Goal: Communication & Community: Ask a question

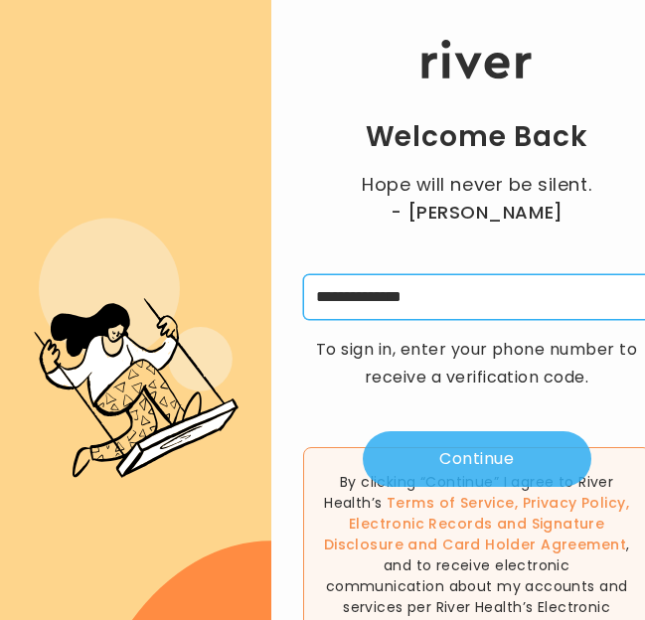
type input "**********"
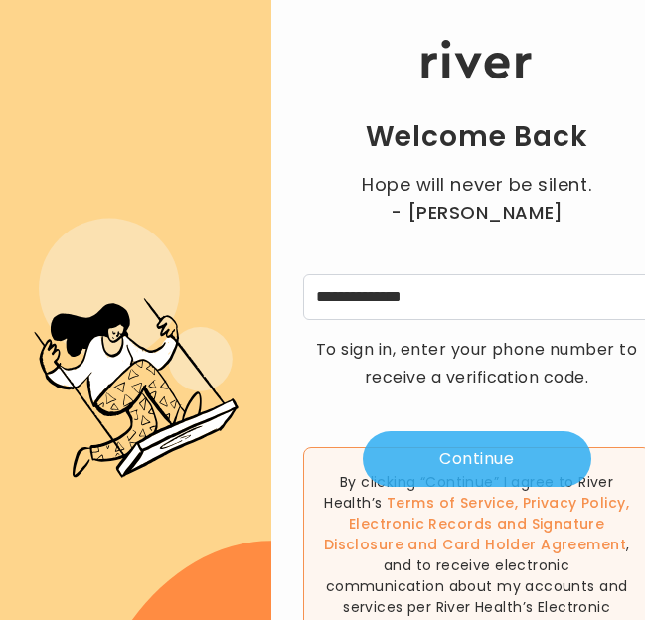
click at [461, 322] on button "Continue" at bounding box center [477, 459] width 228 height 56
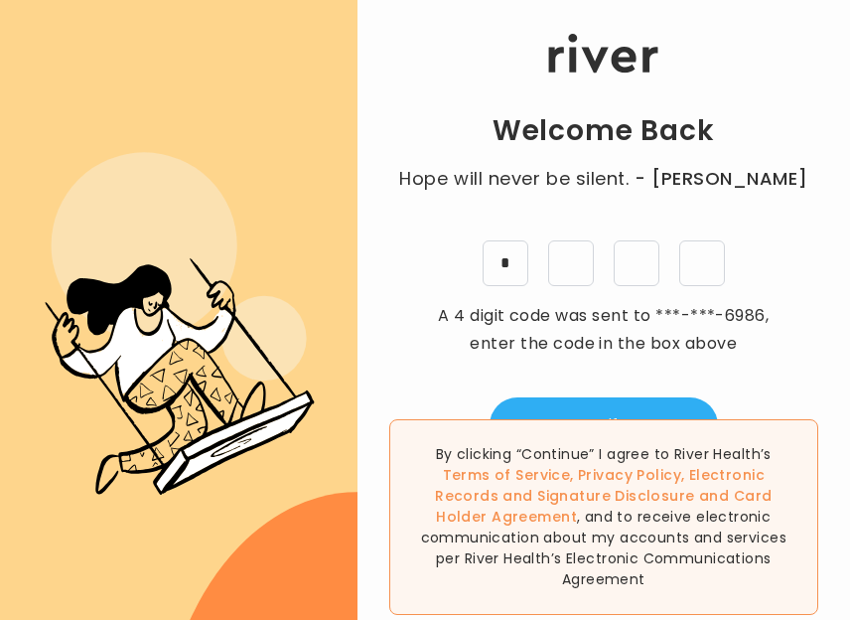
type input "*"
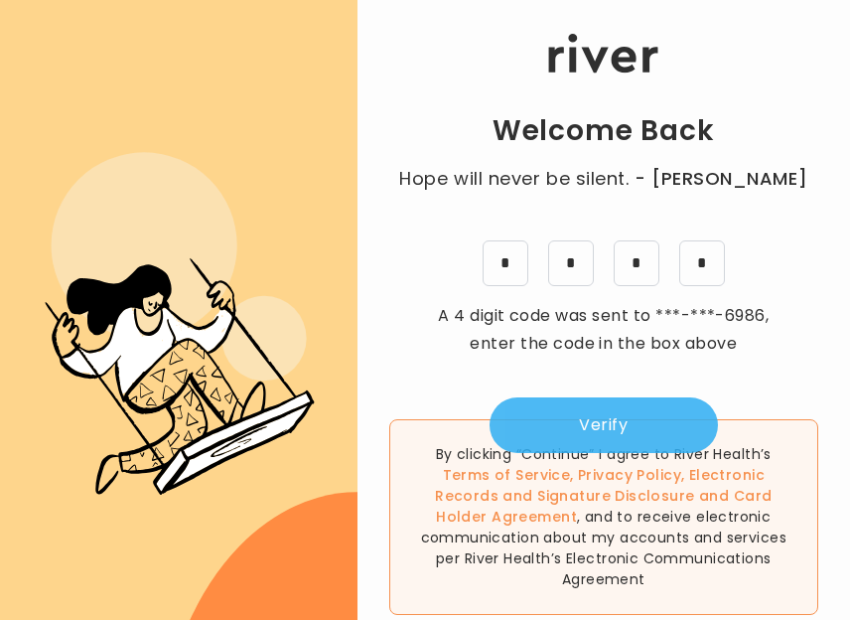
click at [564, 322] on button "Verify" at bounding box center [604, 425] width 228 height 56
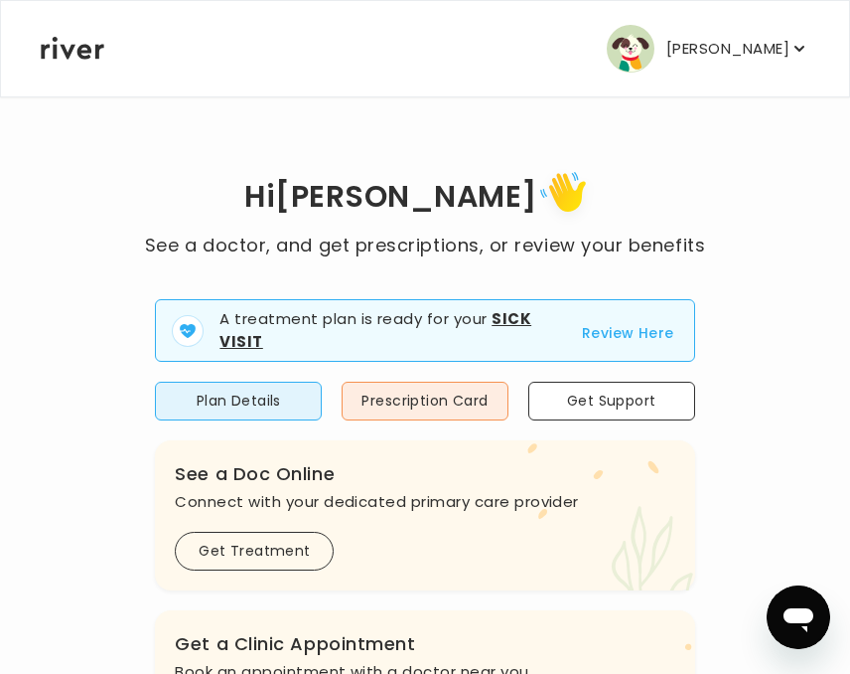
click at [603, 322] on button "Review Here" at bounding box center [628, 333] width 92 height 24
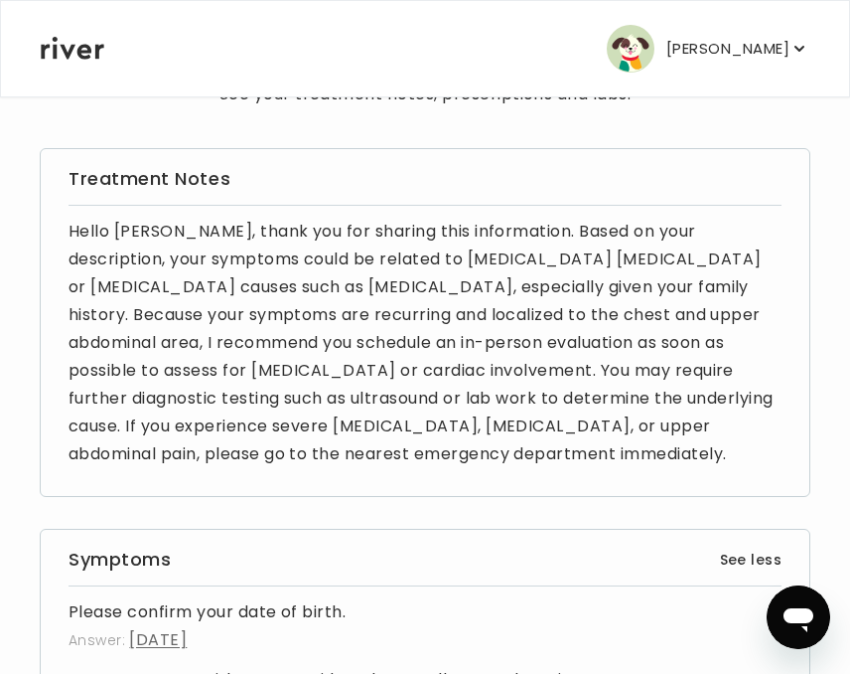
scroll to position [118, 0]
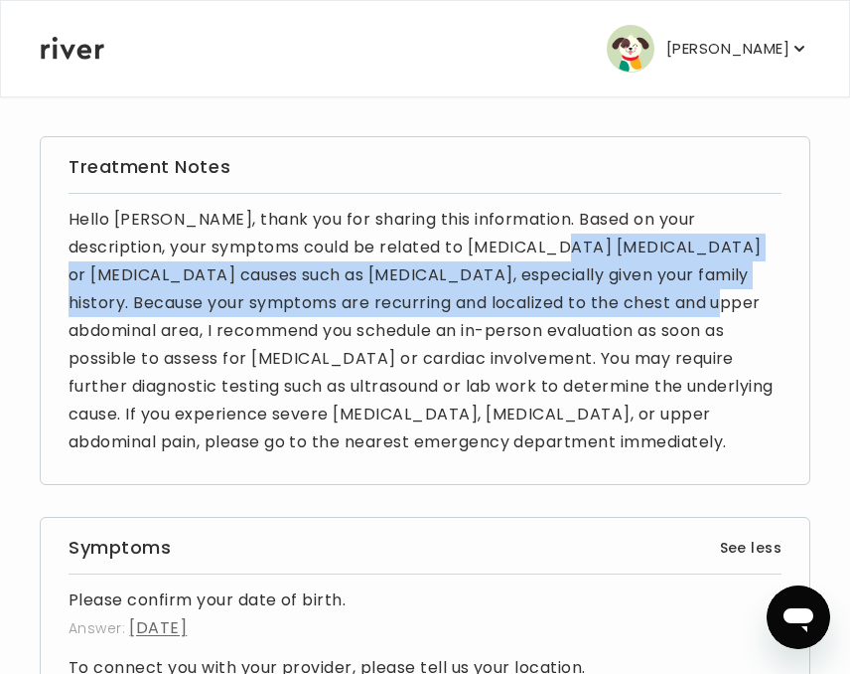
drag, startPoint x: 469, startPoint y: 243, endPoint x: 594, endPoint y: 286, distance: 132.3
click at [594, 286] on p "Hello [PERSON_NAME], thank you for sharing this information. Based on your desc…" at bounding box center [425, 331] width 713 height 250
click at [536, 309] on p "Hello [PERSON_NAME], thank you for sharing this information. Based on your desc…" at bounding box center [425, 331] width 713 height 250
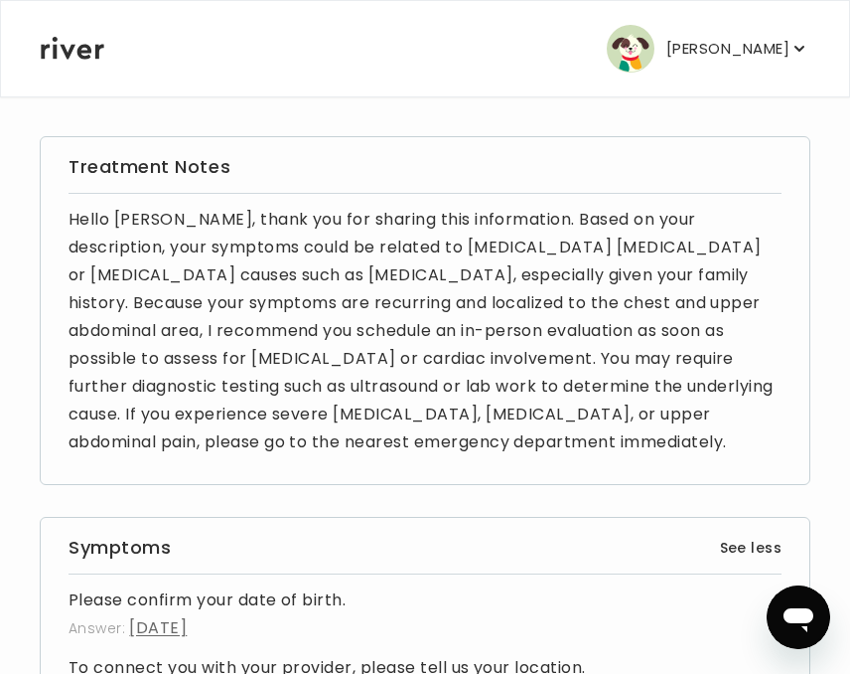
drag, startPoint x: 521, startPoint y: 305, endPoint x: 596, endPoint y: 434, distance: 149.6
click at [596, 322] on p "Hello [PERSON_NAME], thank you for sharing this information. Based on your desc…" at bounding box center [425, 331] width 713 height 250
drag, startPoint x: 543, startPoint y: 415, endPoint x: 599, endPoint y: 446, distance: 63.6
click at [599, 322] on p "Hello [PERSON_NAME], thank you for sharing this information. Based on your desc…" at bounding box center [425, 331] width 713 height 250
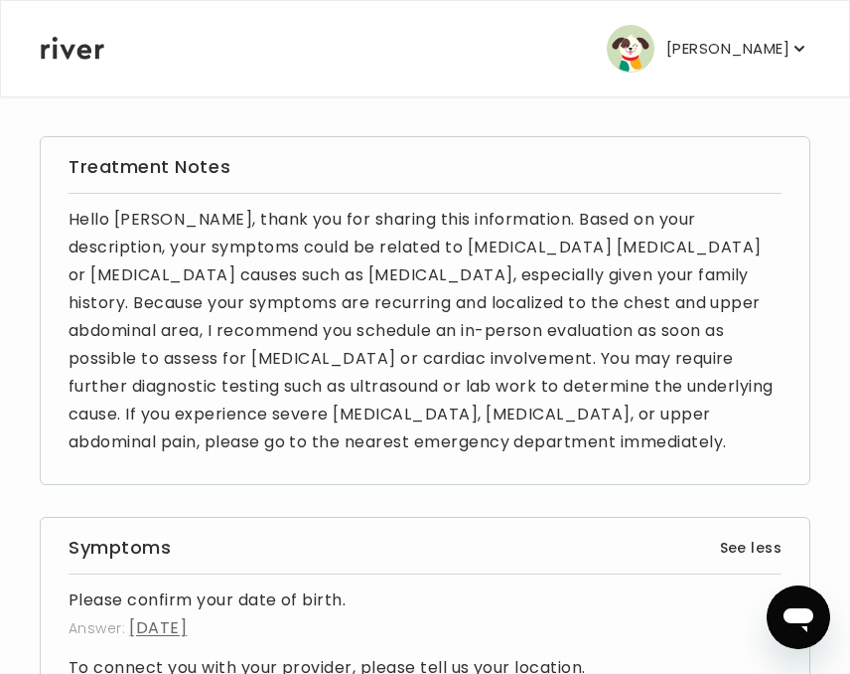
click at [599, 322] on p "Hello [PERSON_NAME], thank you for sharing this information. Based on your desc…" at bounding box center [425, 331] width 713 height 250
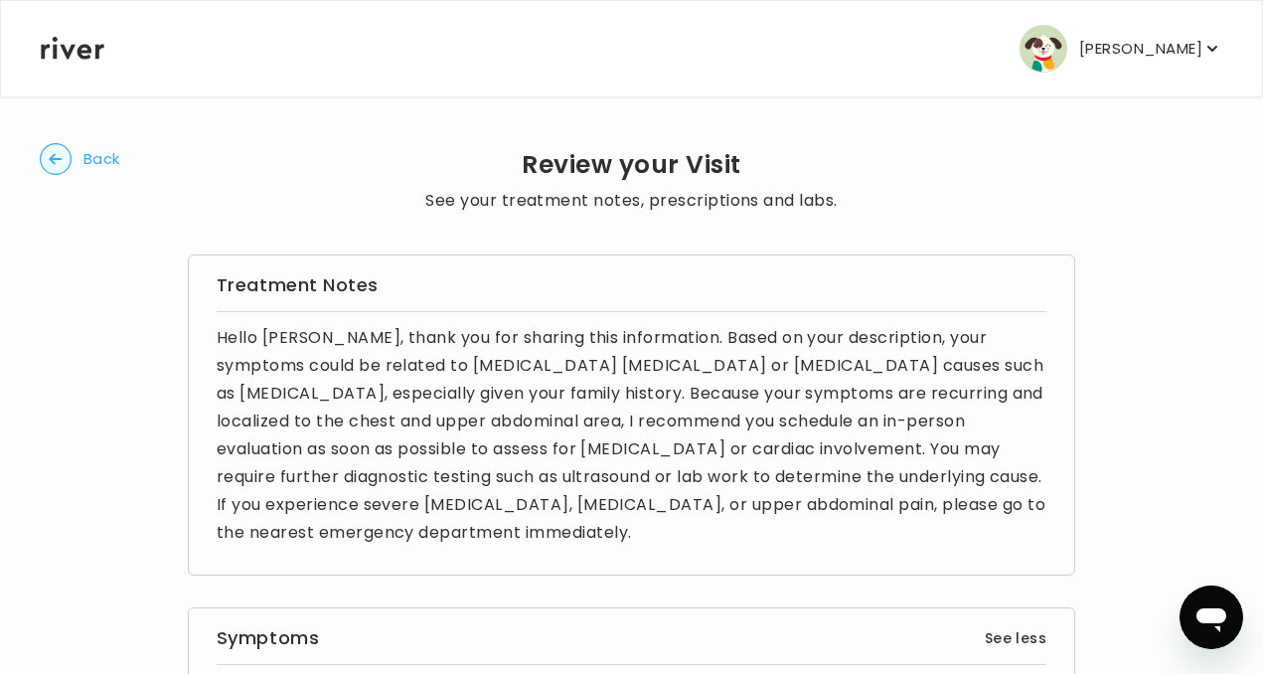
scroll to position [0, 0]
click at [64, 154] on circle "button" at bounding box center [56, 159] width 31 height 31
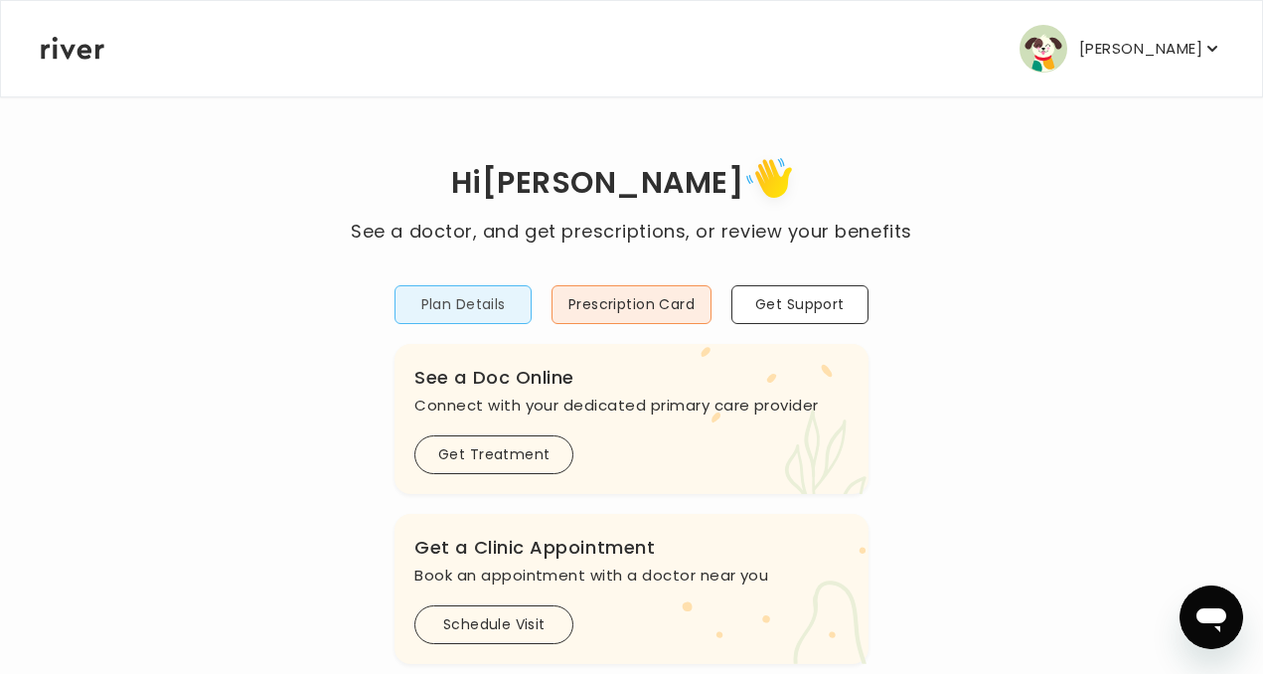
click at [487, 304] on button "Plan Details" at bounding box center [462, 304] width 137 height 39
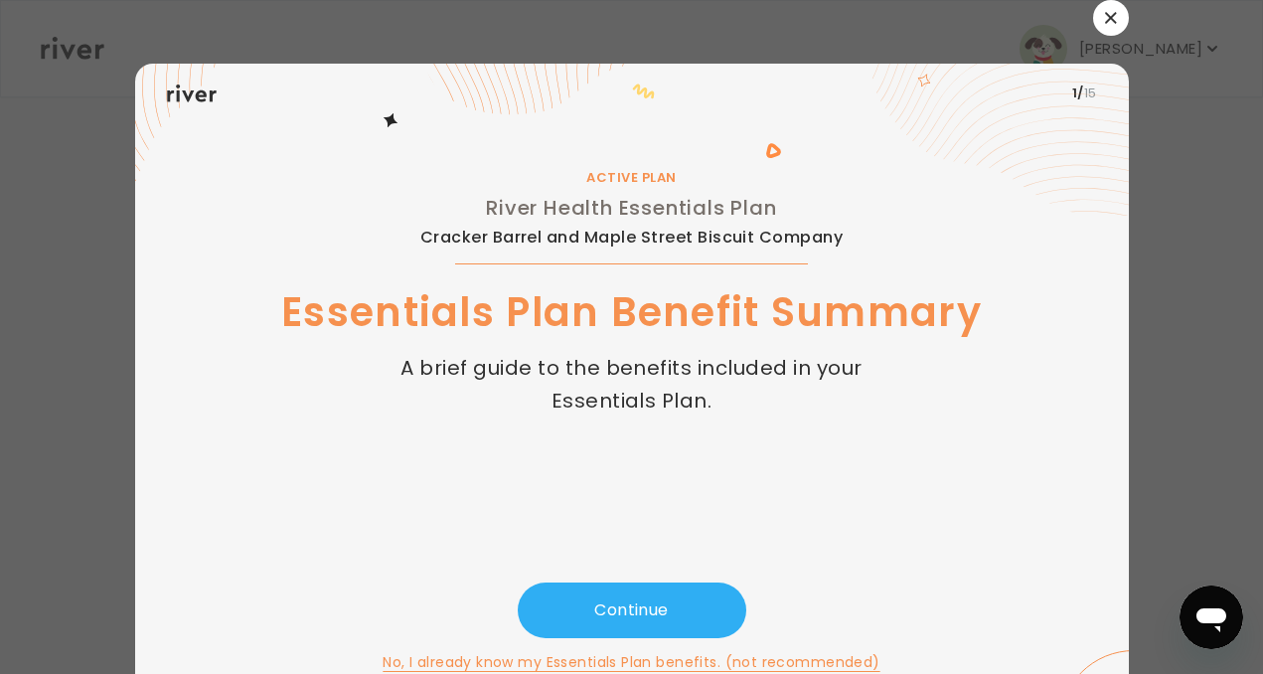
click at [643, 18] on icon "button" at bounding box center [1111, 18] width 12 height 12
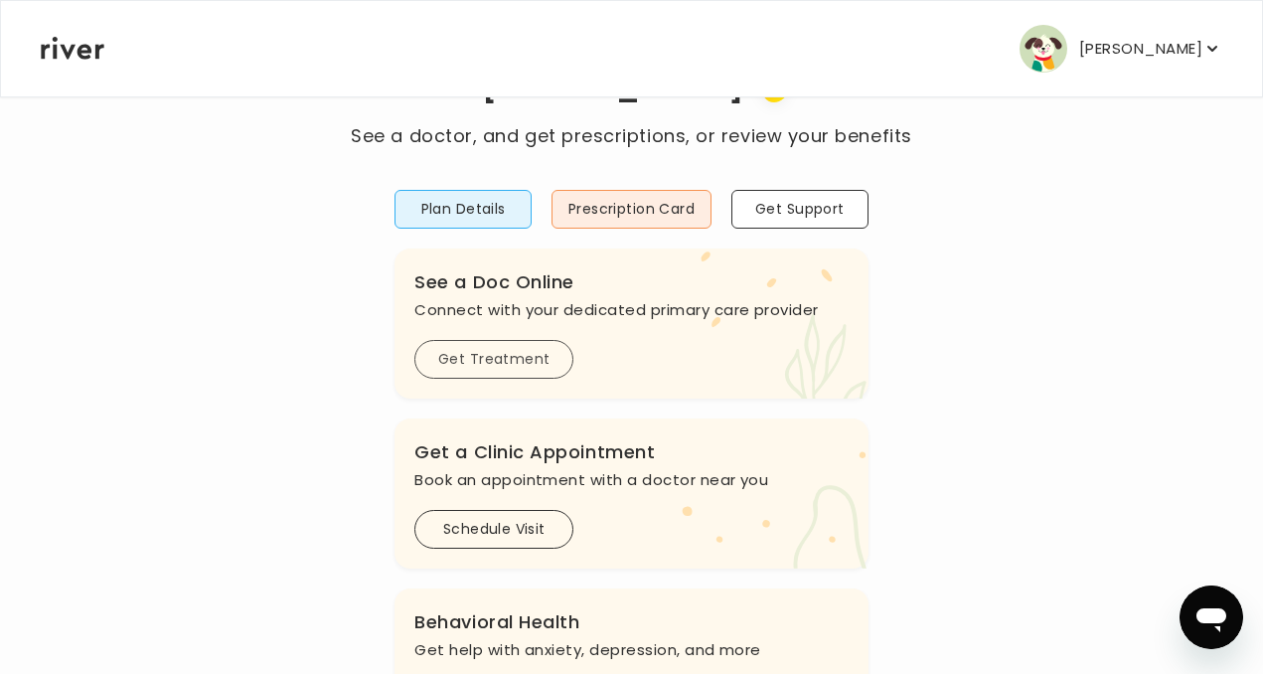
scroll to position [96, 0]
click at [511, 322] on button "Get Treatment" at bounding box center [493, 358] width 159 height 39
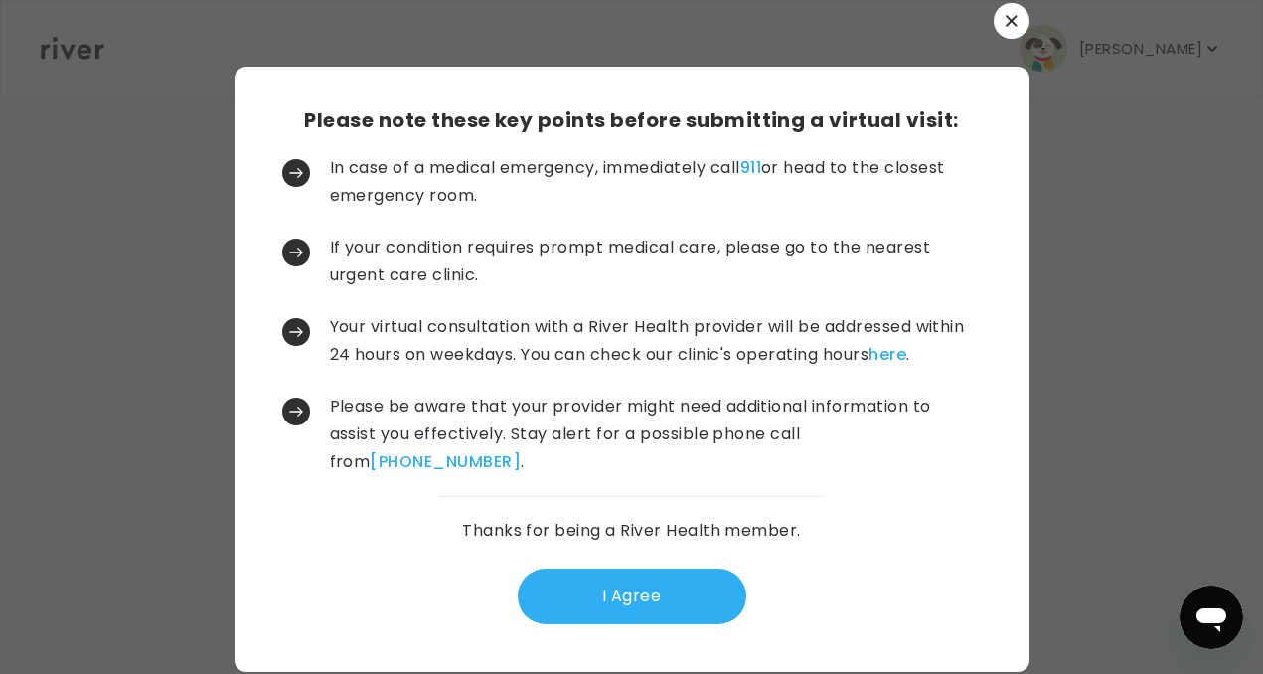
scroll to position [0, 0]
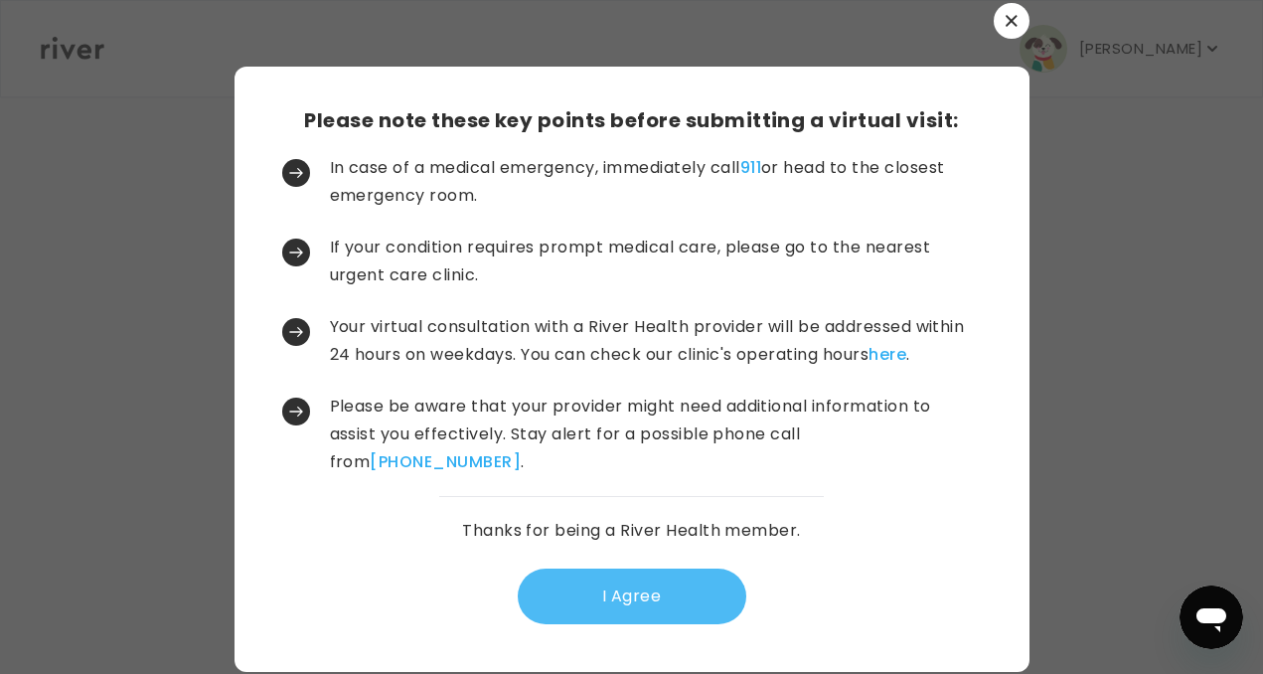
click at [614, 322] on button "I Agree" at bounding box center [632, 596] width 228 height 56
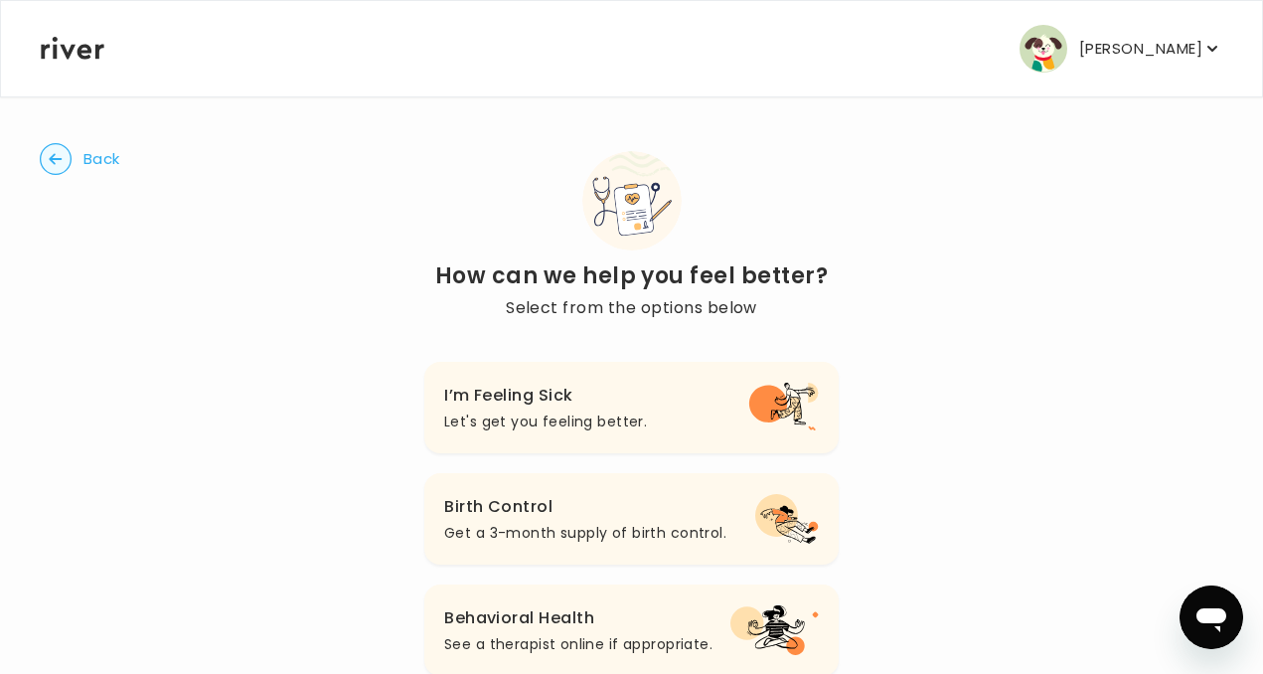
click at [643, 51] on p "[PERSON_NAME]" at bounding box center [1140, 49] width 123 height 28
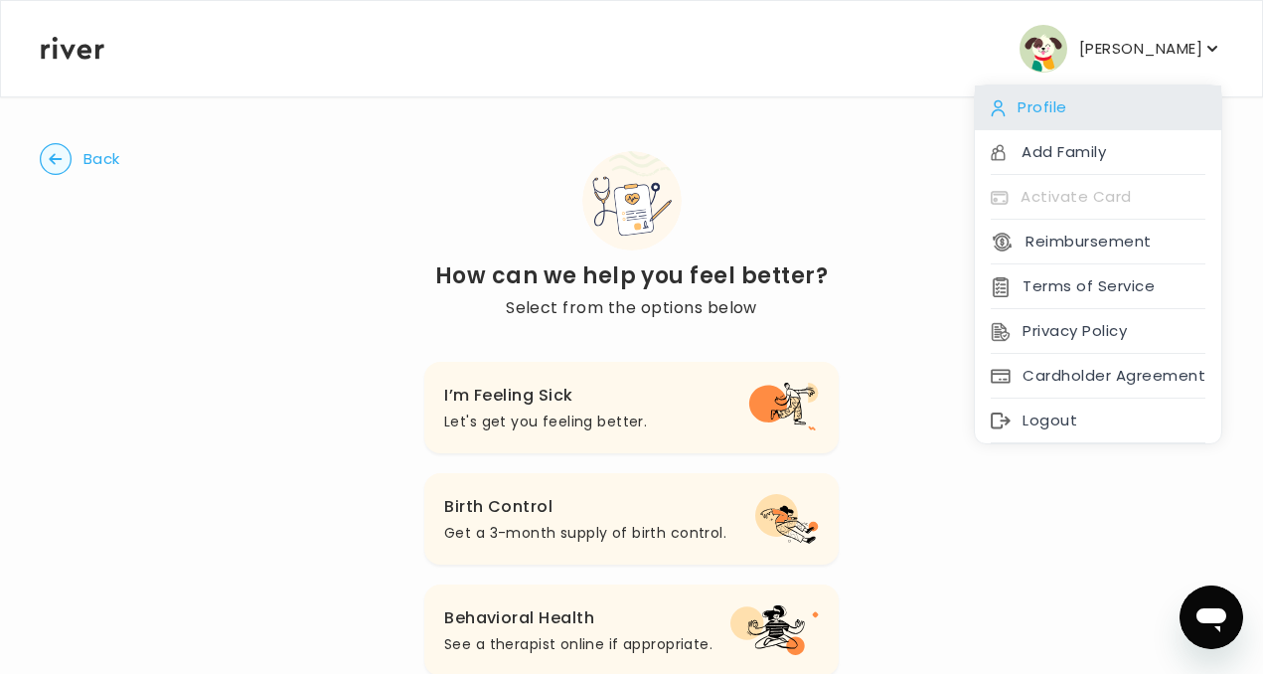
click at [643, 112] on div "Profile" at bounding box center [1098, 107] width 246 height 45
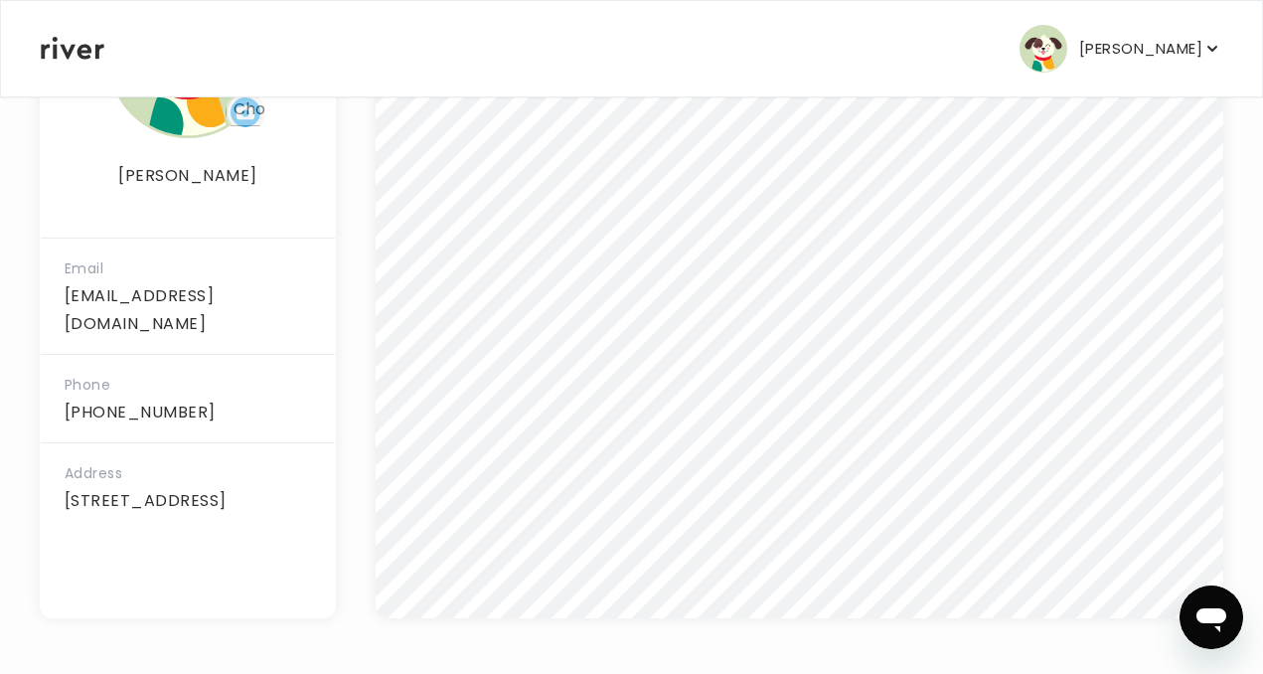
scroll to position [465, 0]
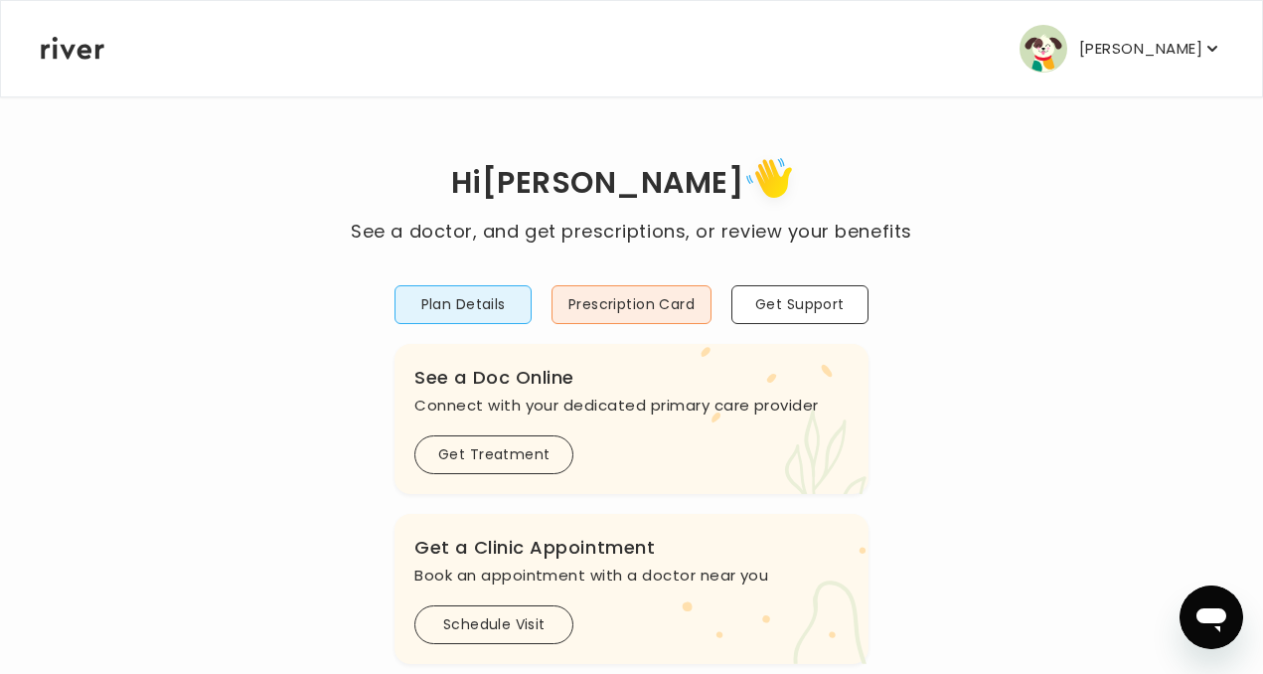
click at [462, 309] on button "Plan Details" at bounding box center [462, 304] width 137 height 39
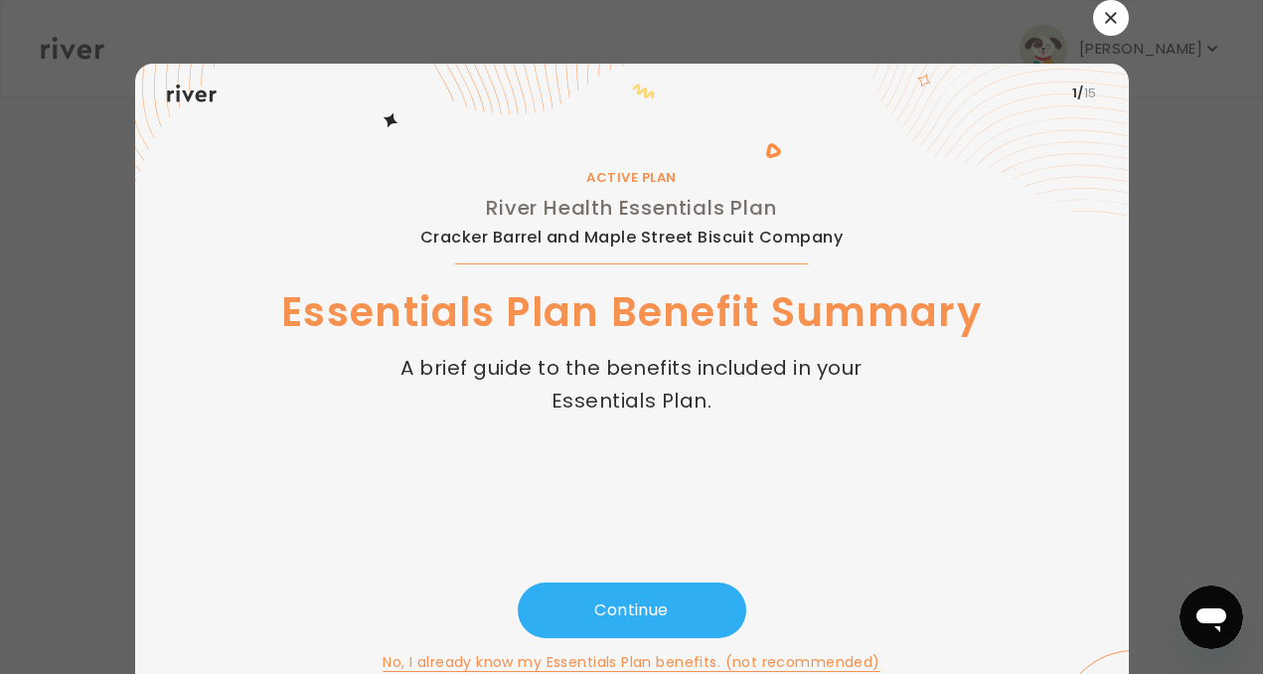
click at [643, 23] on button "button" at bounding box center [1111, 18] width 36 height 36
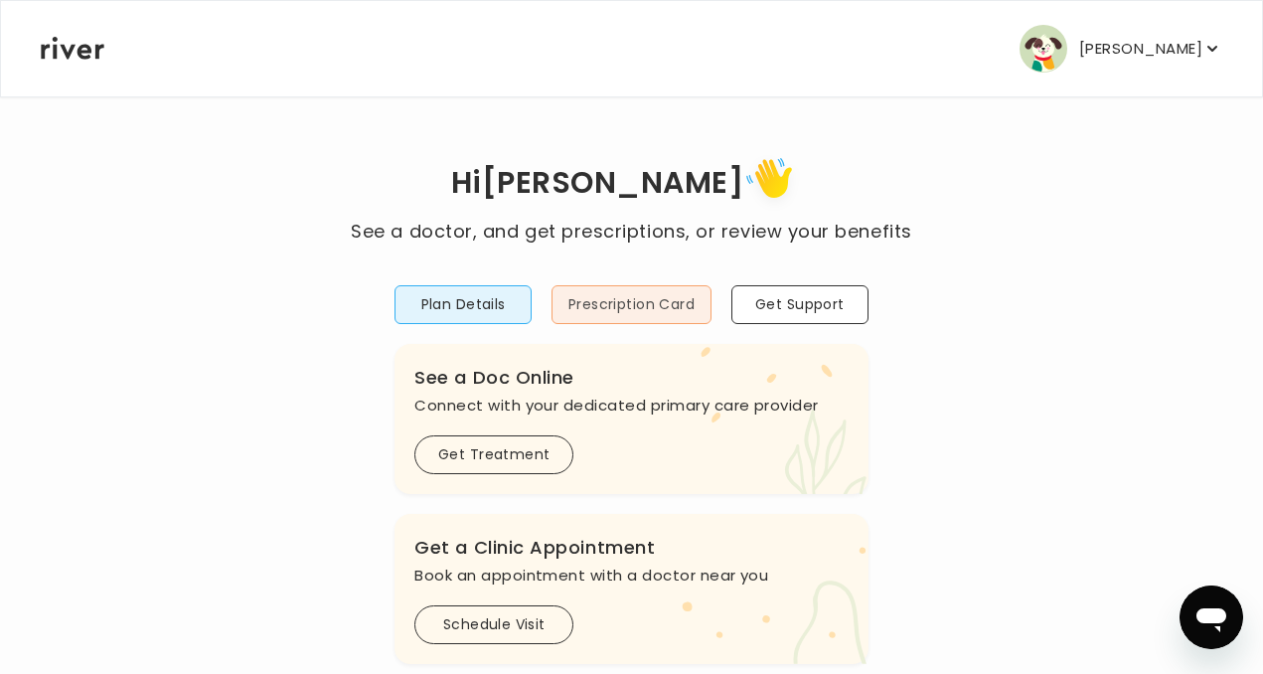
click at [643, 297] on button "Prescription Card" at bounding box center [631, 304] width 160 height 39
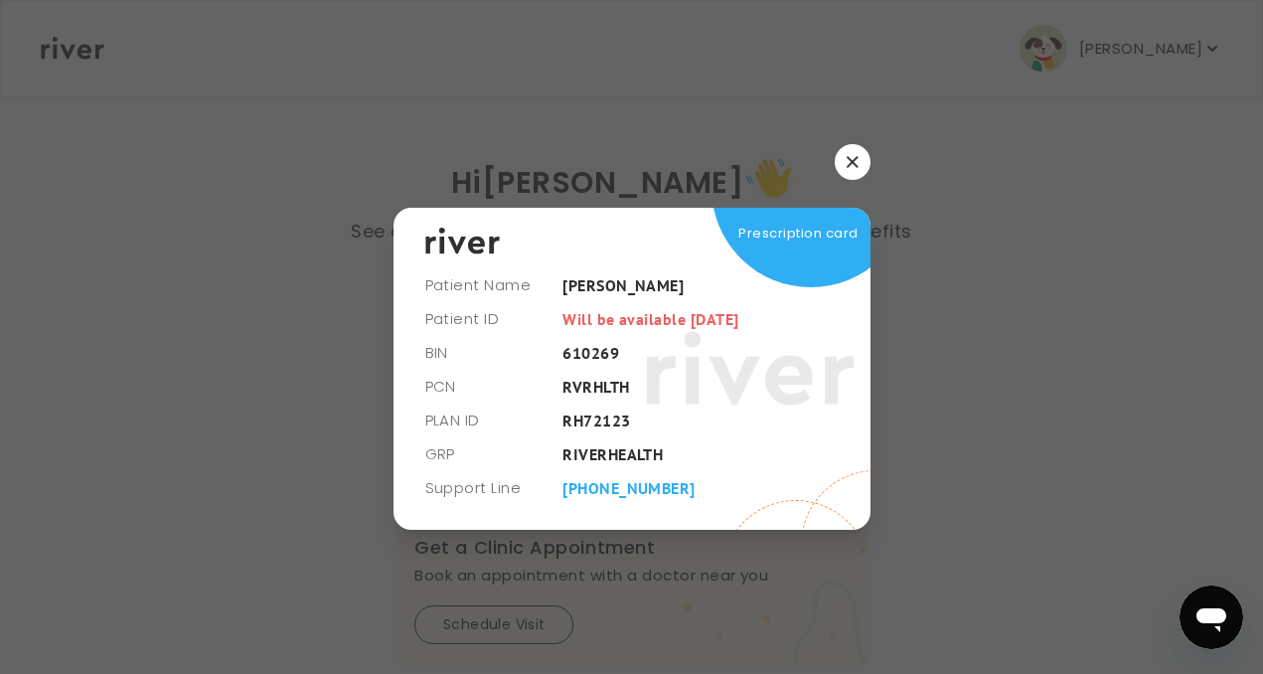
click at [643, 163] on icon "button" at bounding box center [852, 162] width 12 height 12
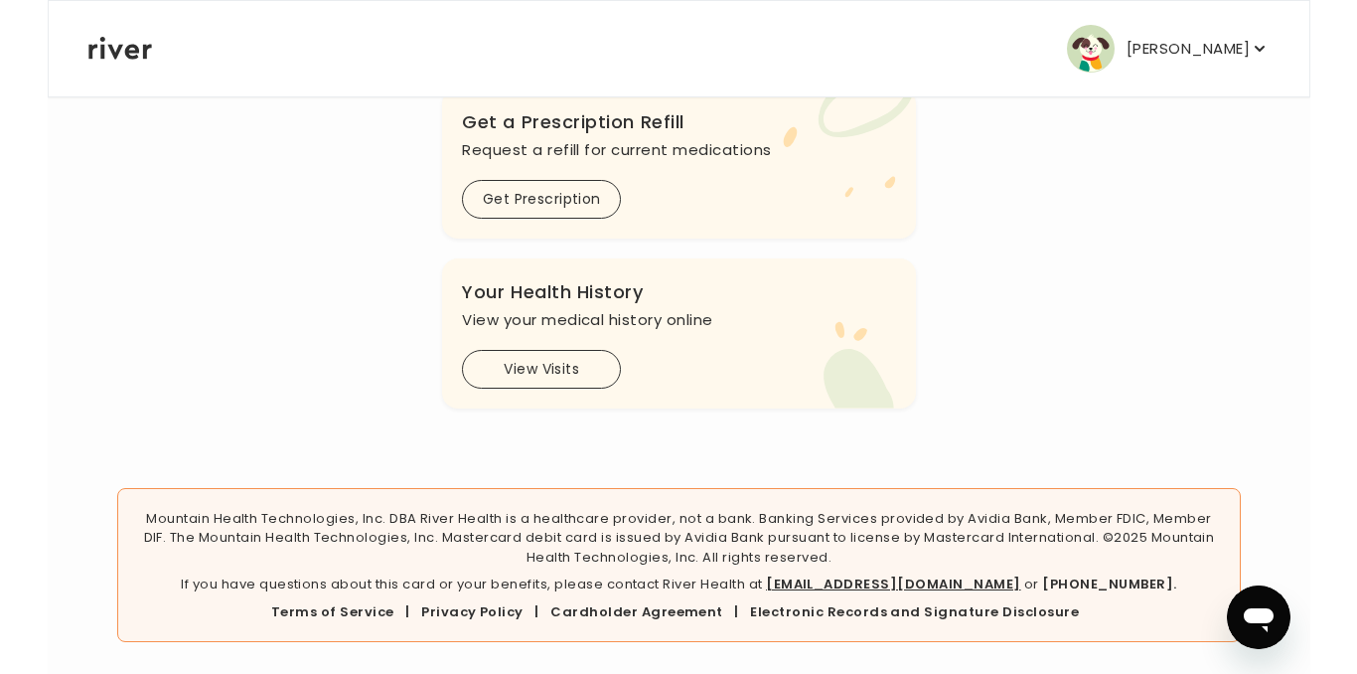
scroll to position [768, 0]
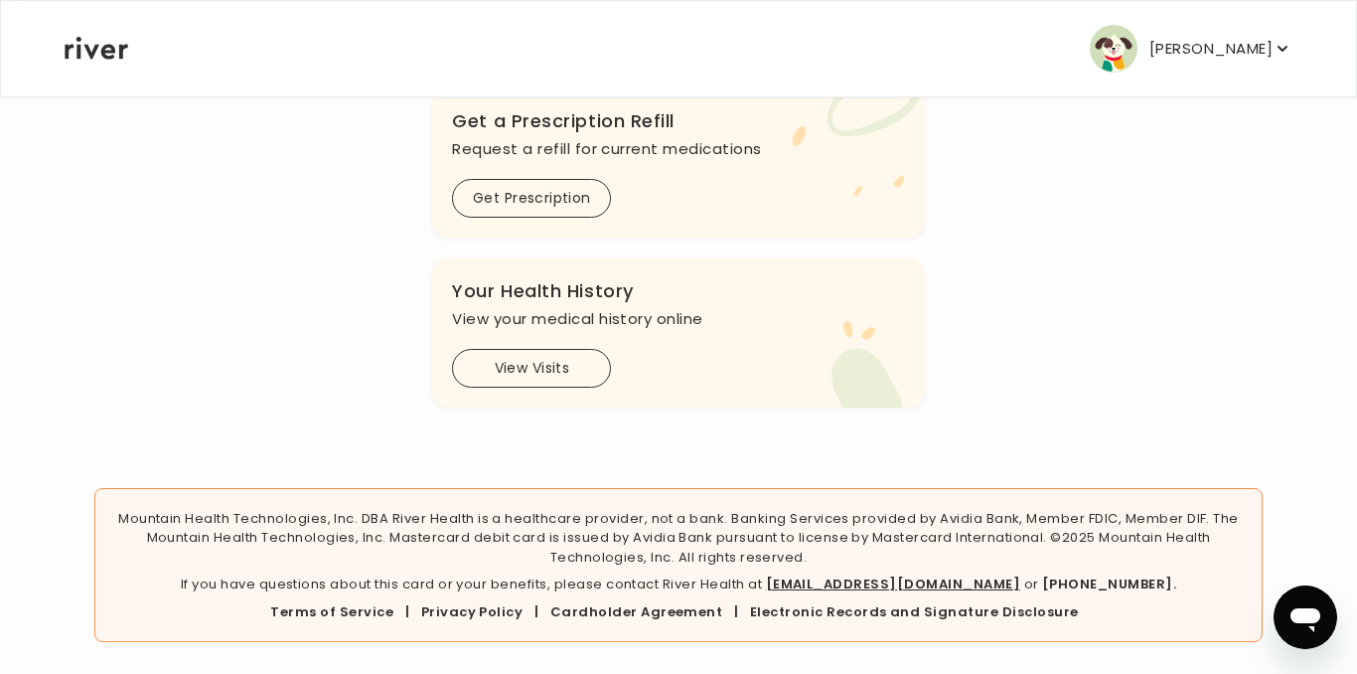
click at [643, 41] on p "[PERSON_NAME]" at bounding box center [1210, 49] width 123 height 28
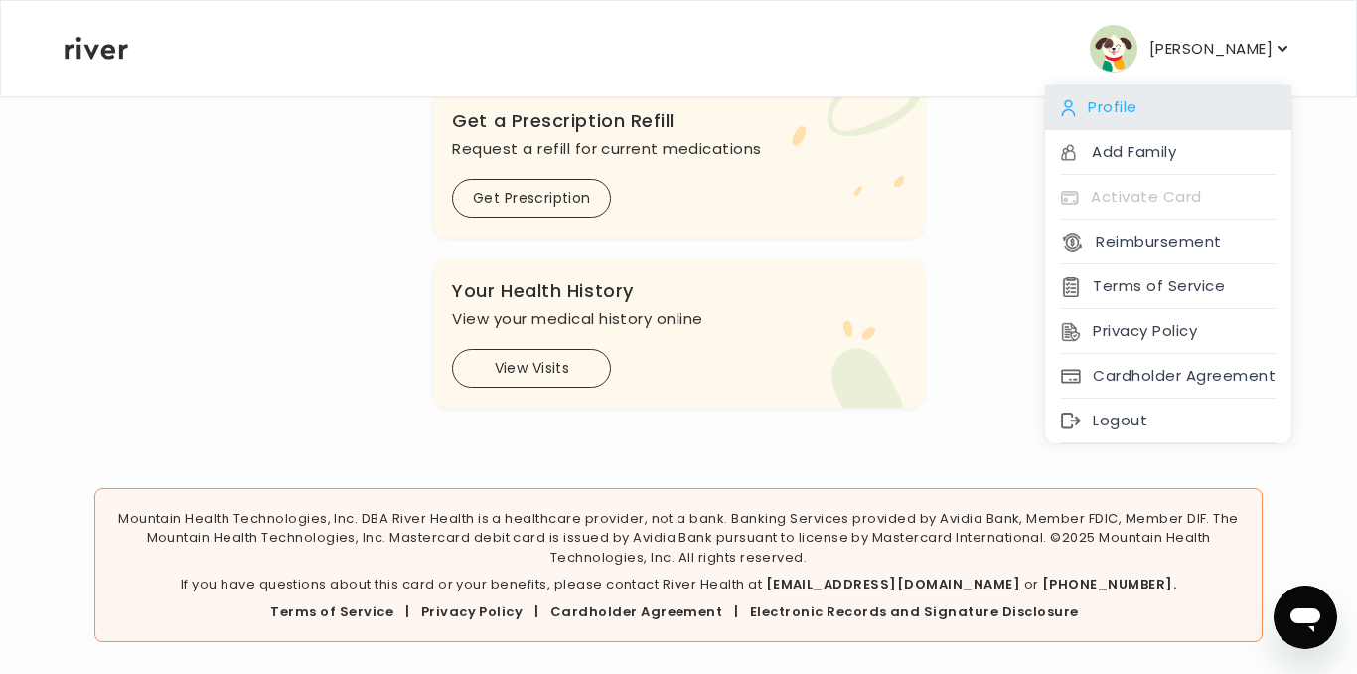
click at [643, 114] on div "Profile" at bounding box center [1168, 107] width 246 height 45
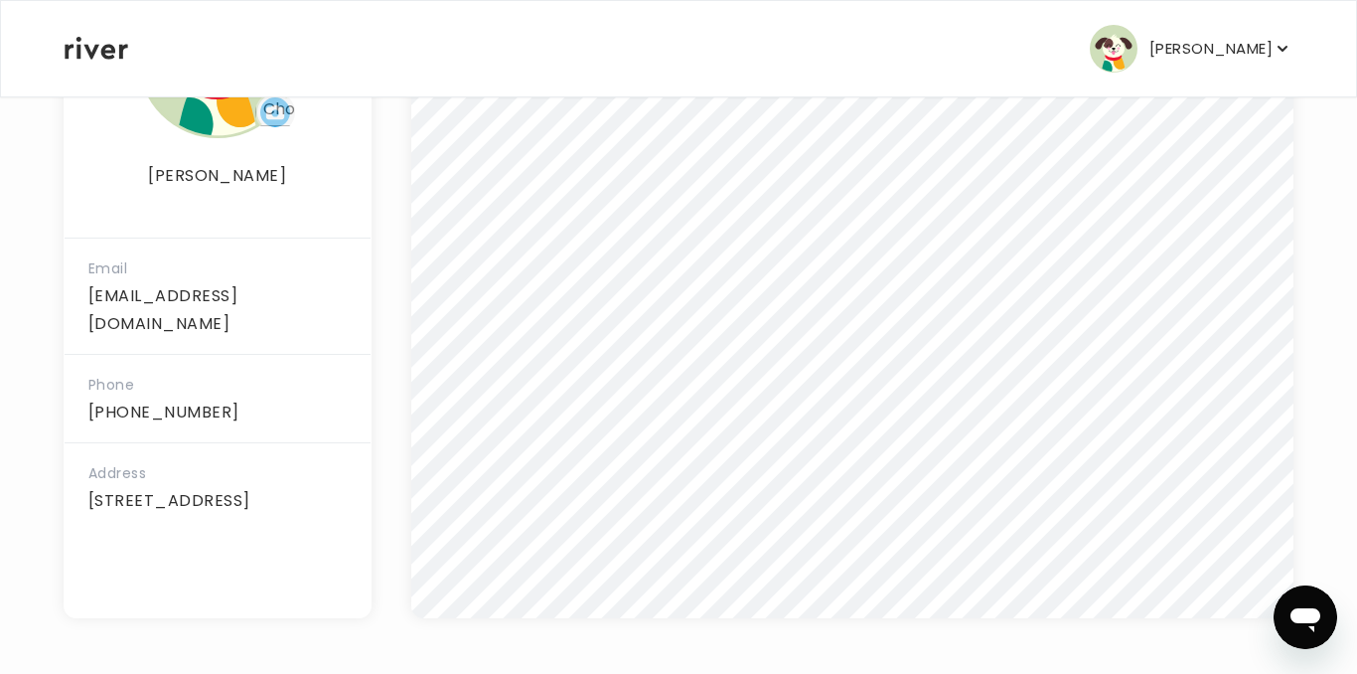
click at [643, 49] on button "[PERSON_NAME]" at bounding box center [1191, 49] width 203 height 48
click at [643, 53] on div "Kaitlyn Tolley Profile Add Family Activate Card Reimbursement Terms of Service …" at bounding box center [679, 48] width 1228 height 95
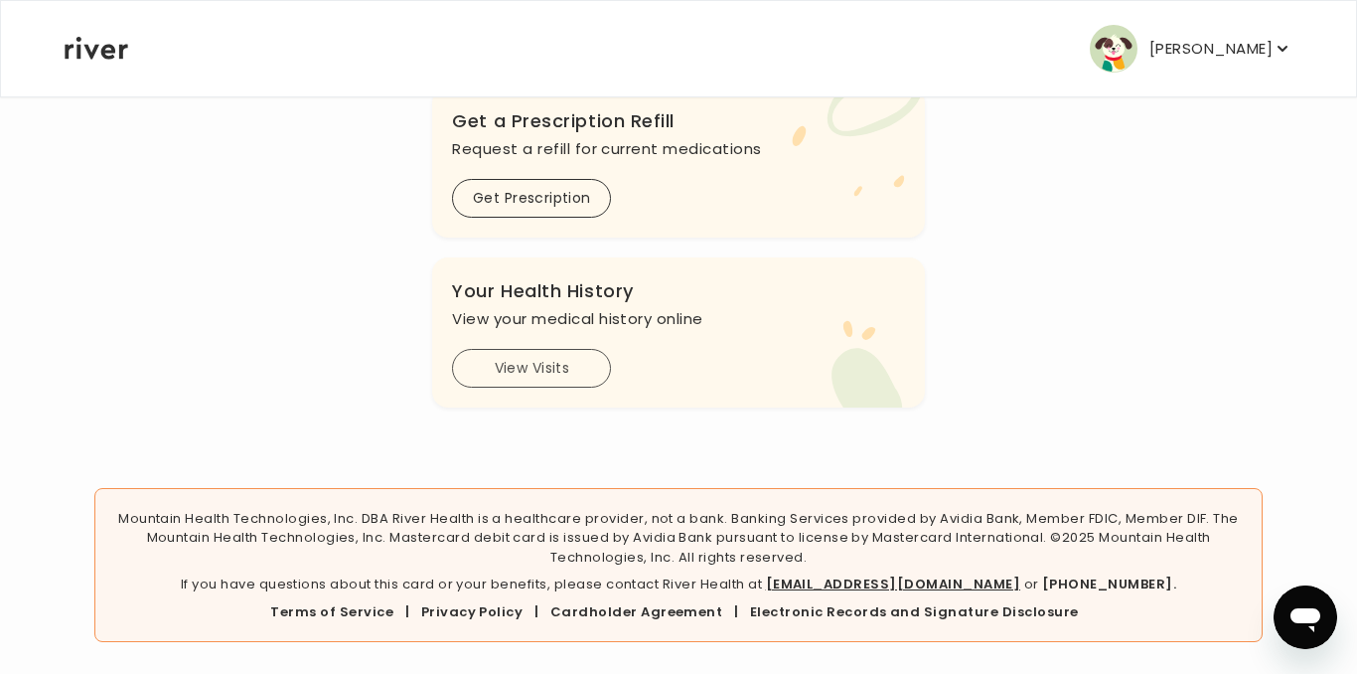
scroll to position [769, 0]
click at [515, 322] on button "View Visits" at bounding box center [531, 368] width 159 height 39
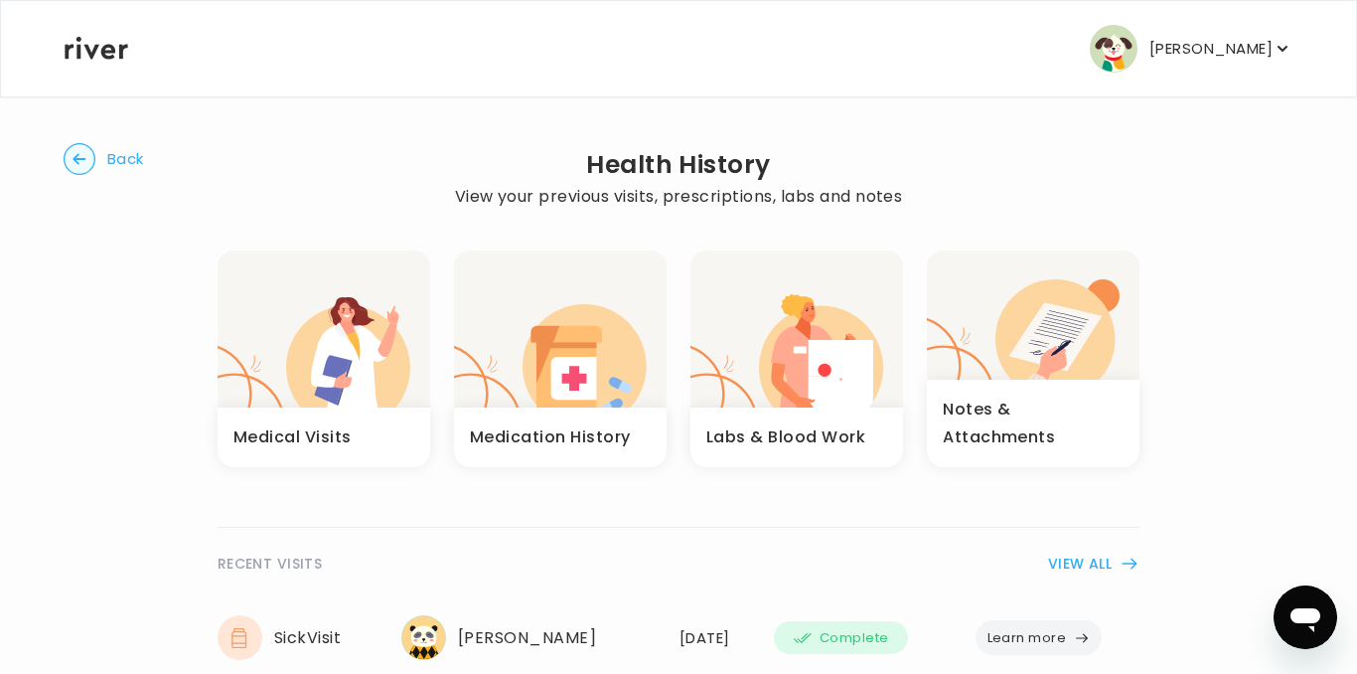
click at [332, 322] on h3 "Medical Visits" at bounding box center [292, 437] width 118 height 28
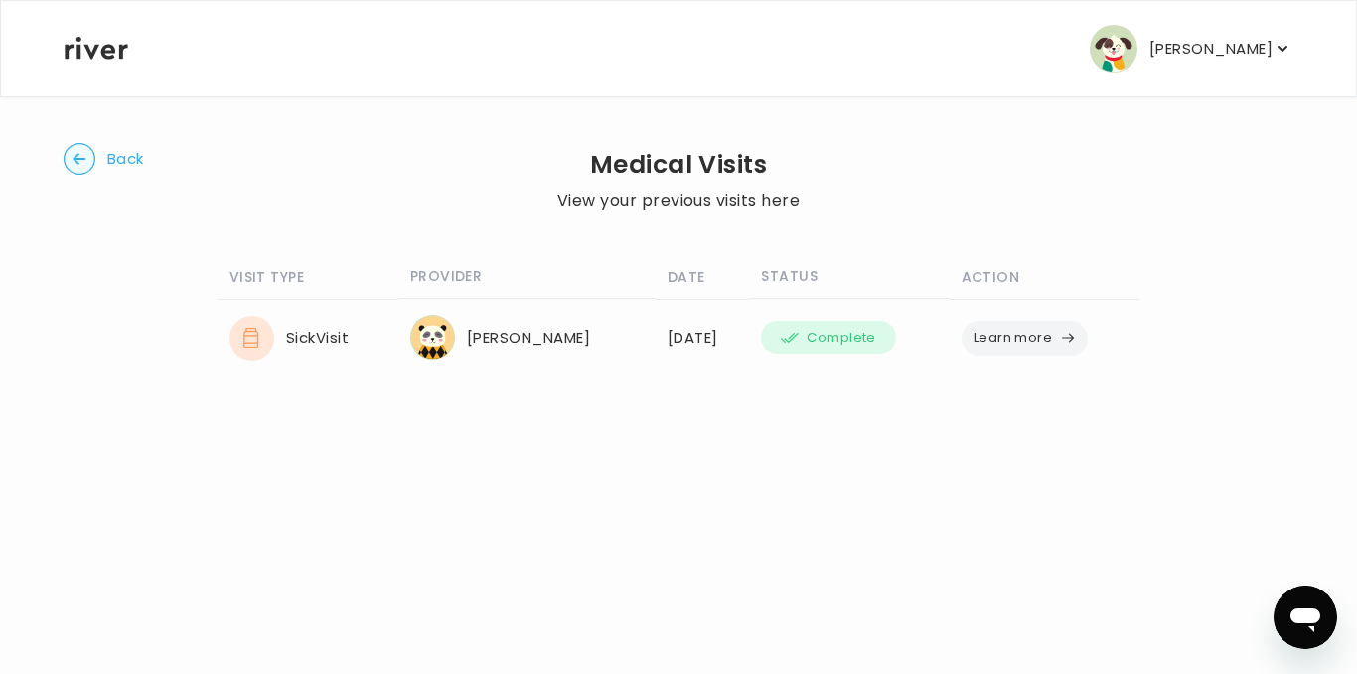
click at [643, 322] on button "Learn more" at bounding box center [1025, 338] width 127 height 35
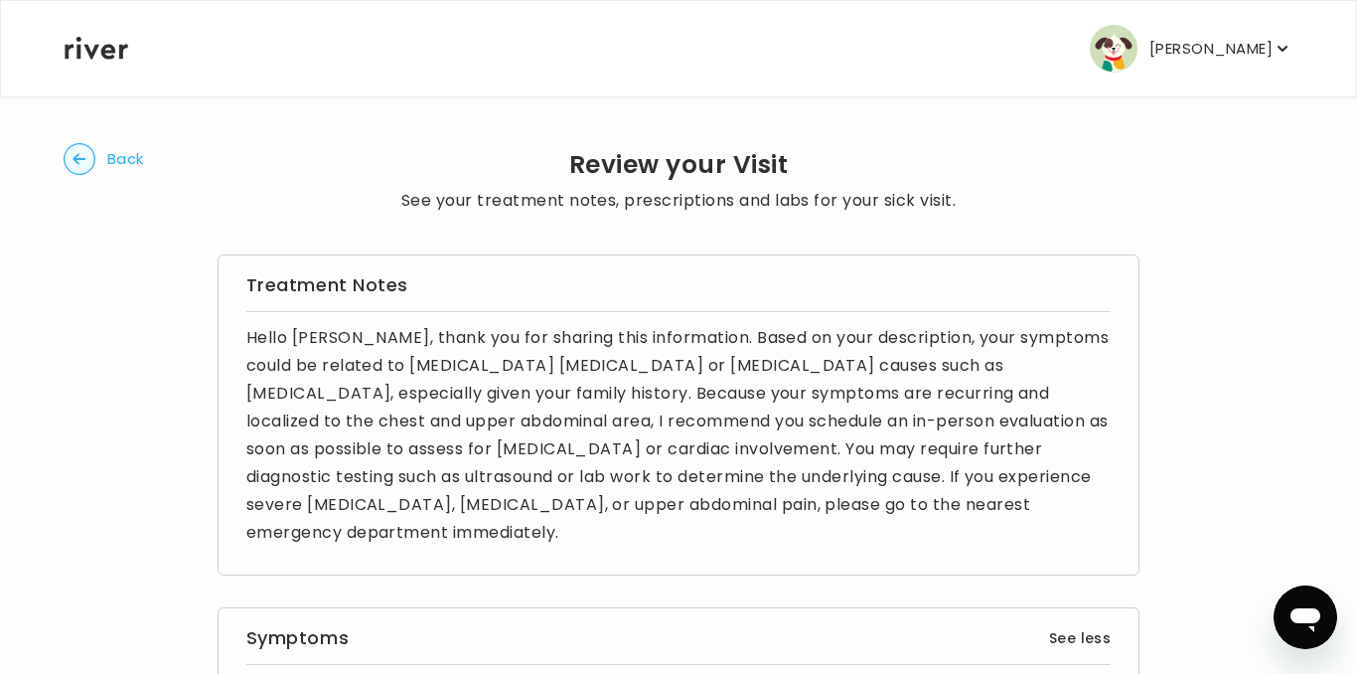
click at [72, 150] on circle "button" at bounding box center [80, 159] width 31 height 31
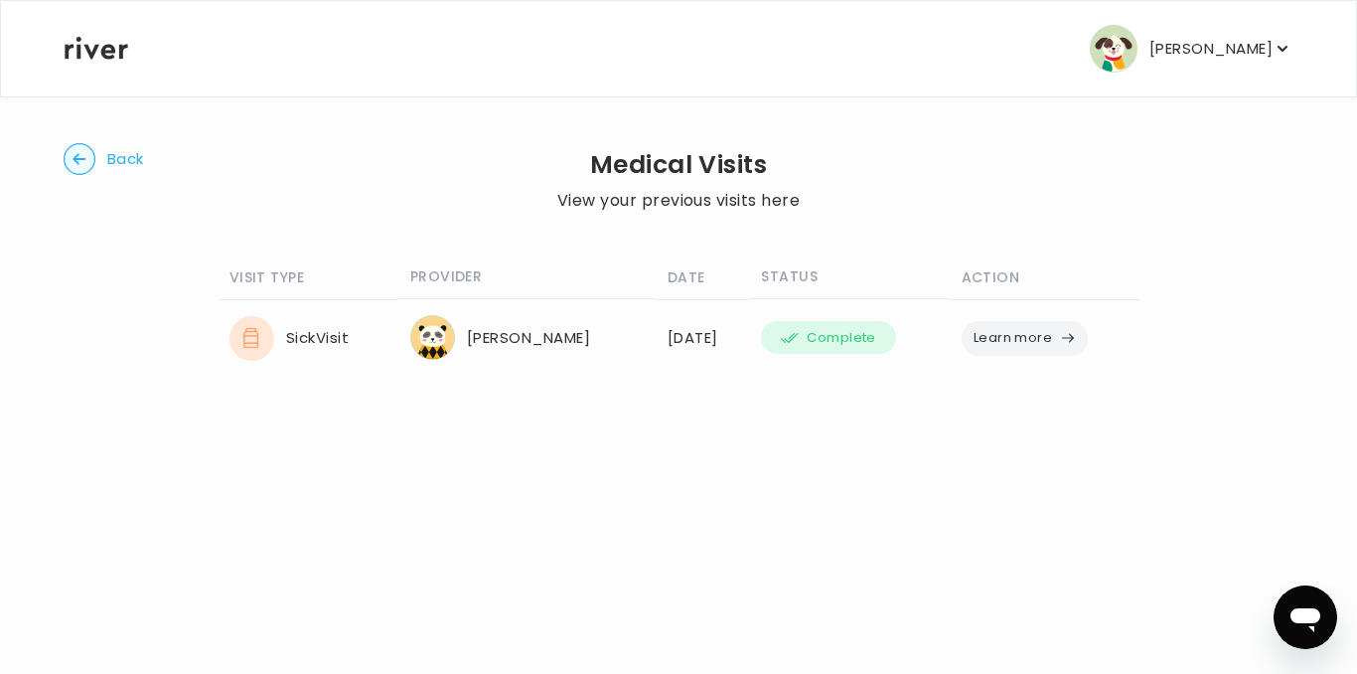
click at [94, 172] on icon "button" at bounding box center [80, 159] width 32 height 32
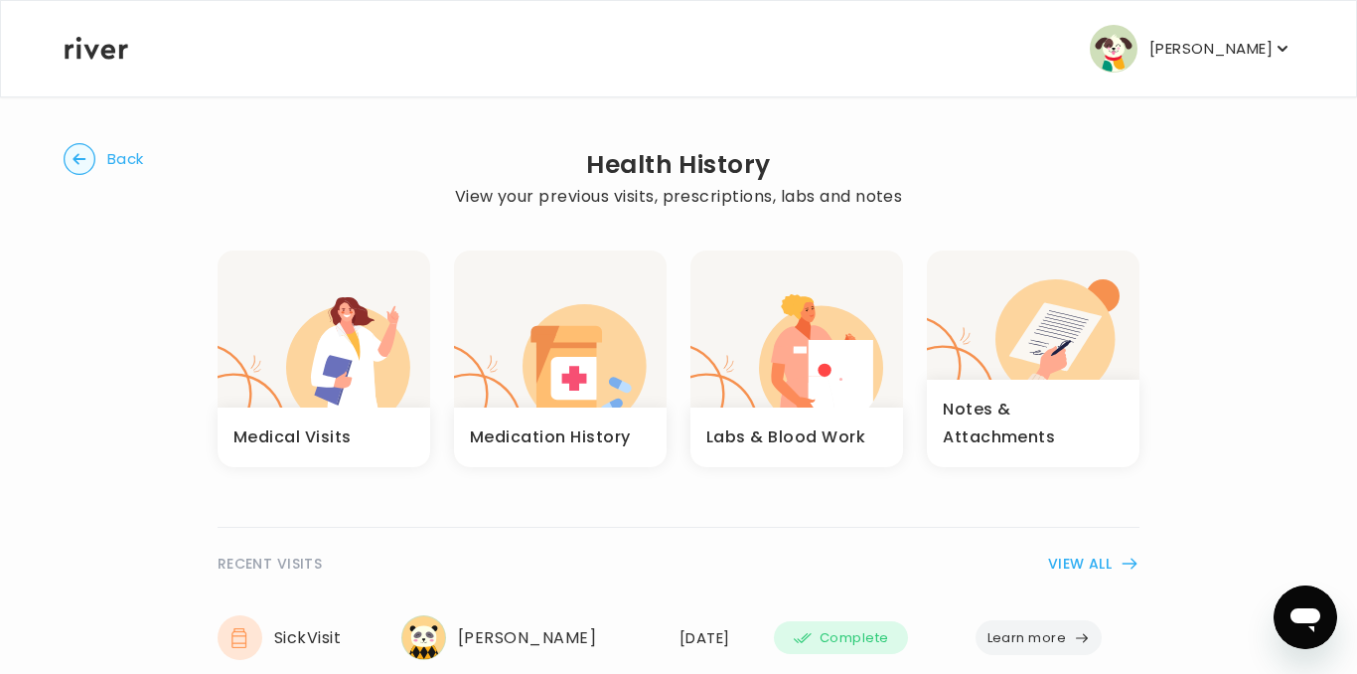
click at [643, 322] on h3 "Notes & Attachments" at bounding box center [1033, 423] width 181 height 56
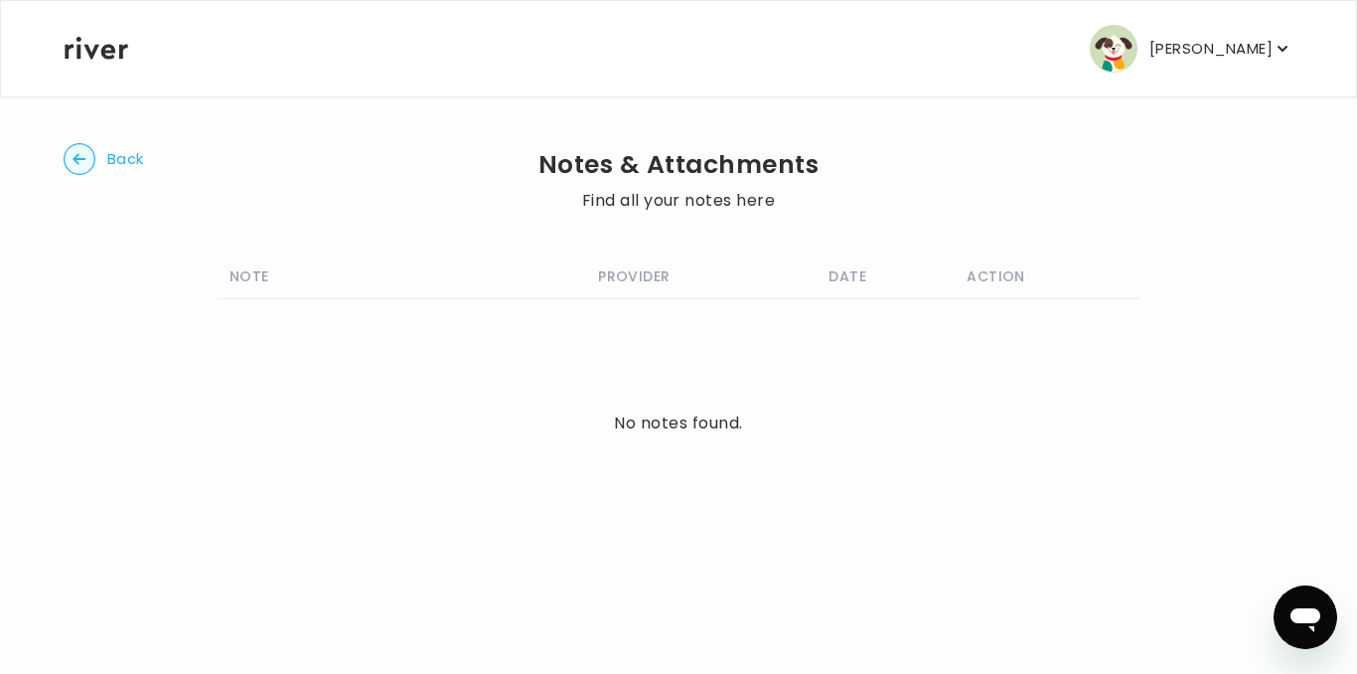
click at [89, 163] on circle "button" at bounding box center [80, 159] width 31 height 31
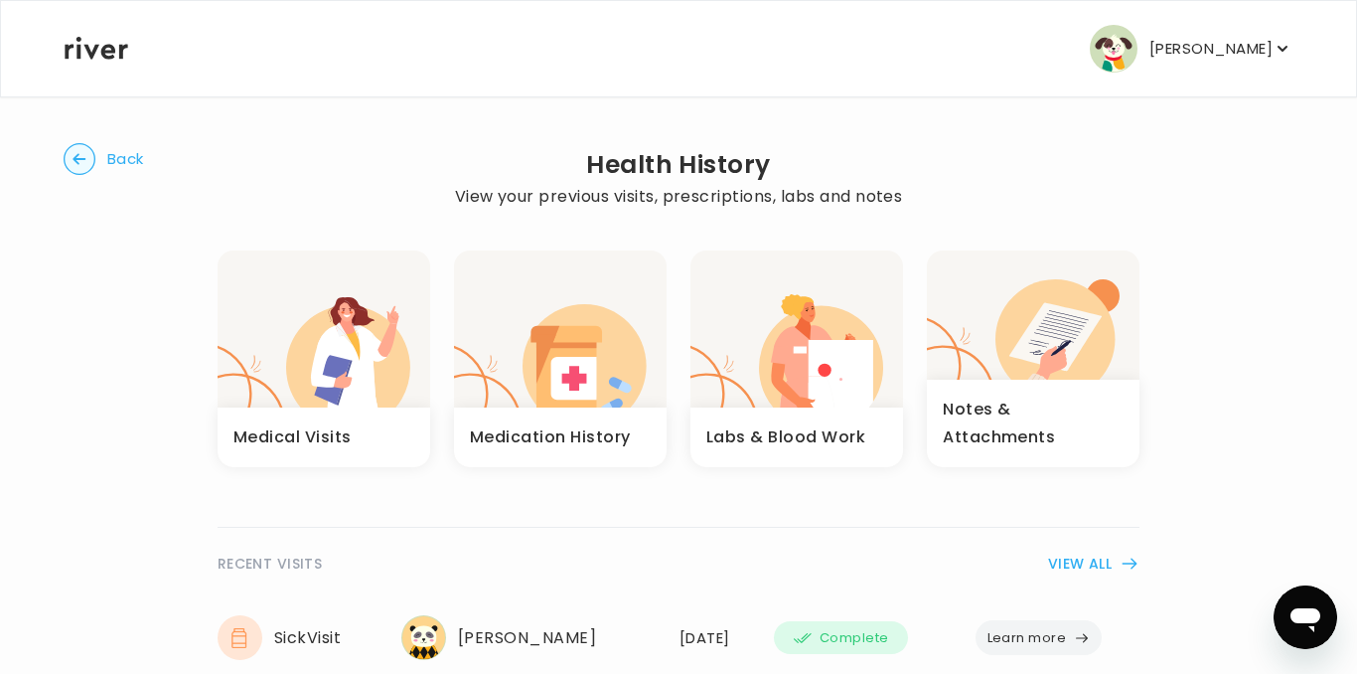
click at [84, 155] on circle "button" at bounding box center [80, 159] width 31 height 31
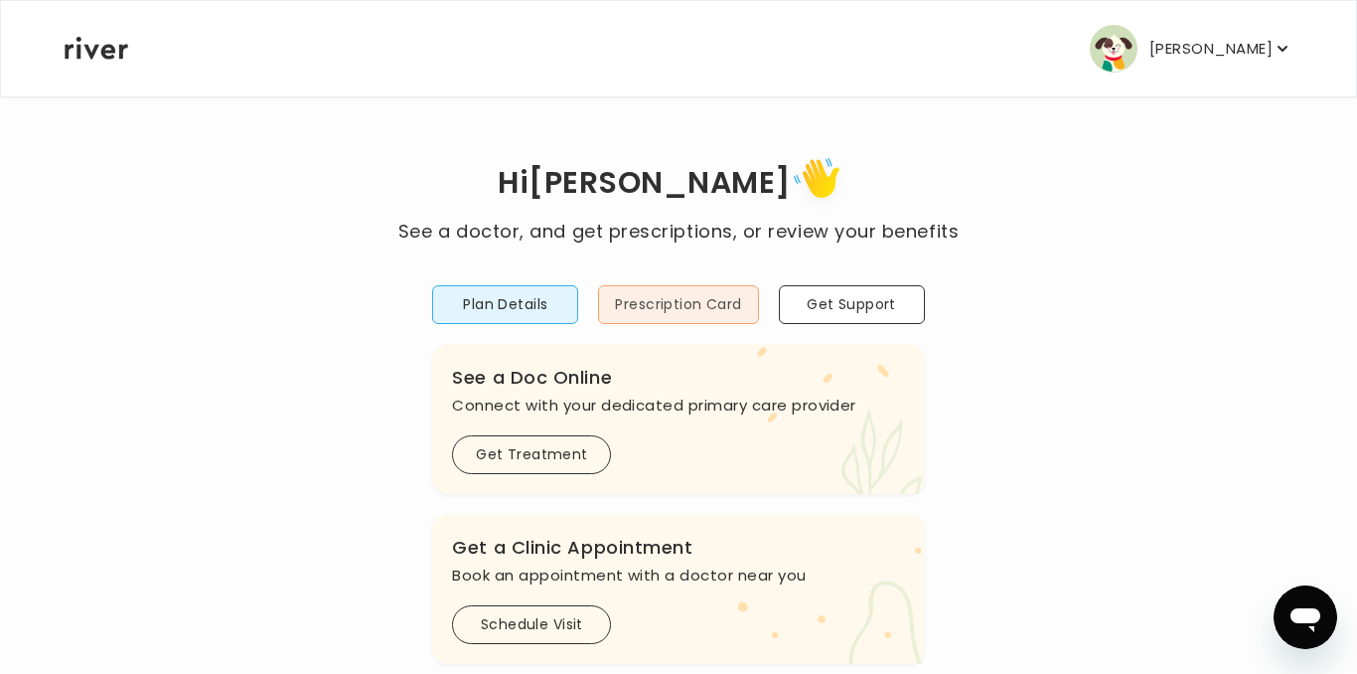
click at [643, 308] on button "Prescription Card" at bounding box center [678, 304] width 160 height 39
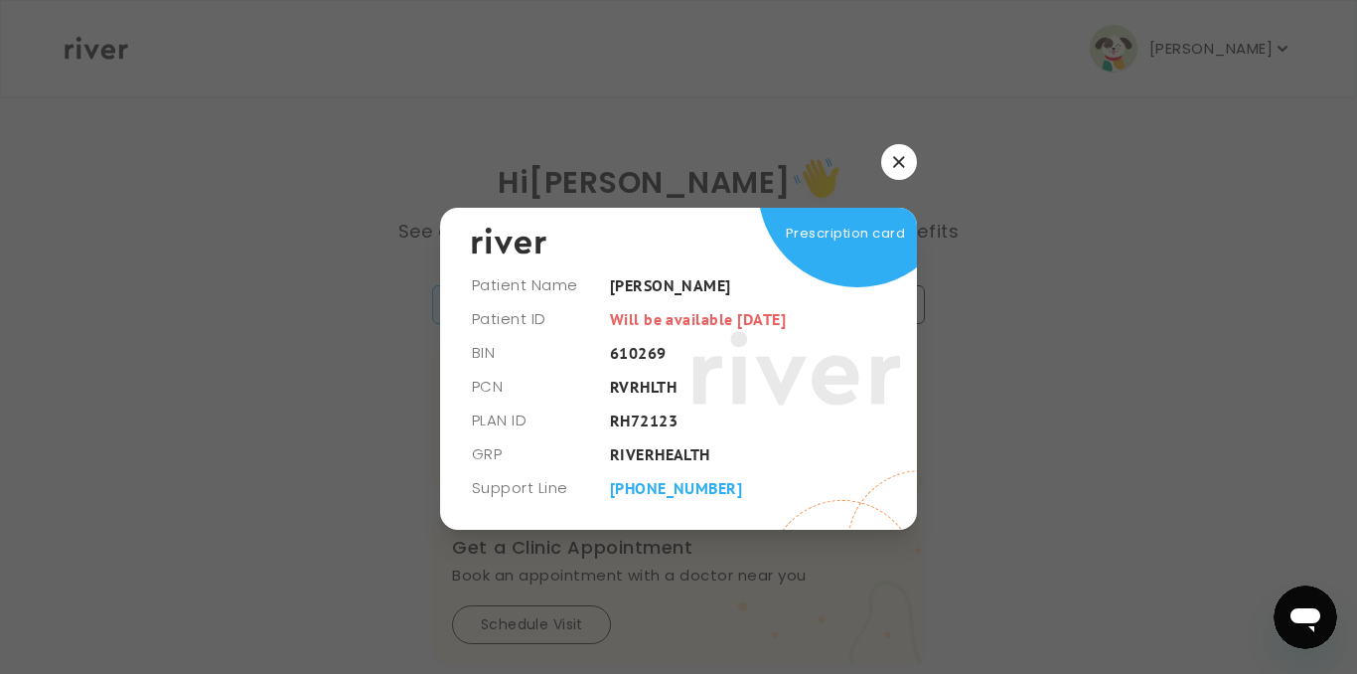
click at [643, 163] on icon "button" at bounding box center [899, 162] width 12 height 12
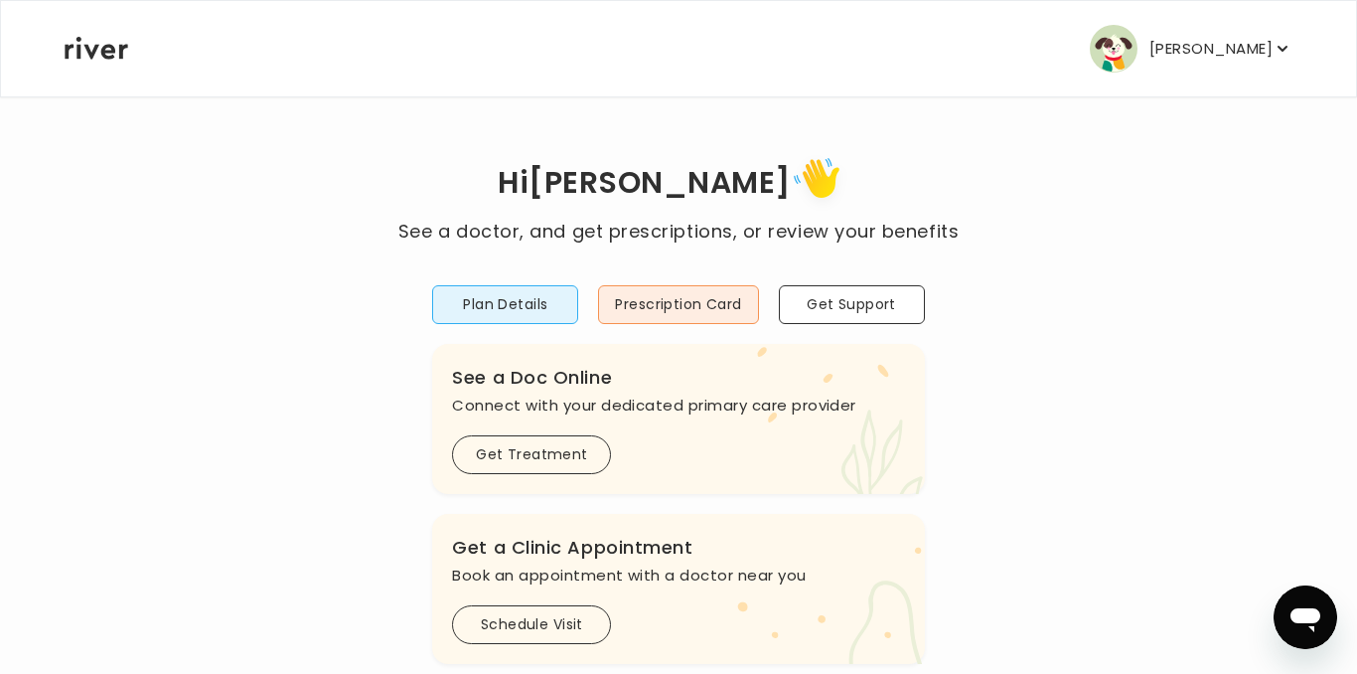
click at [643, 186] on icon at bounding box center [825, 182] width 44 height 39
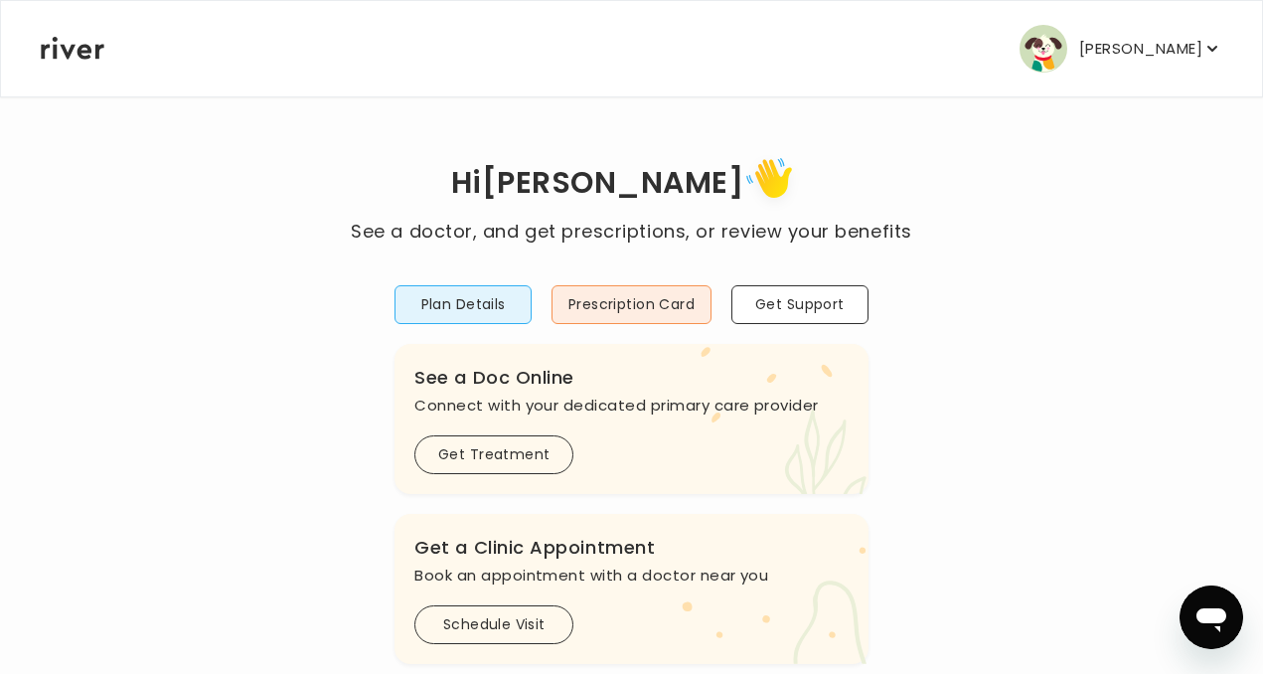
click at [1225, 607] on icon "Open messaging window" at bounding box center [1211, 617] width 36 height 36
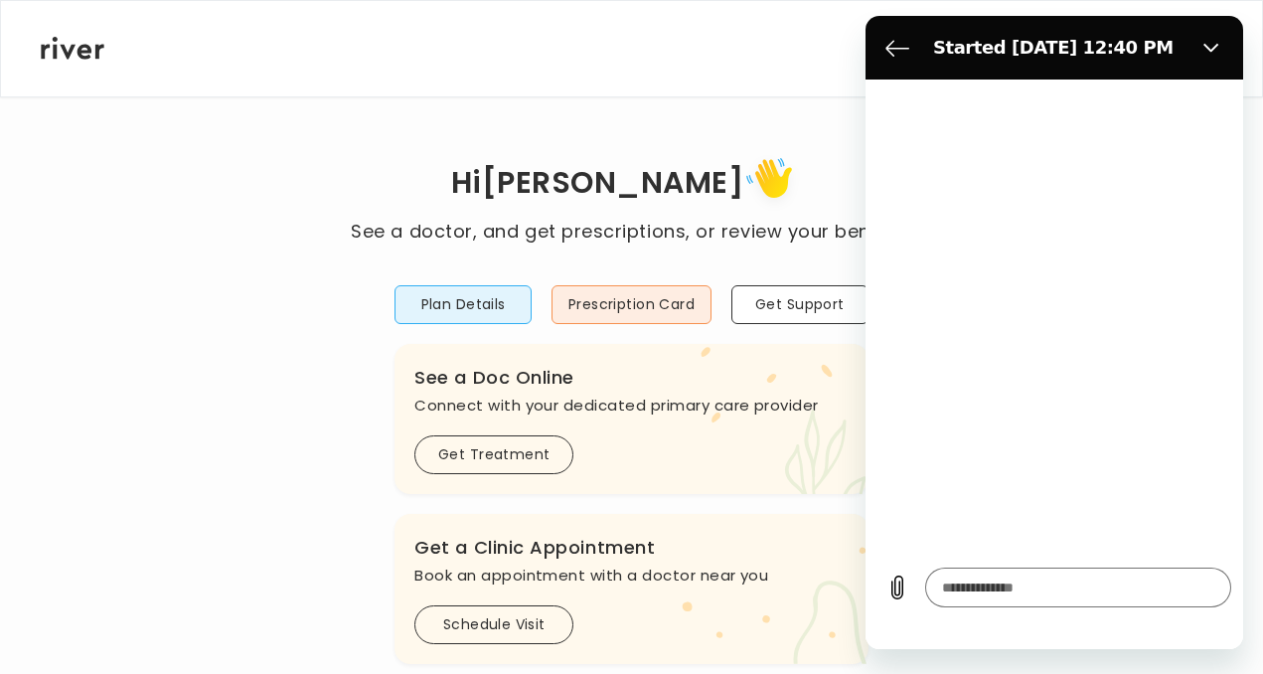
type textarea "*"
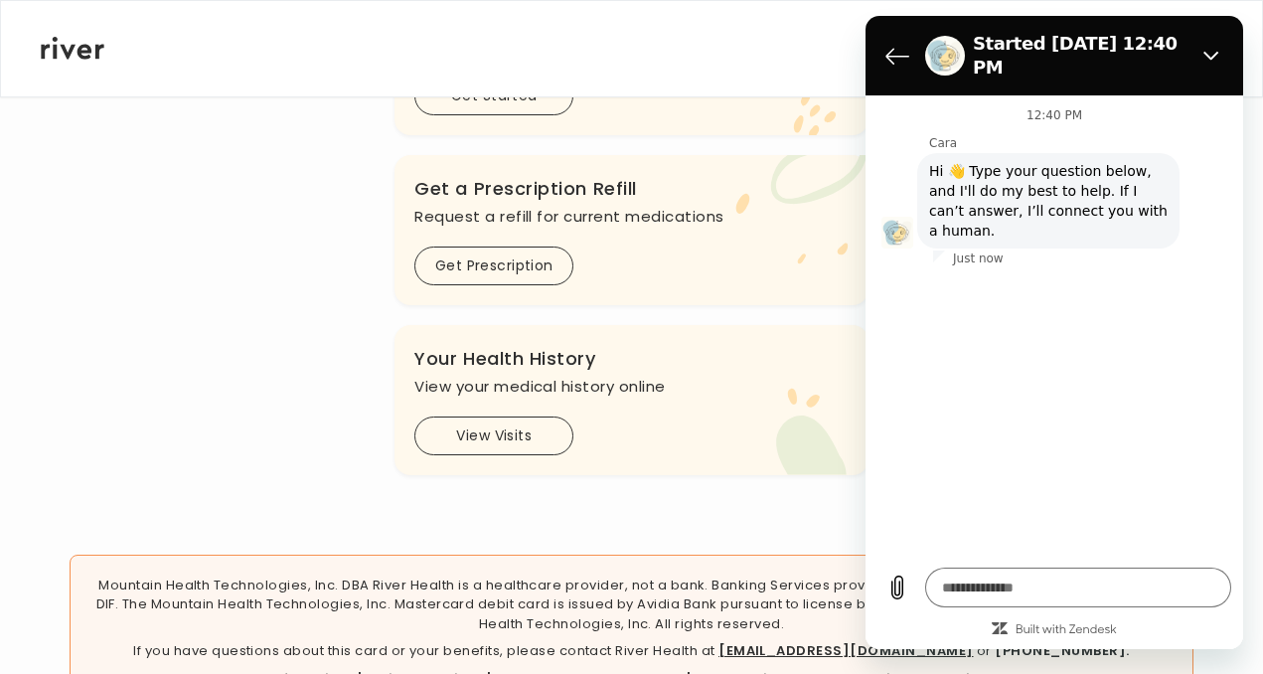
scroll to position [729, 0]
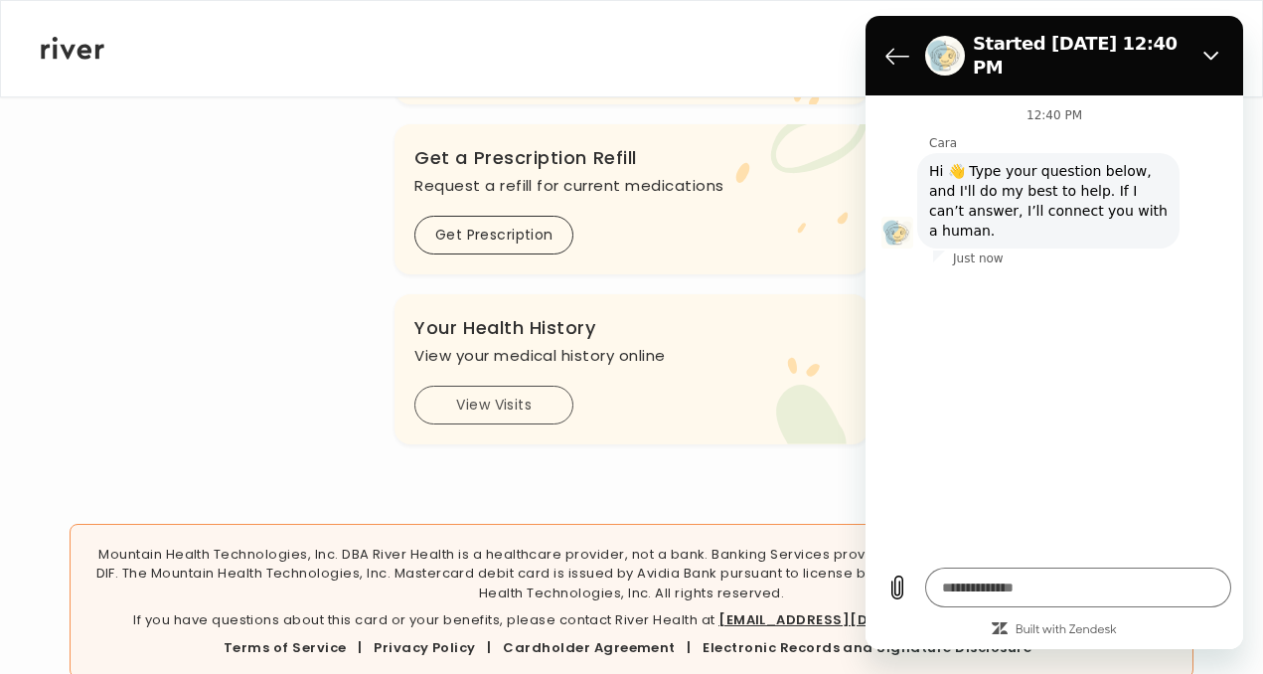
click at [530, 402] on button "View Visits" at bounding box center [493, 404] width 159 height 39
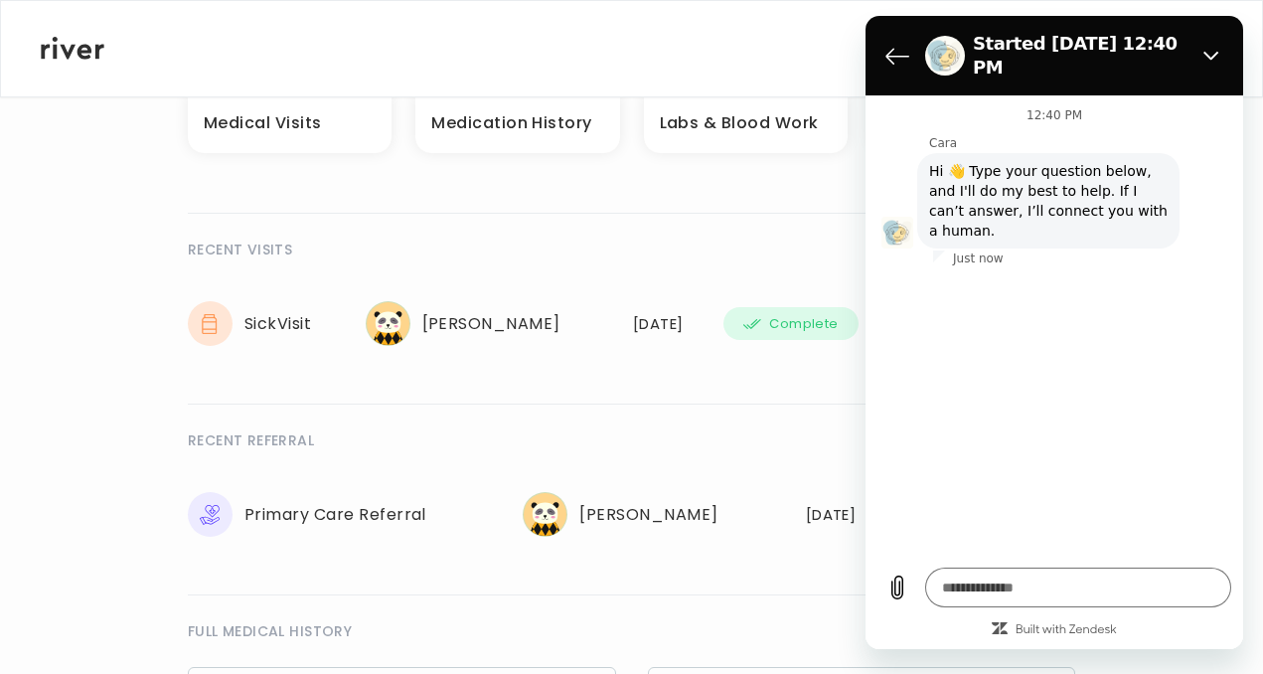
scroll to position [320, 0]
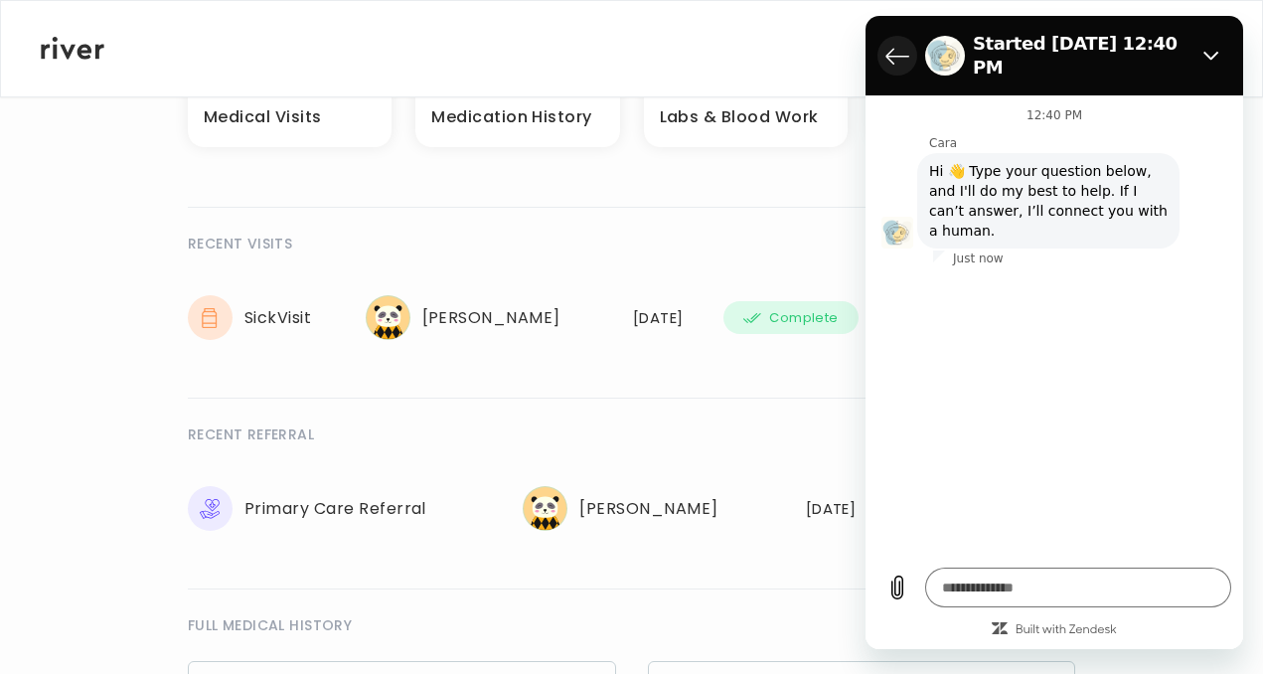
click at [887, 36] on button "Back to the conversation list" at bounding box center [897, 56] width 40 height 40
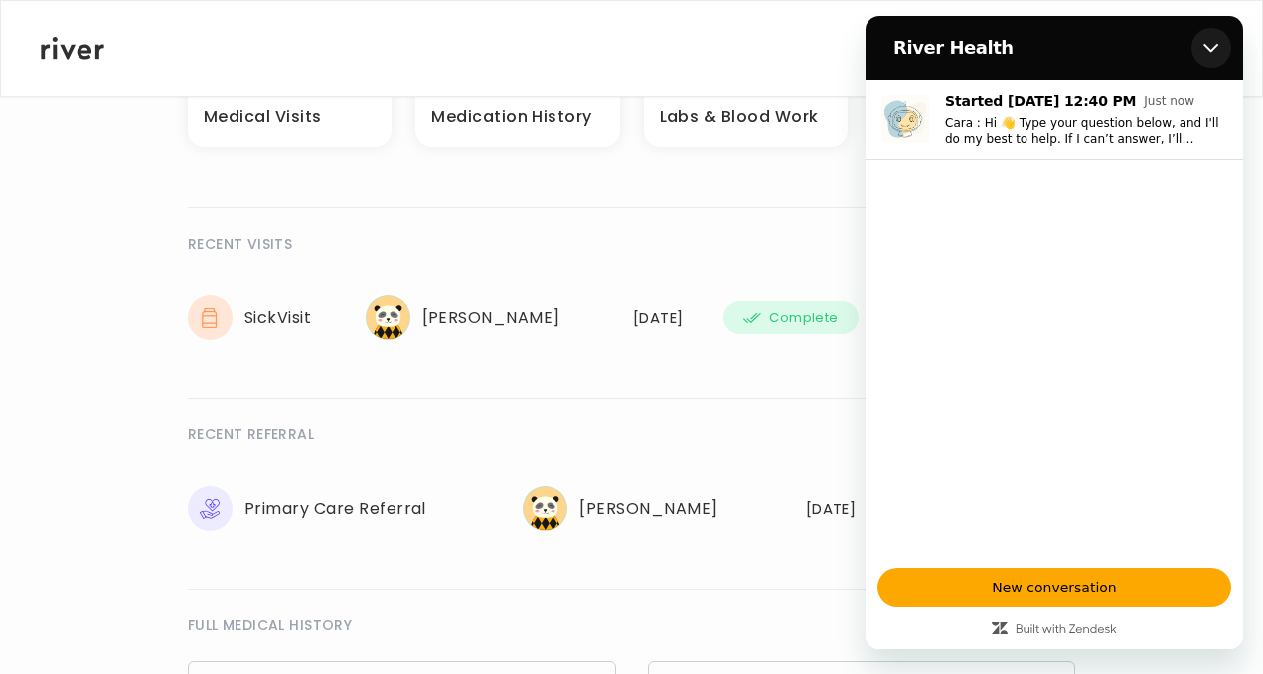
click at [1202, 41] on button "Close" at bounding box center [1211, 48] width 40 height 40
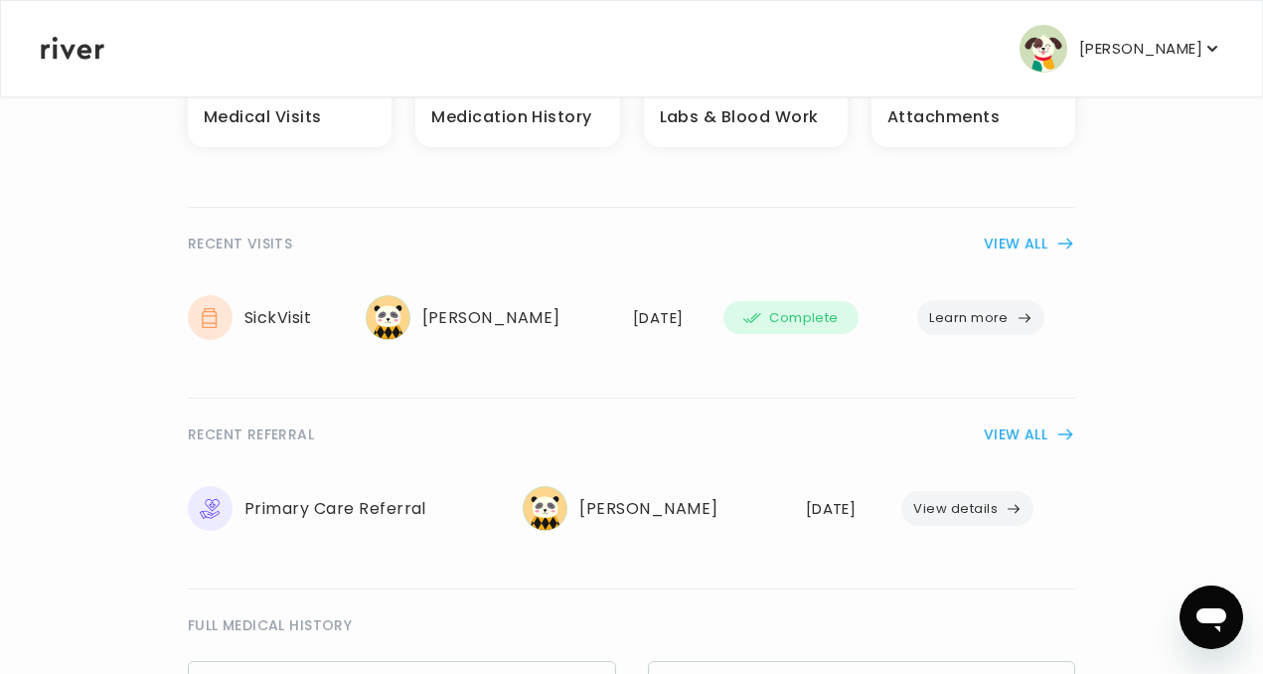
click at [974, 316] on button "Learn more" at bounding box center [980, 317] width 127 height 35
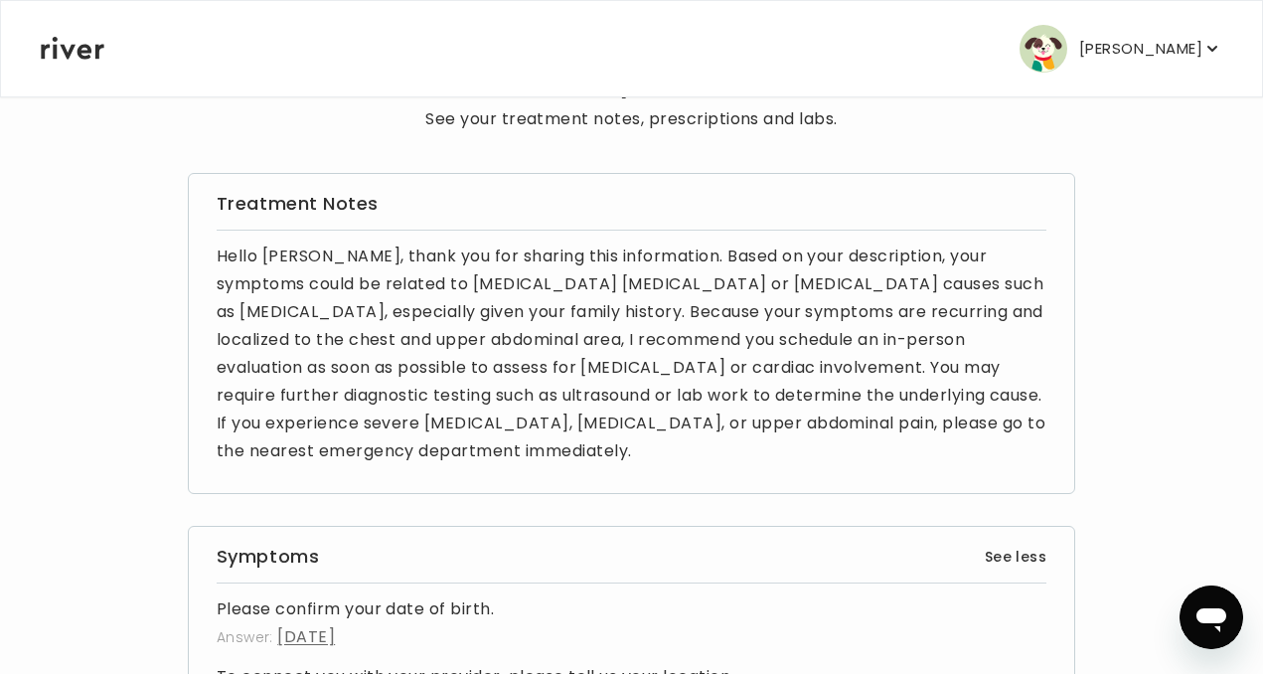
scroll to position [64, 0]
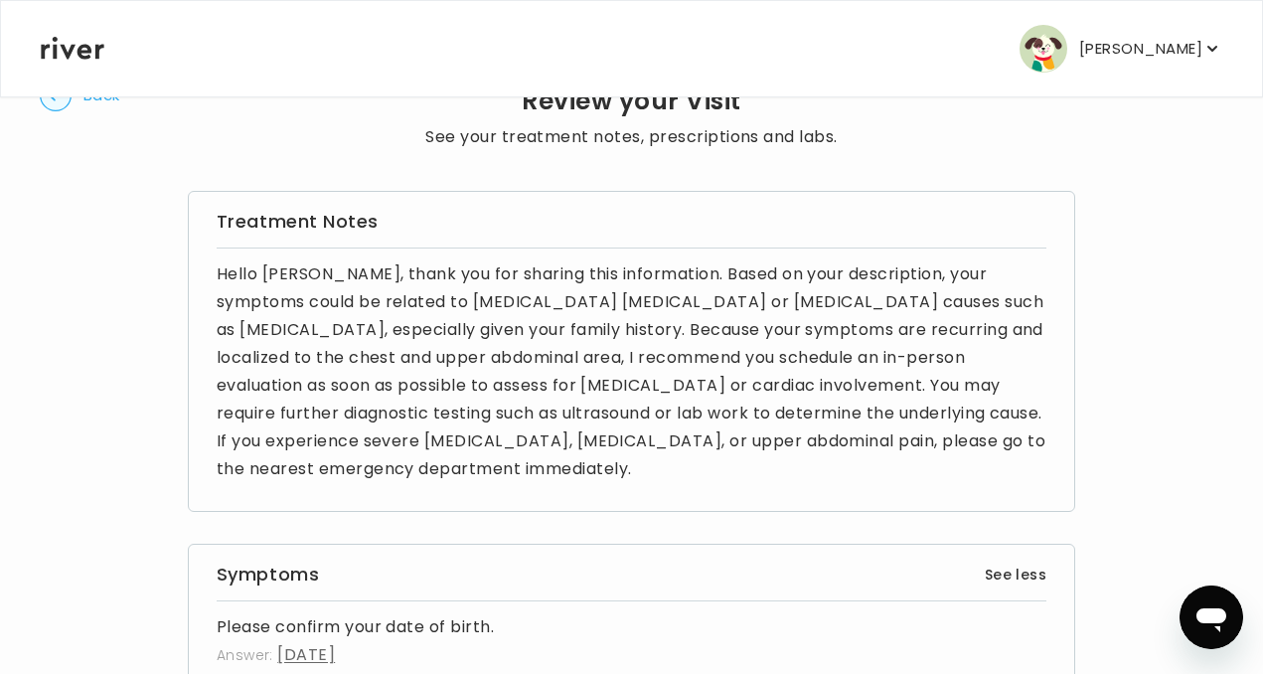
click at [304, 227] on h3 "Treatment Notes" at bounding box center [631, 222] width 829 height 28
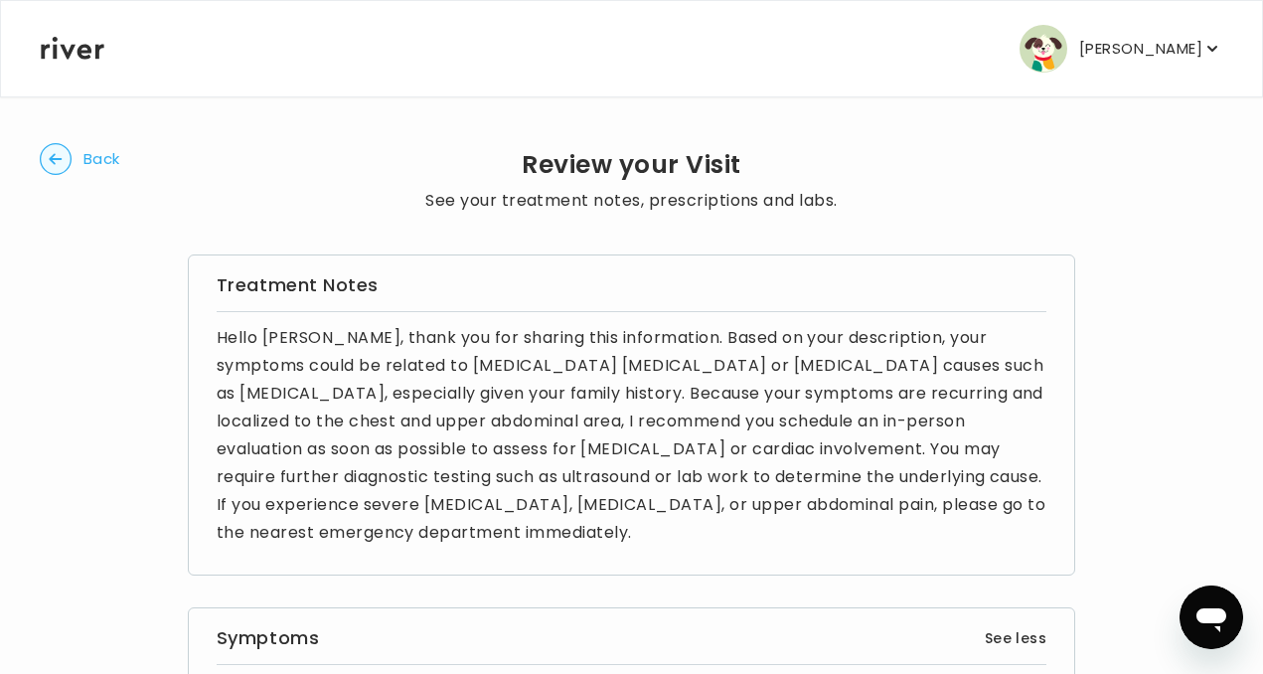
scroll to position [0, 0]
click at [82, 166] on button "Back" at bounding box center [80, 159] width 80 height 32
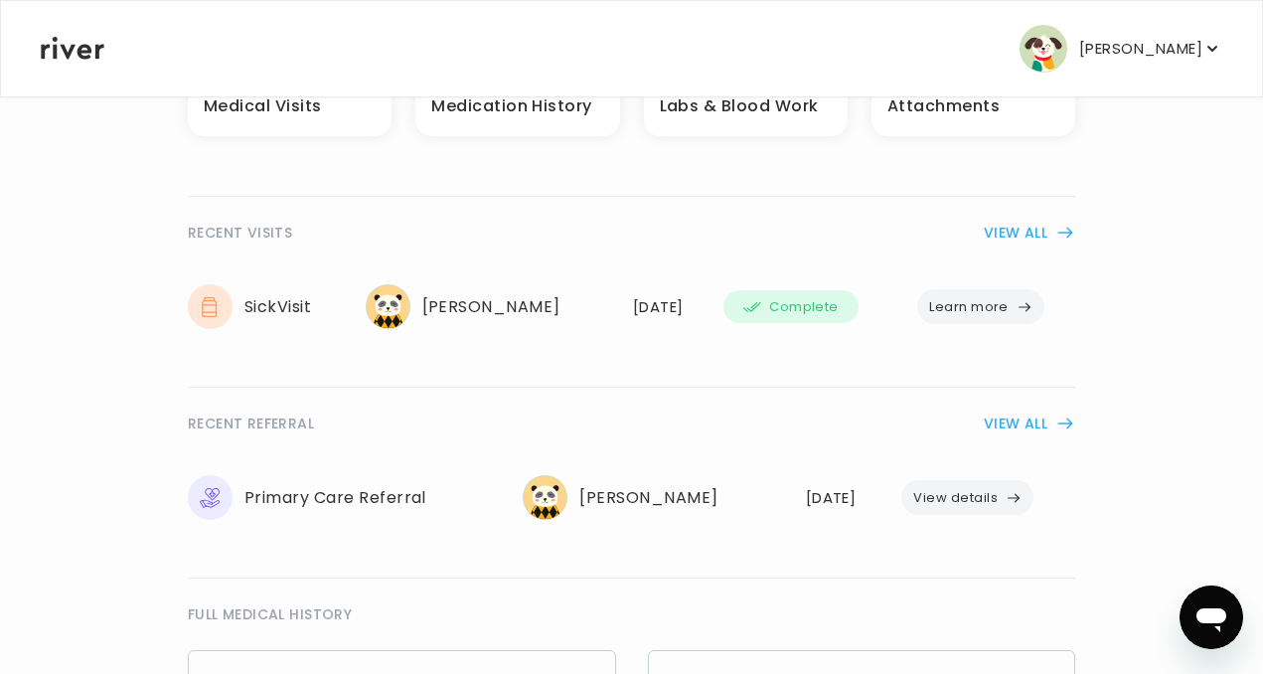
scroll to position [334, 0]
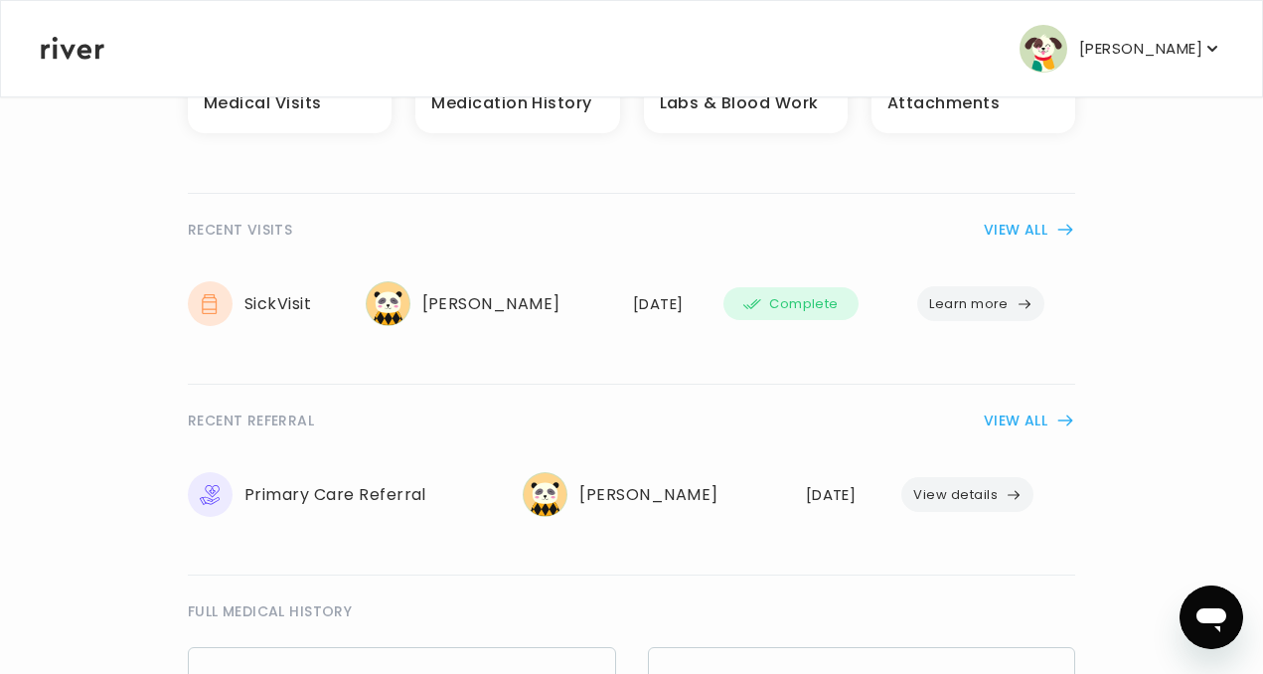
click at [1003, 316] on button "Learn more" at bounding box center [980, 303] width 127 height 35
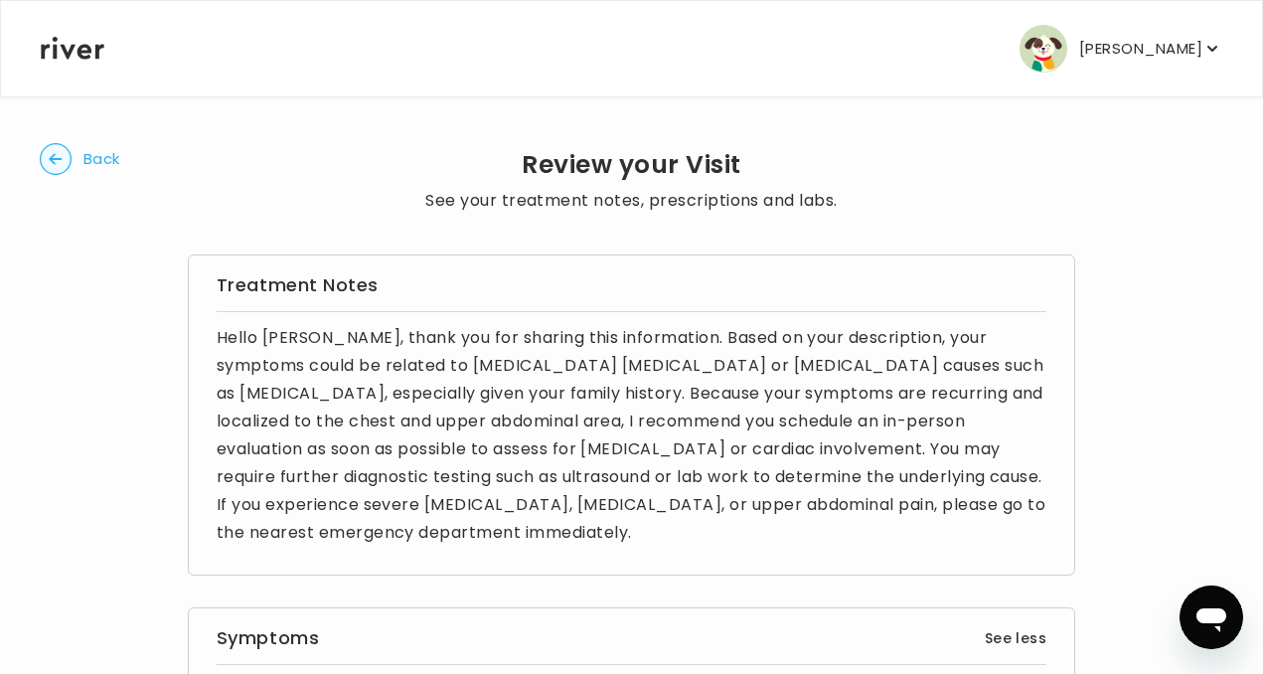
click at [61, 154] on circle "button" at bounding box center [56, 159] width 31 height 31
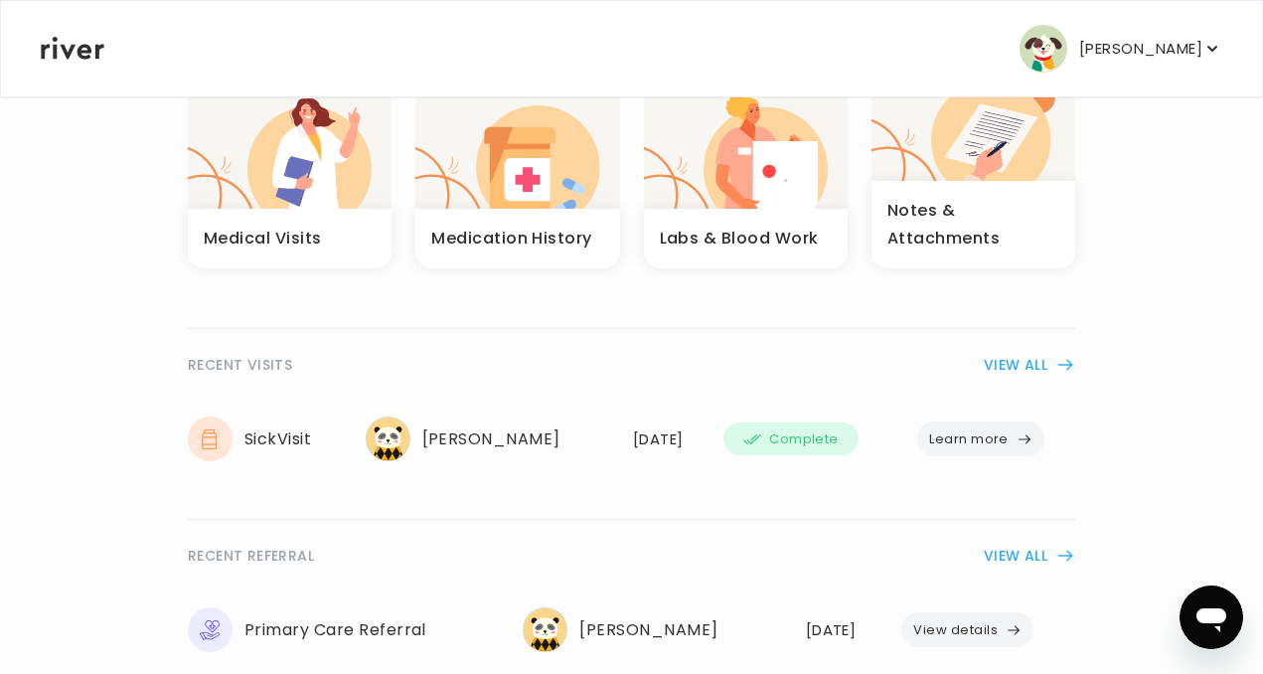
scroll to position [201, 0]
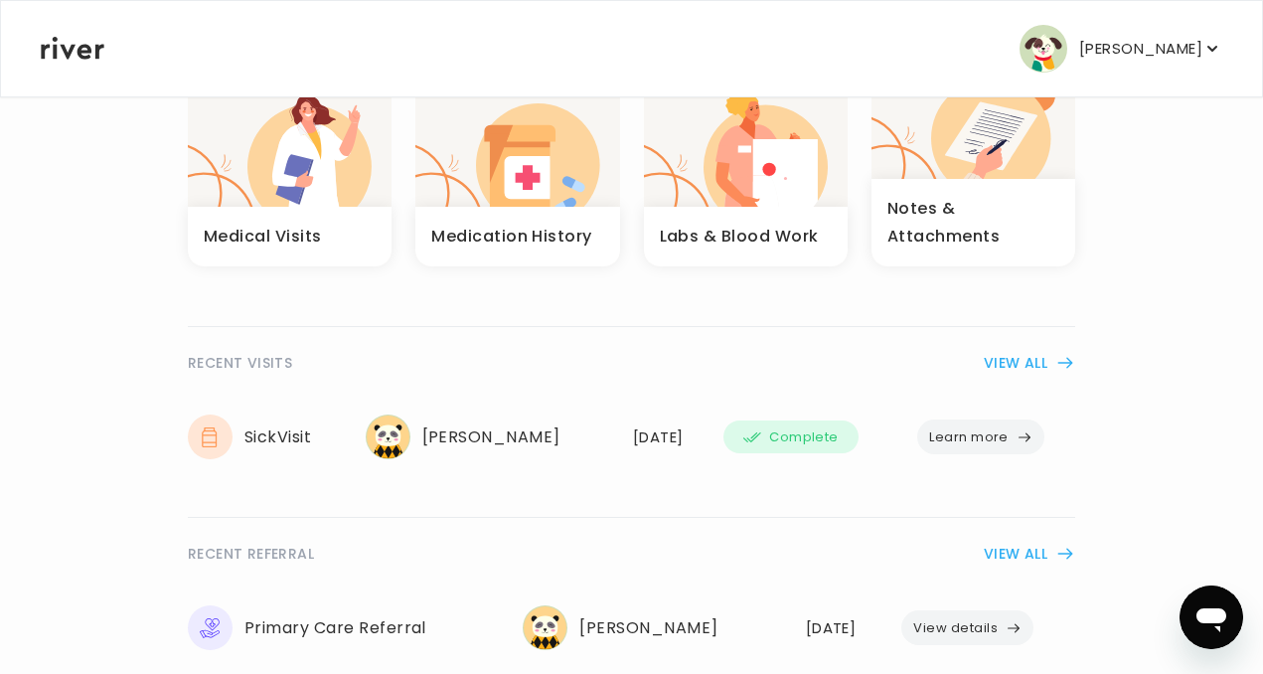
click at [1000, 340] on div "RECENT VISITS VIEW ALL Sick Visit [PERSON_NAME] [DATE] Complete Learn more" at bounding box center [631, 406] width 887 height 161
click at [1000, 353] on button "VIEW ALL" at bounding box center [1028, 363] width 91 height 24
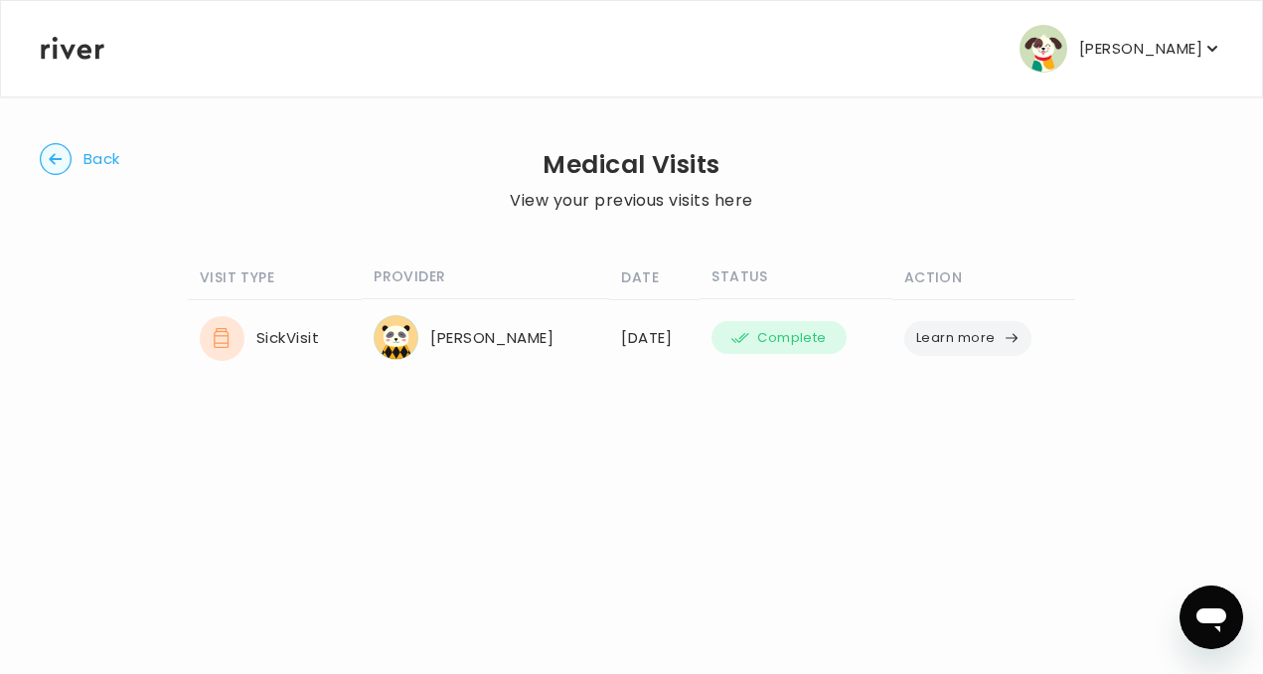
click at [55, 154] on icon "button" at bounding box center [55, 158] width 13 height 11
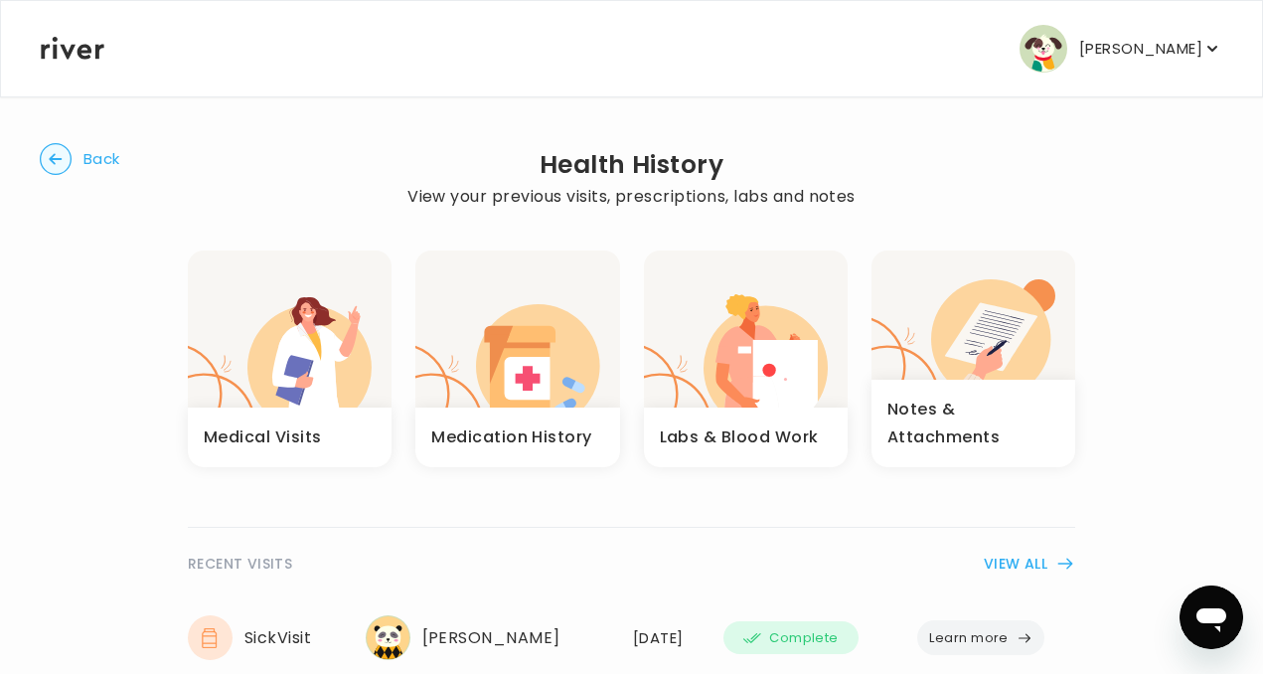
drag, startPoint x: 1214, startPoint y: 628, endPoint x: 1499, endPoint y: 1164, distance: 607.5
click at [1214, 628] on icon "Open messaging window" at bounding box center [1211, 617] width 36 height 36
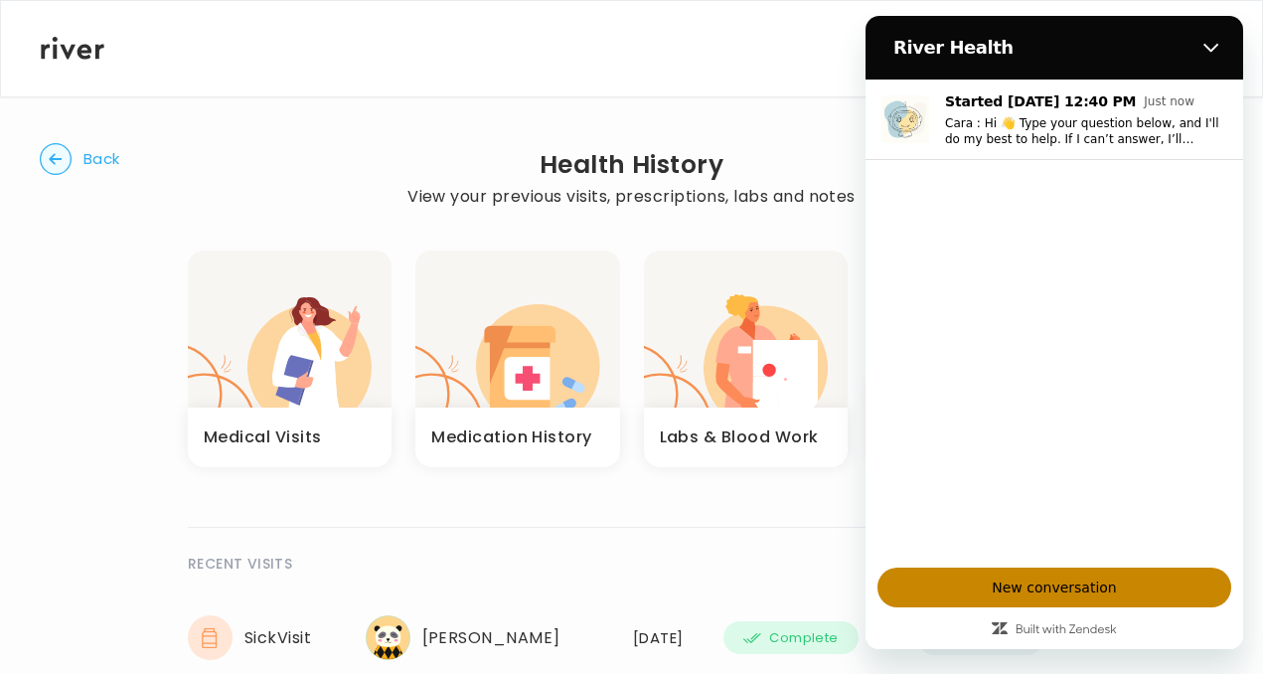
click at [1095, 583] on span "New conversation" at bounding box center [1053, 587] width 124 height 24
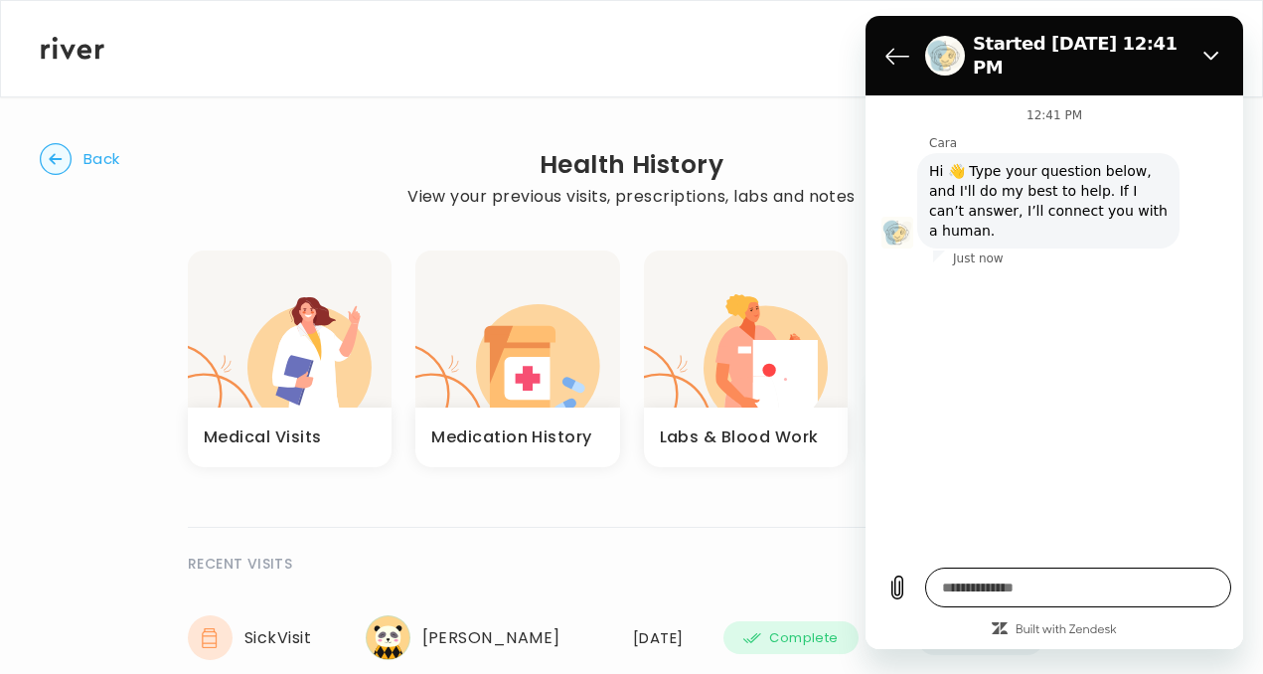
type textarea "*"
click at [1052, 582] on textarea at bounding box center [1078, 587] width 306 height 40
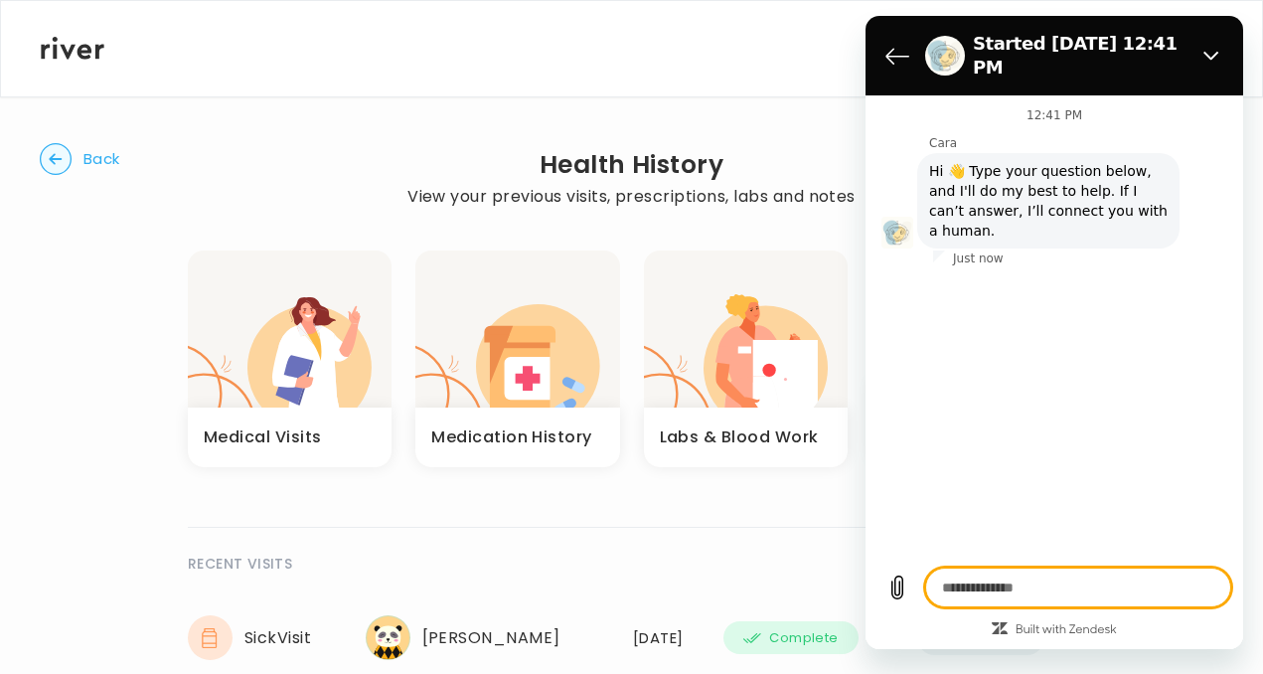
type textarea "*"
type textarea "**"
type textarea "*"
type textarea "***"
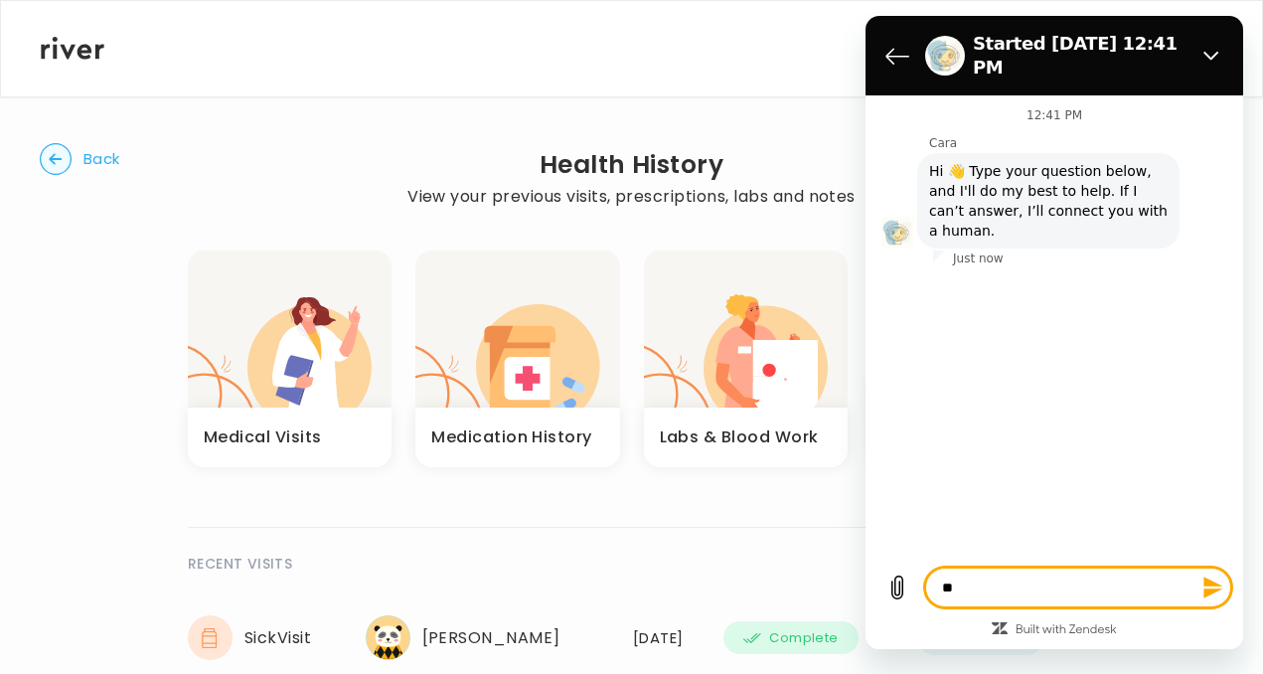
type textarea "*"
type textarea "****"
type textarea "*"
type textarea "*****"
type textarea "*"
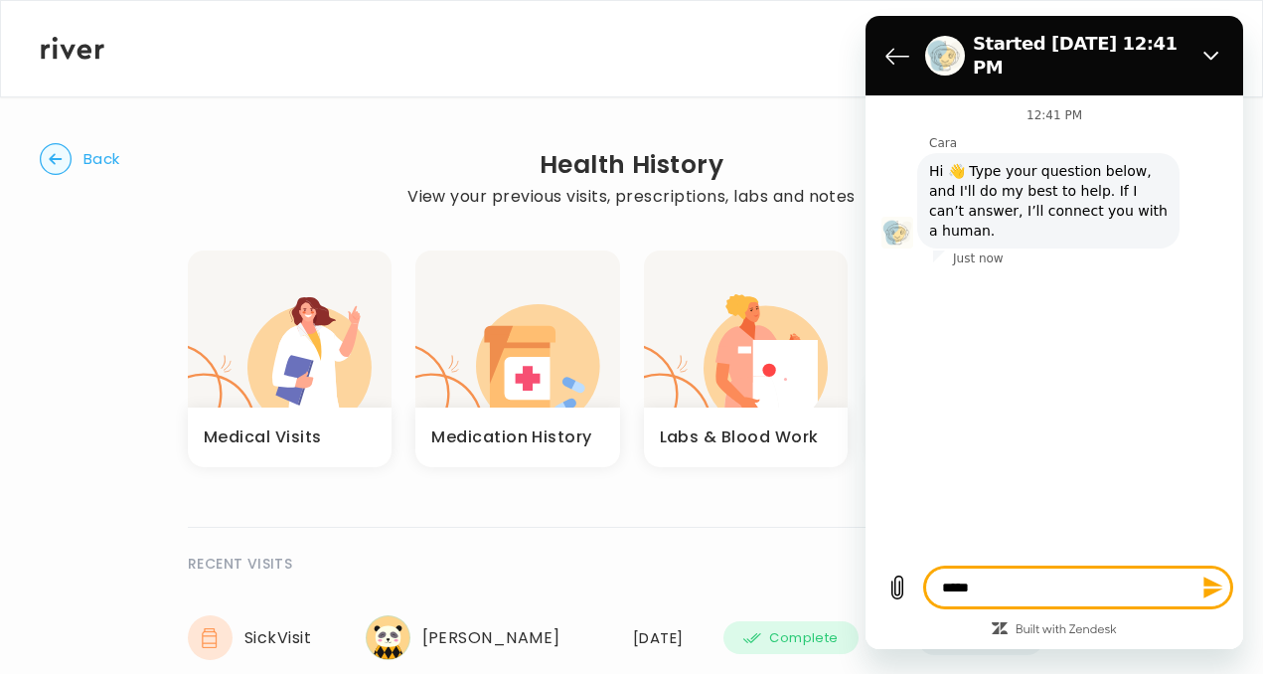
type textarea "*****"
type textarea "*"
type textarea "*******"
type textarea "*"
type textarea "********"
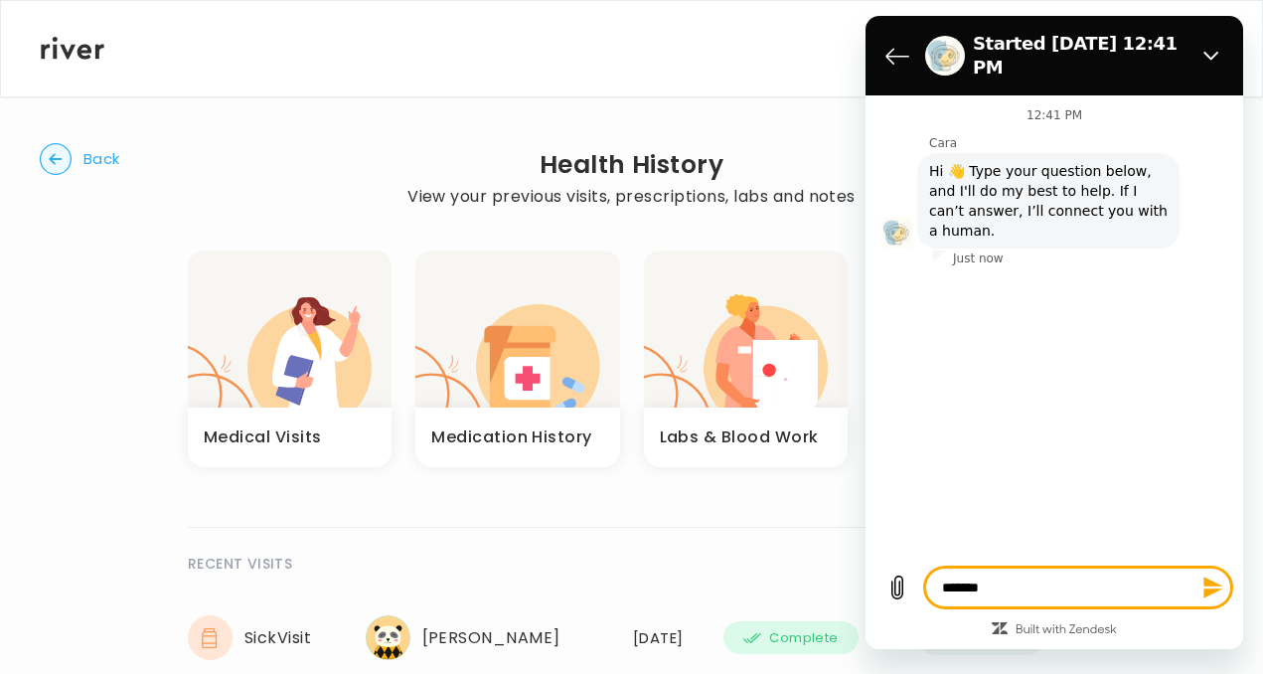
type textarea "*"
type textarea "********"
type textarea "*"
type textarea "**********"
type textarea "*"
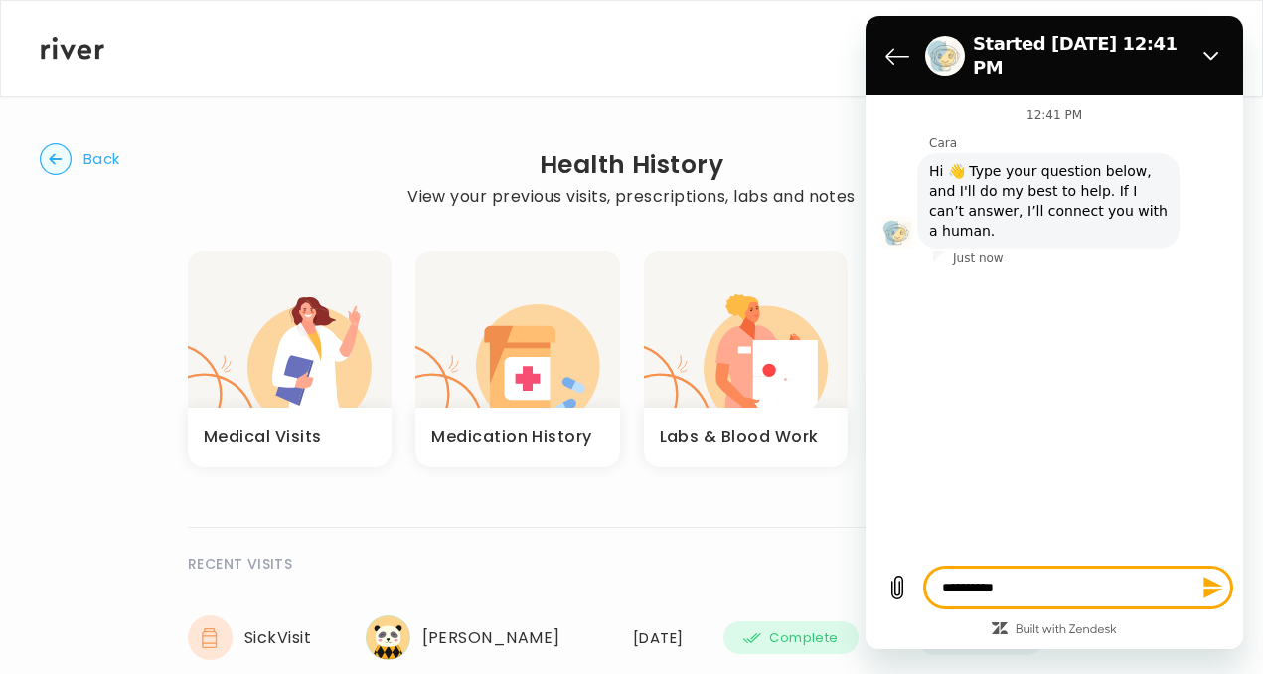
type textarea "**********"
type textarea "*"
type textarea "**********"
type textarea "*"
type textarea "**********"
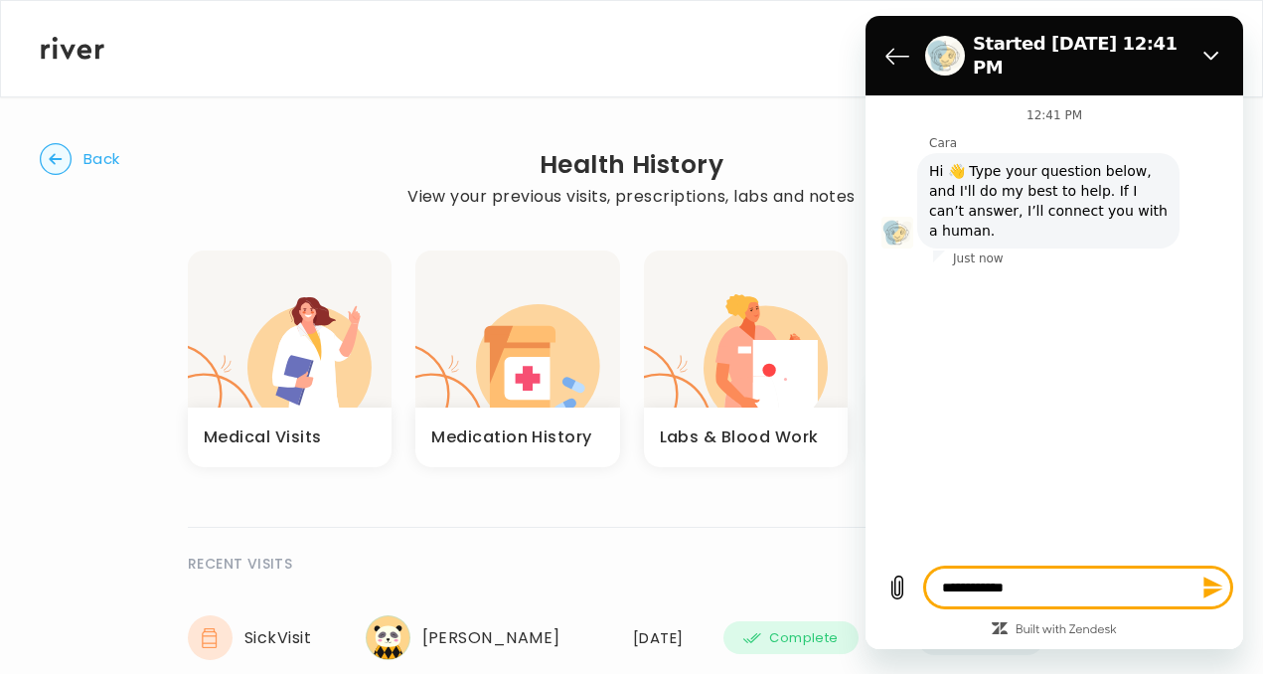
type textarea "*"
type textarea "**********"
type textarea "*"
type textarea "**********"
type textarea "*"
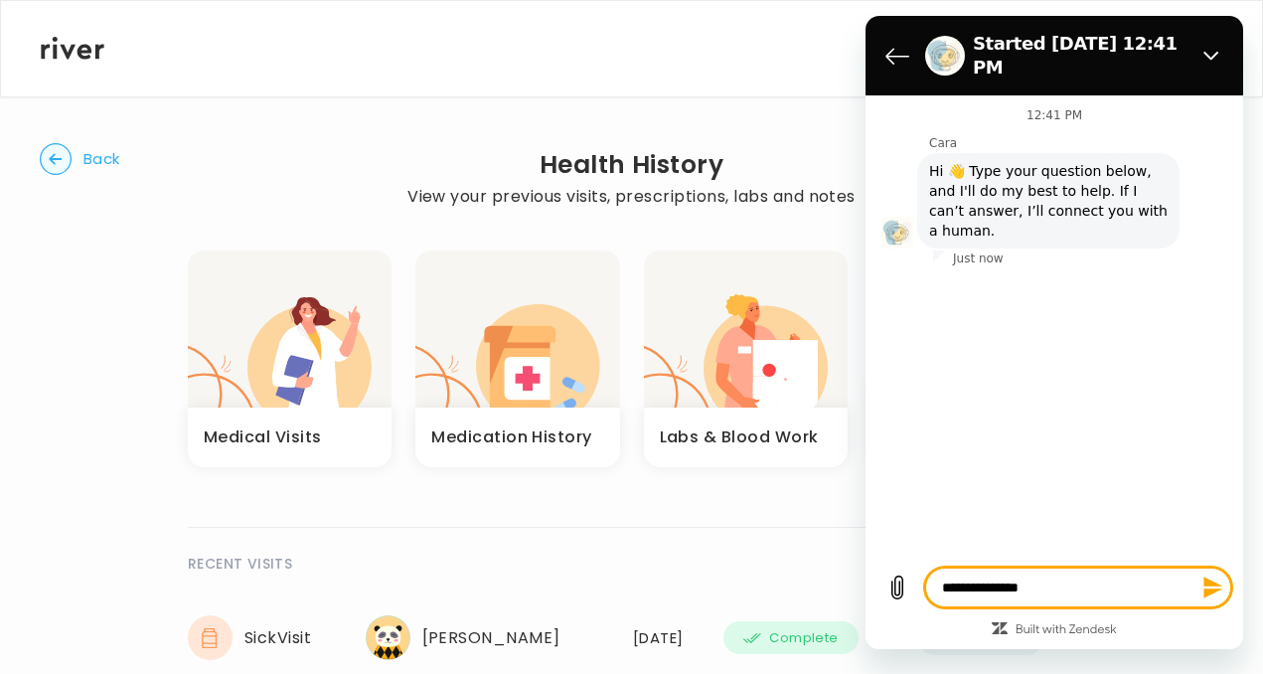
type textarea "**********"
type textarea "*"
type textarea "**********"
type textarea "*"
type textarea "**********"
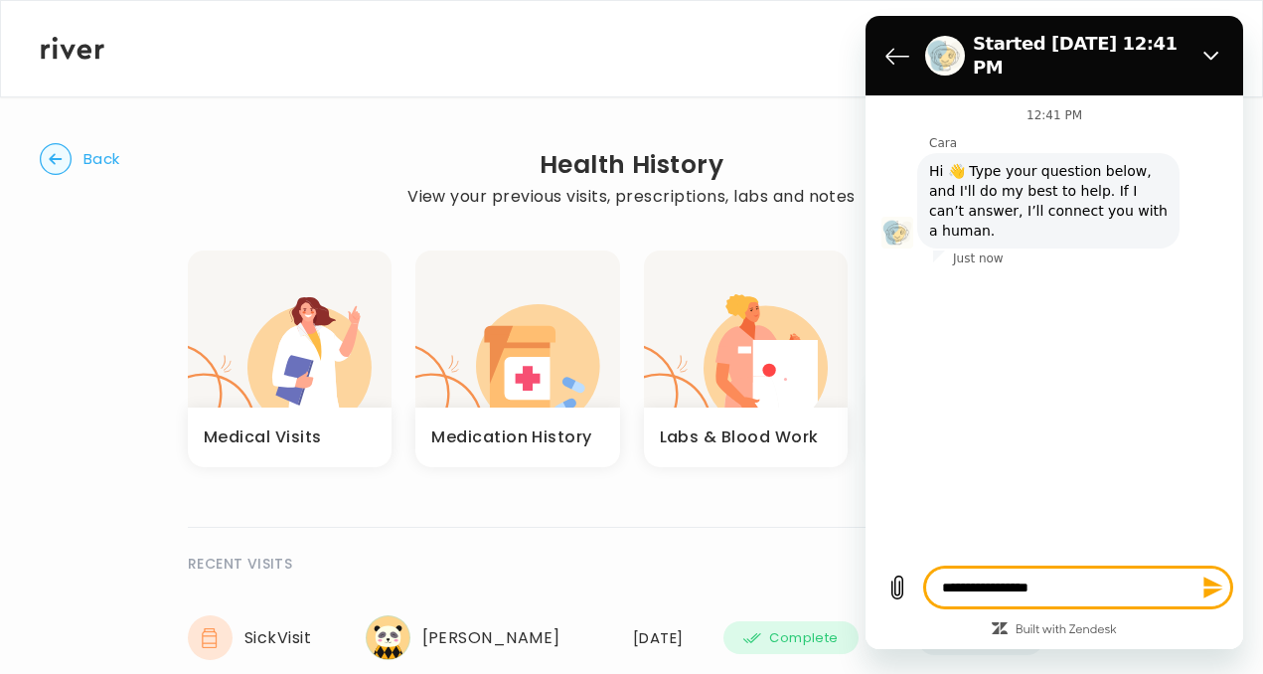
type textarea "*"
type textarea "**********"
type textarea "*"
type textarea "**********"
type textarea "*"
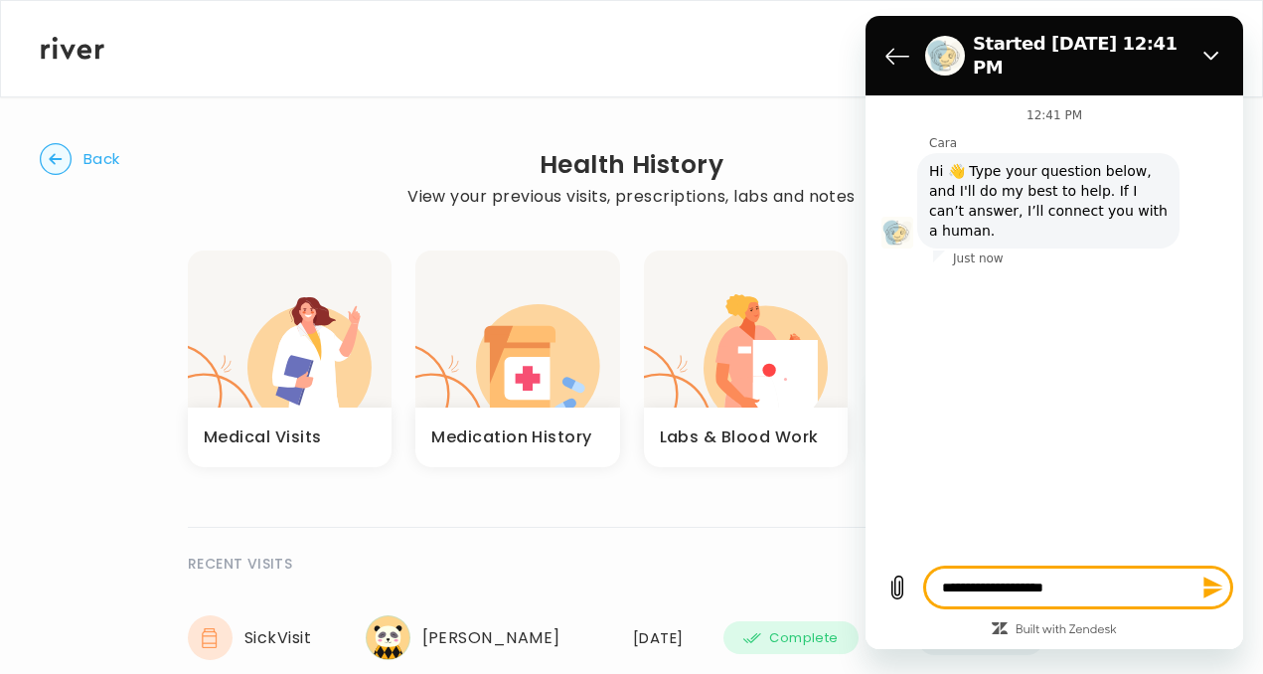
type textarea "**********"
type textarea "*"
type textarea "**********"
type textarea "*"
type textarea "**********"
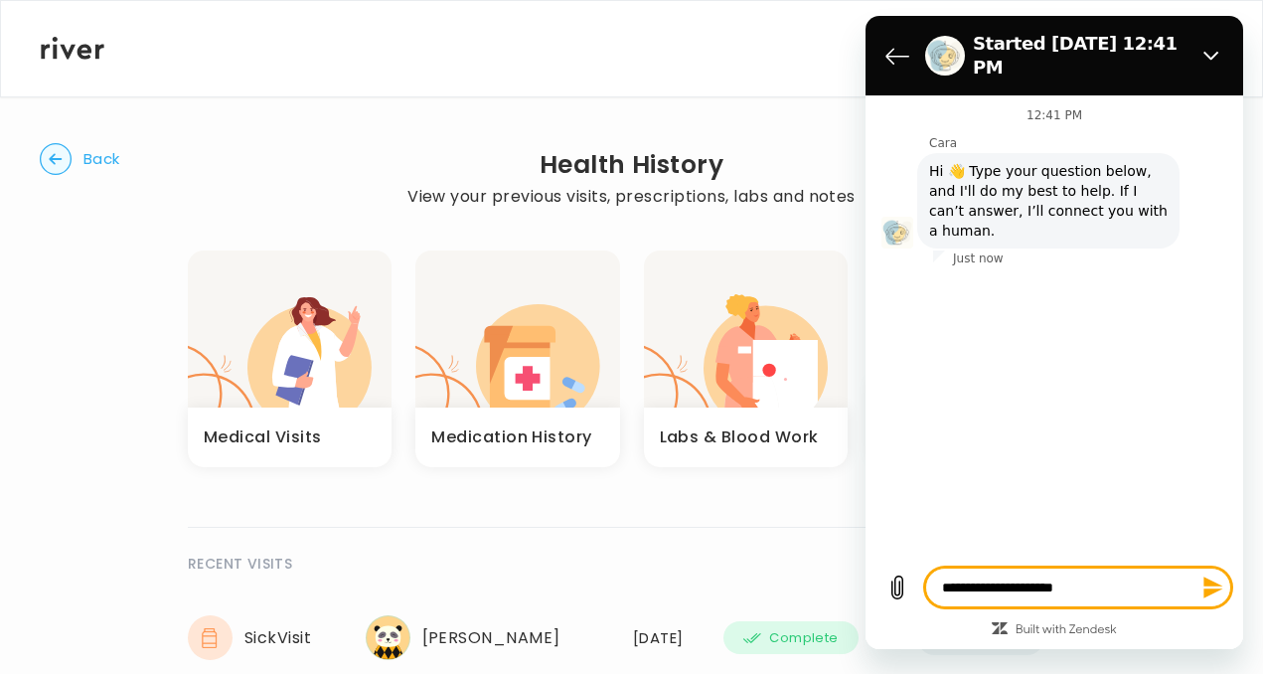
type textarea "*"
type textarea "**********"
type textarea "*"
type textarea "**********"
type textarea "*"
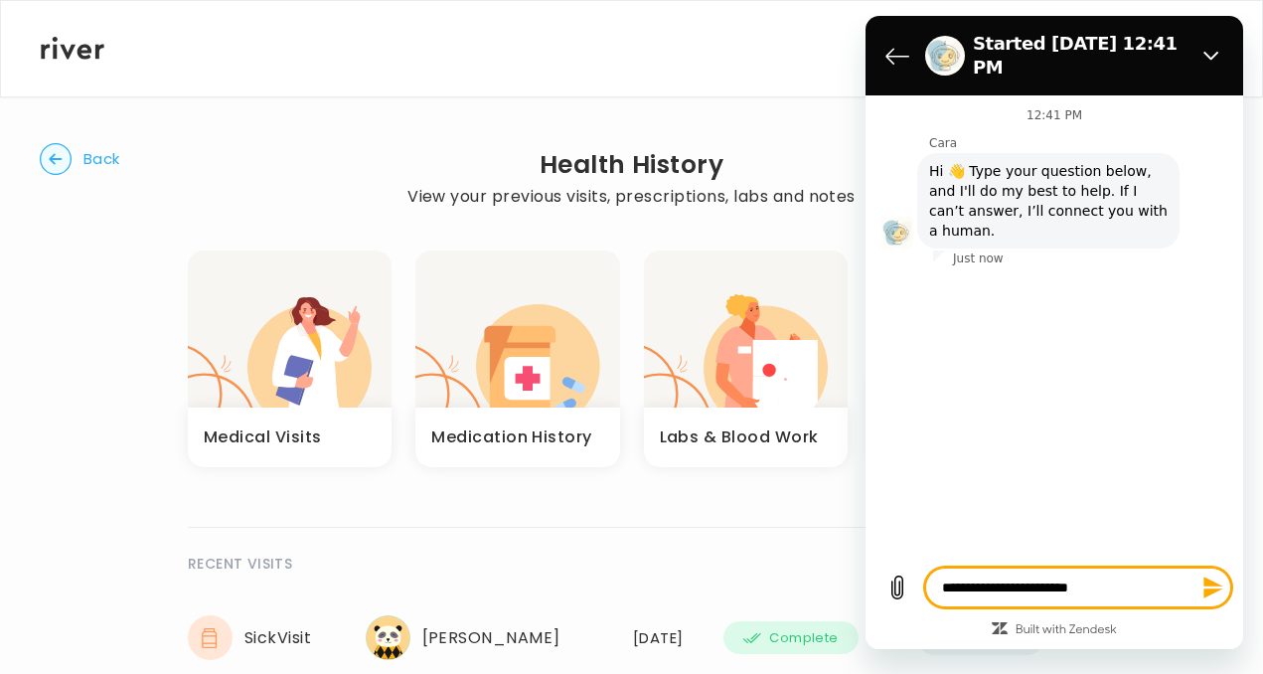
type textarea "**********"
type textarea "*"
type textarea "**********"
type textarea "*"
type textarea "**********"
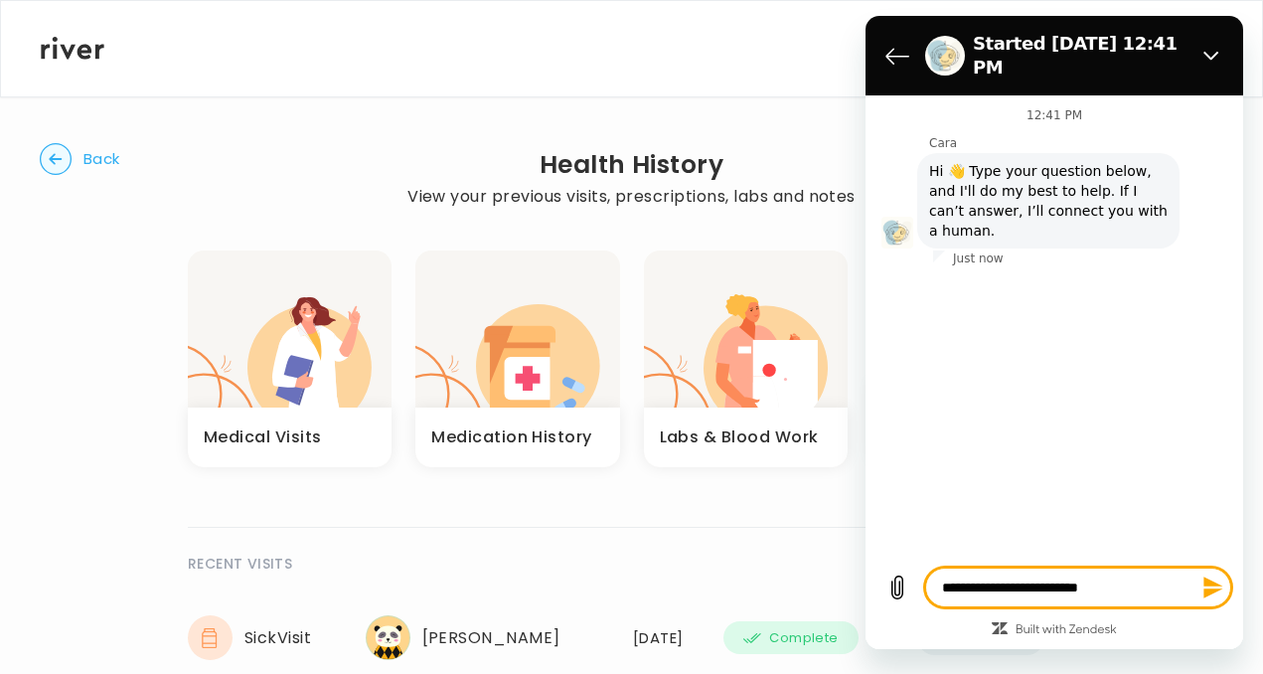
type textarea "*"
type textarea "**********"
type textarea "*"
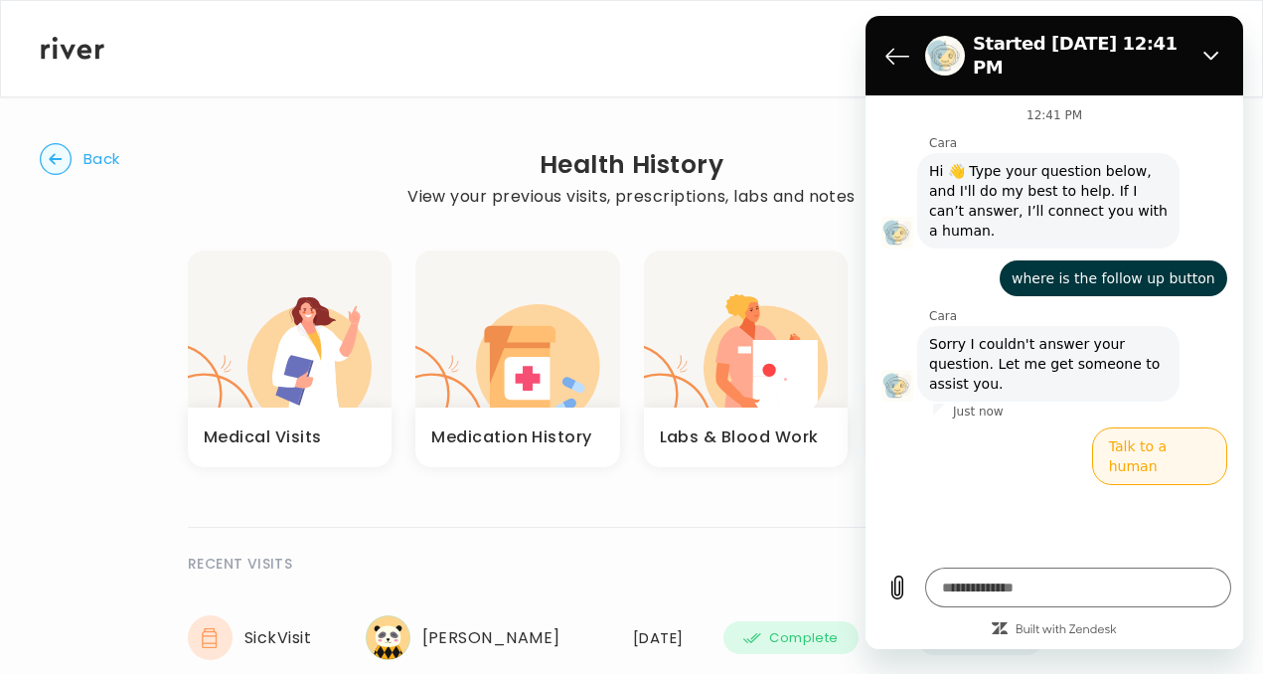
click at [1164, 428] on button "Talk to a human" at bounding box center [1159, 456] width 135 height 58
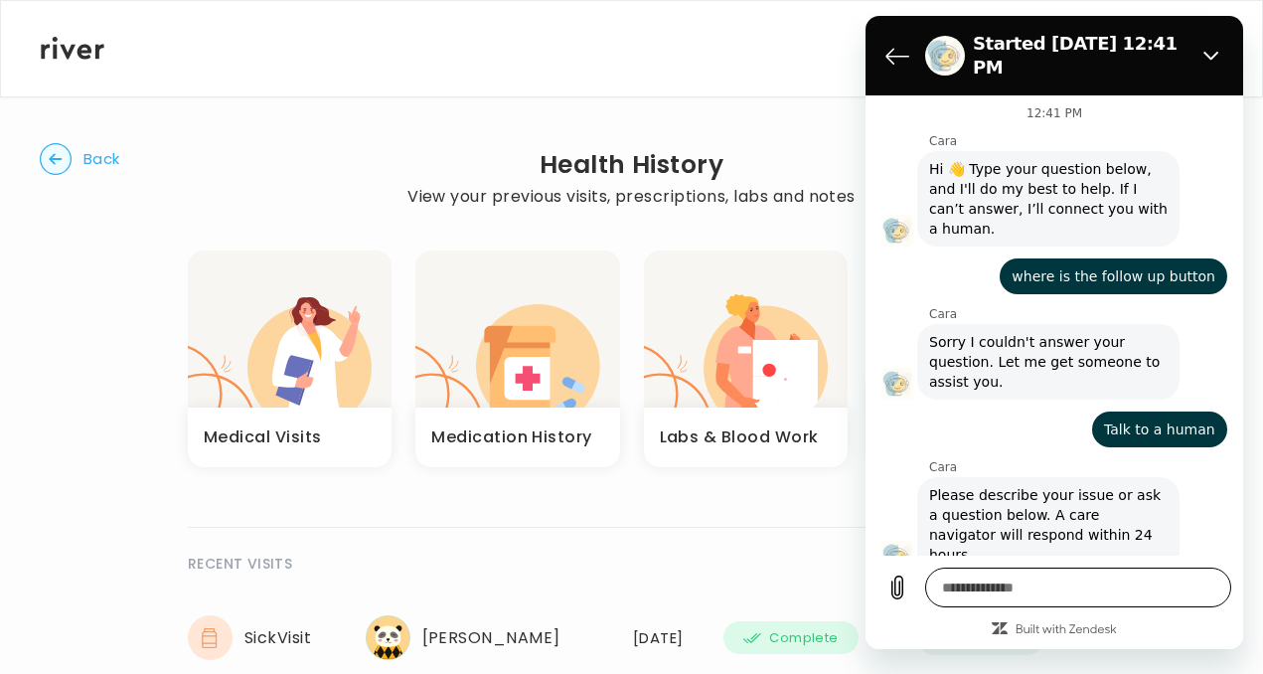
click at [1003, 595] on textarea at bounding box center [1078, 587] width 306 height 40
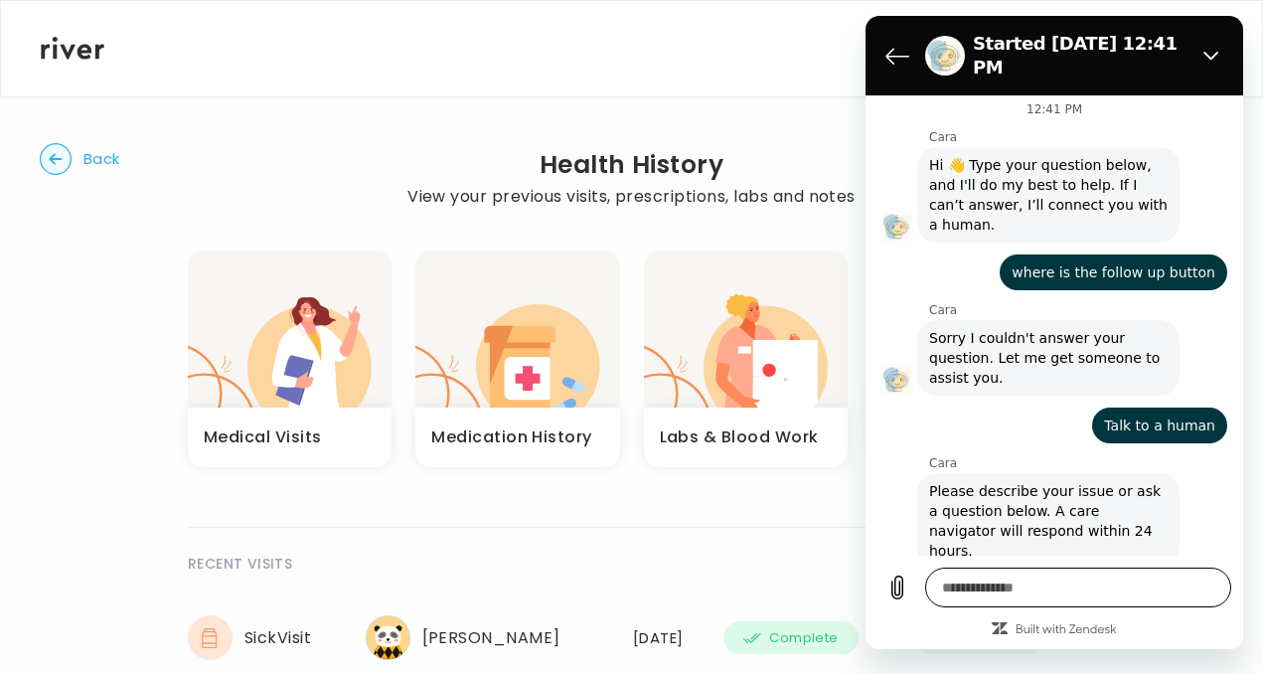
type textarea "*"
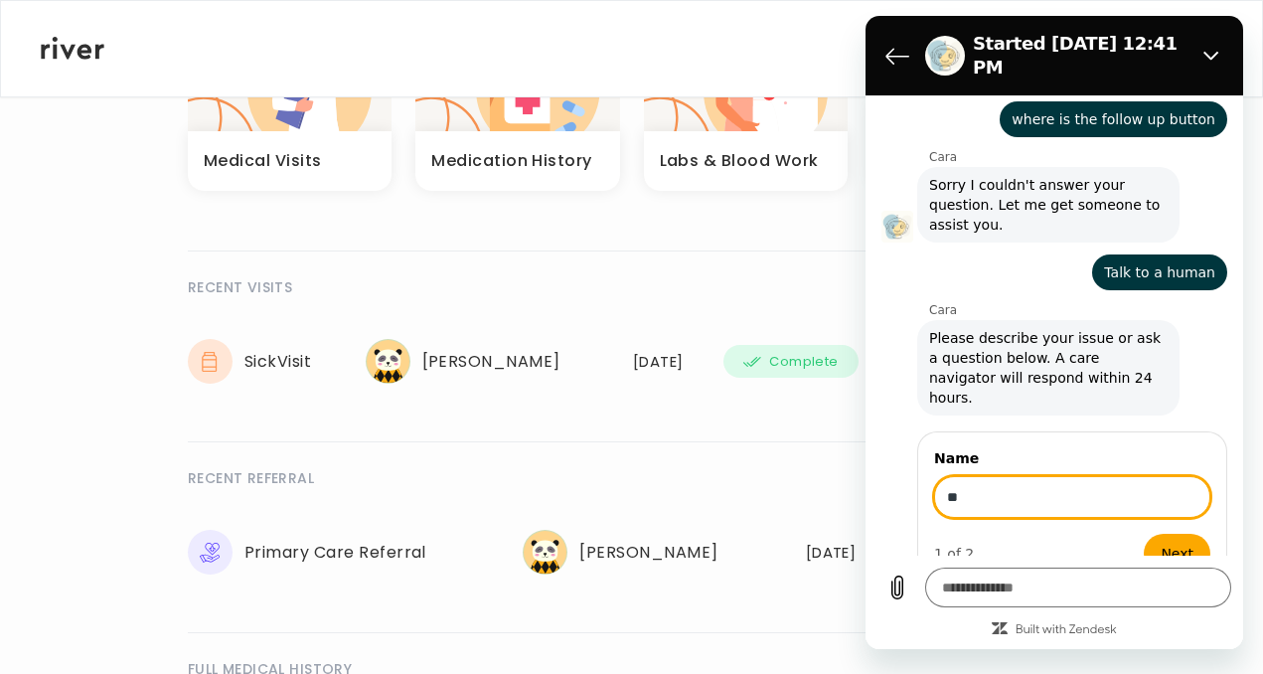
scroll to position [284, 0]
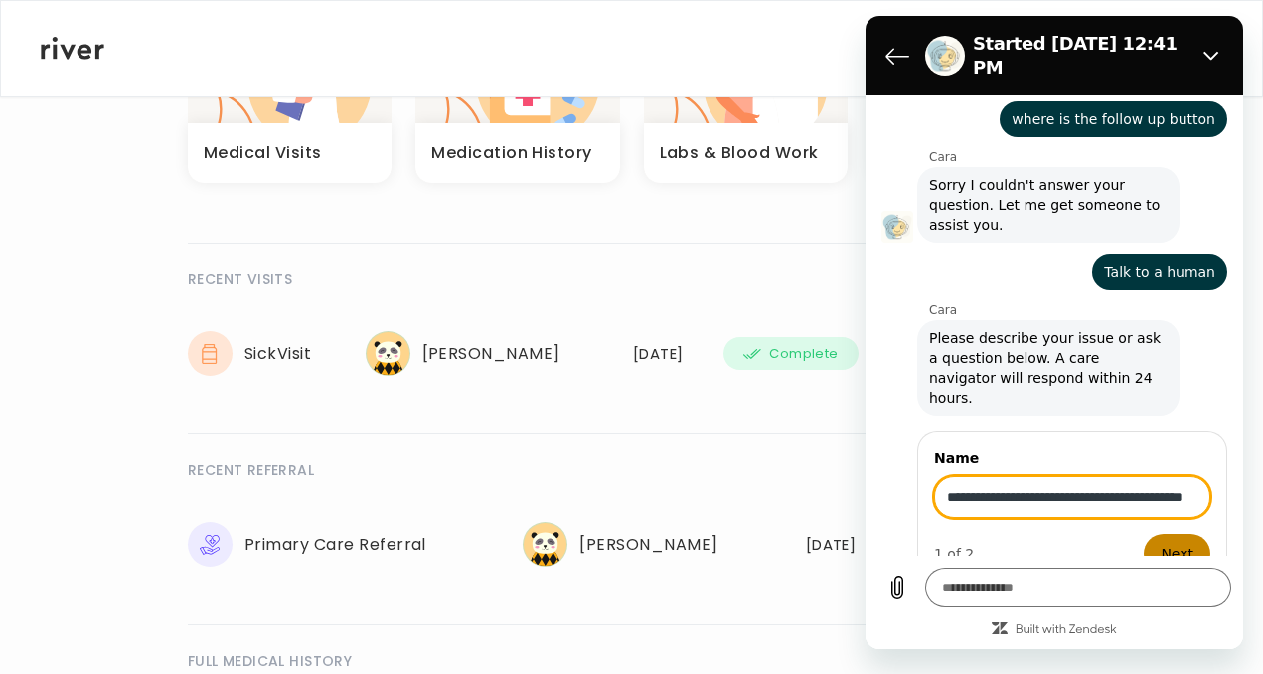
type input "**********"
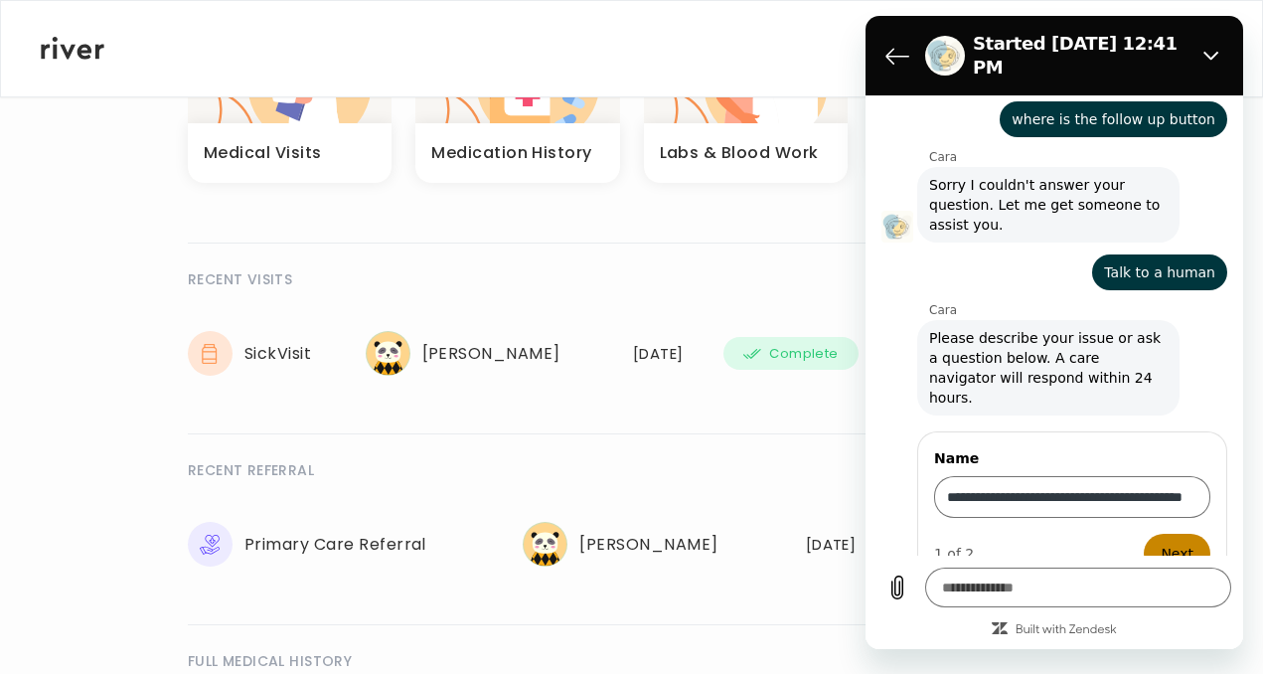
click at [1187, 533] on button "Next" at bounding box center [1176, 553] width 67 height 40
type textarea "*"
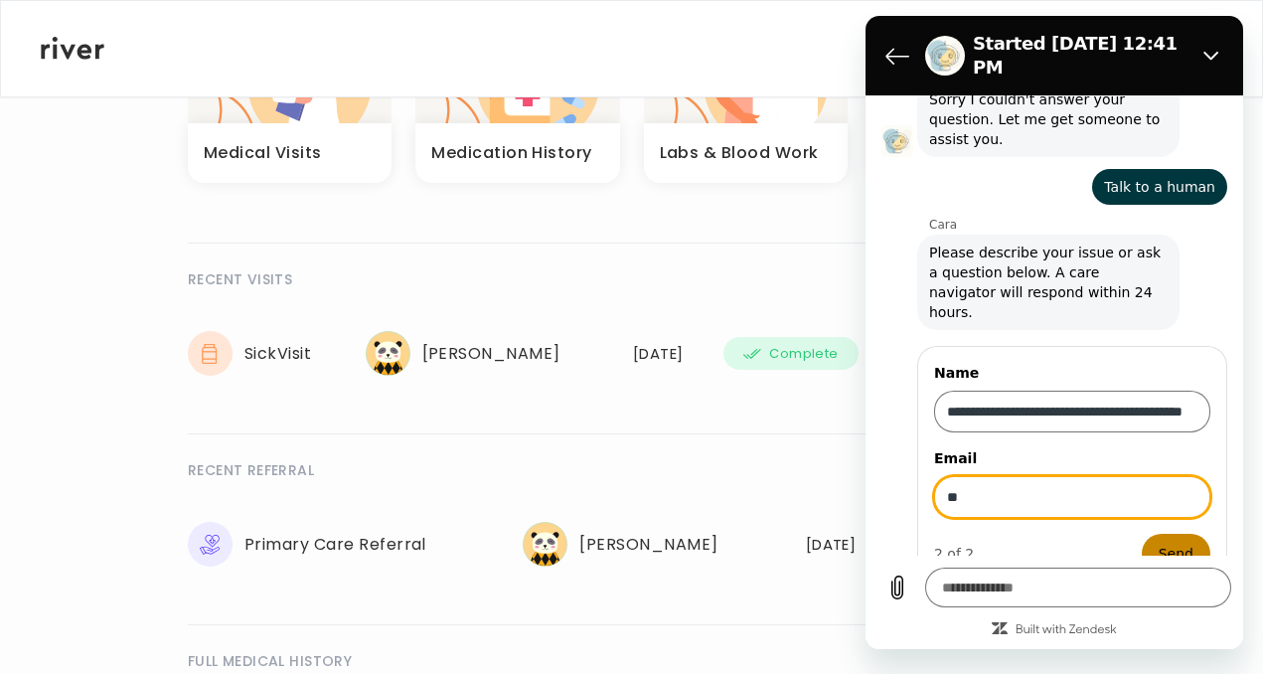
type input "*"
type input "**********"
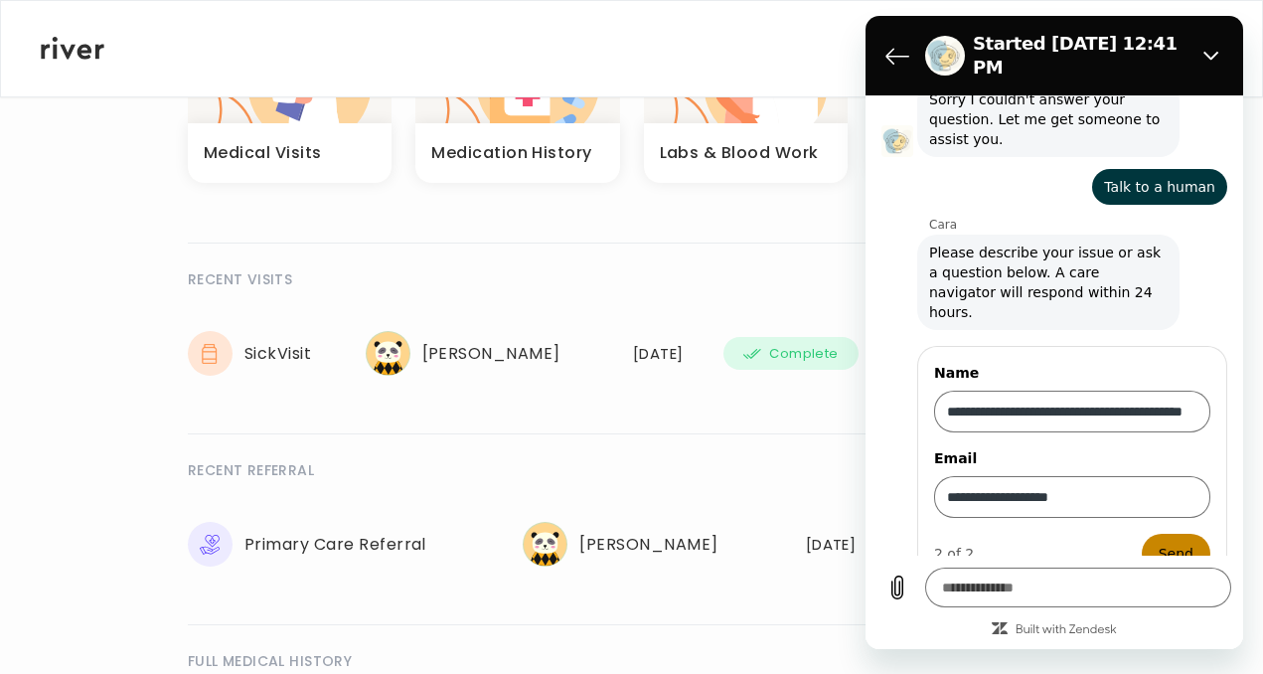
click at [1179, 541] on span "Send" at bounding box center [1175, 553] width 35 height 24
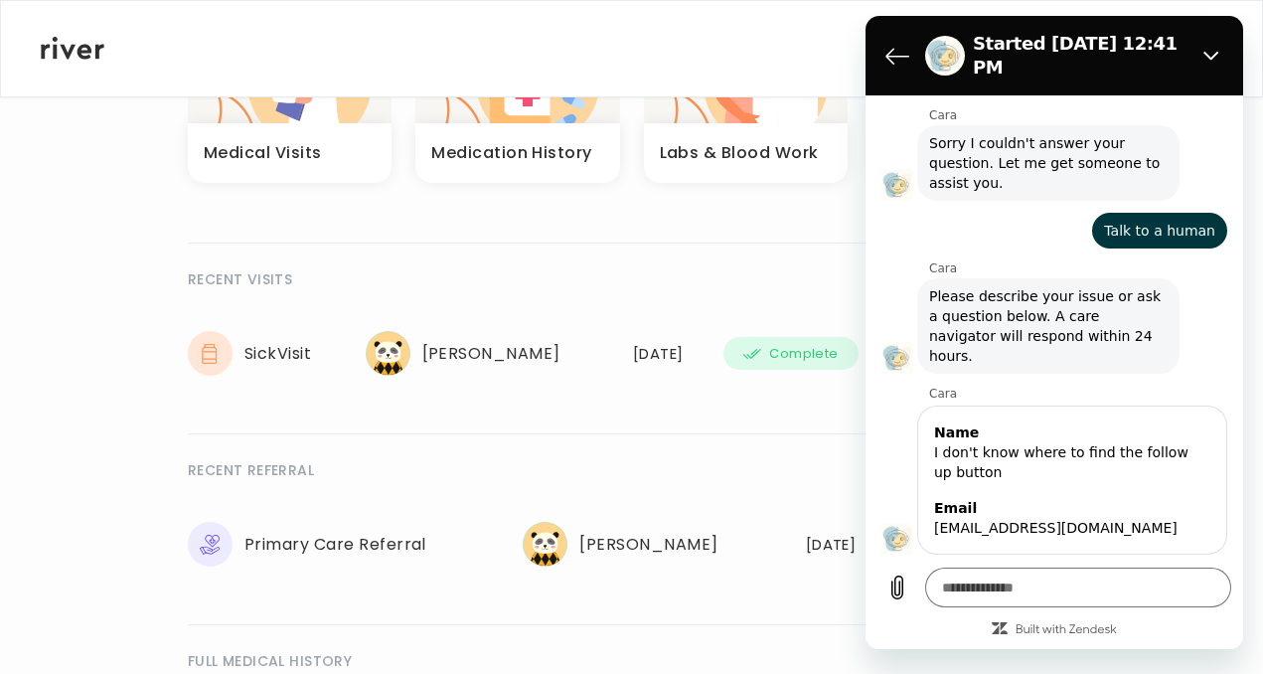
scroll to position [209, 0]
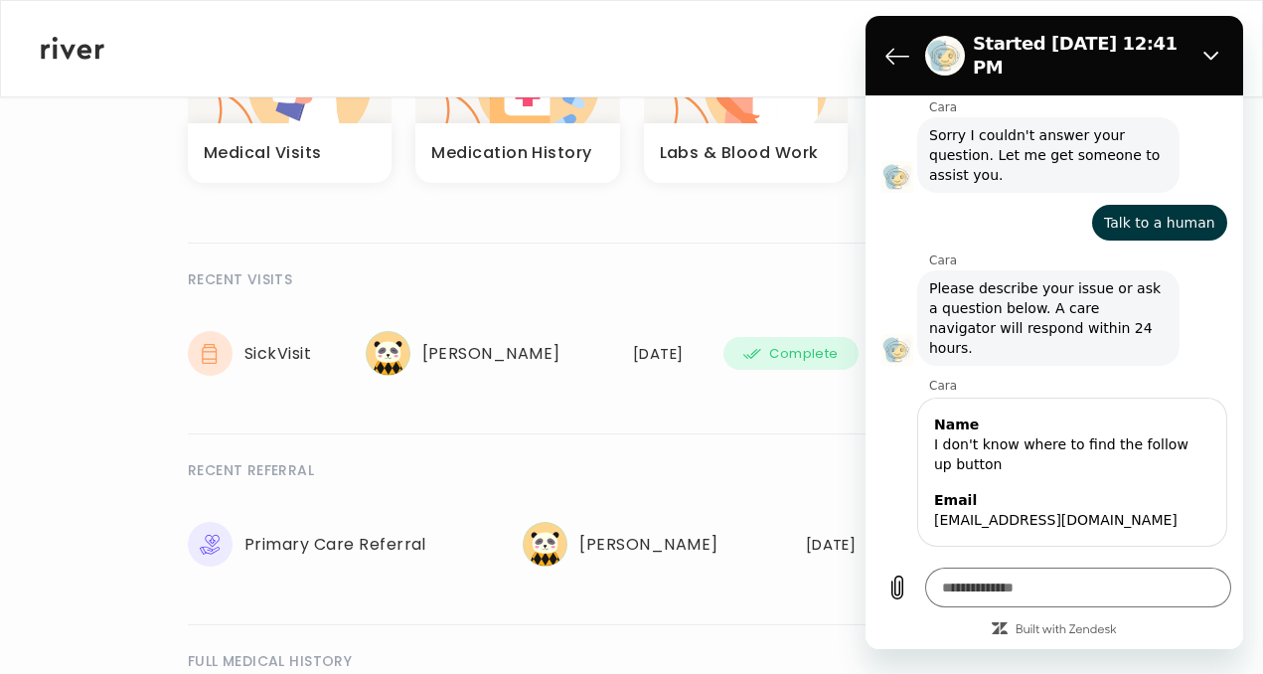
click at [646, 462] on div "RECENT REFERRAL VIEW ALL" at bounding box center [631, 470] width 887 height 24
type textarea "*"
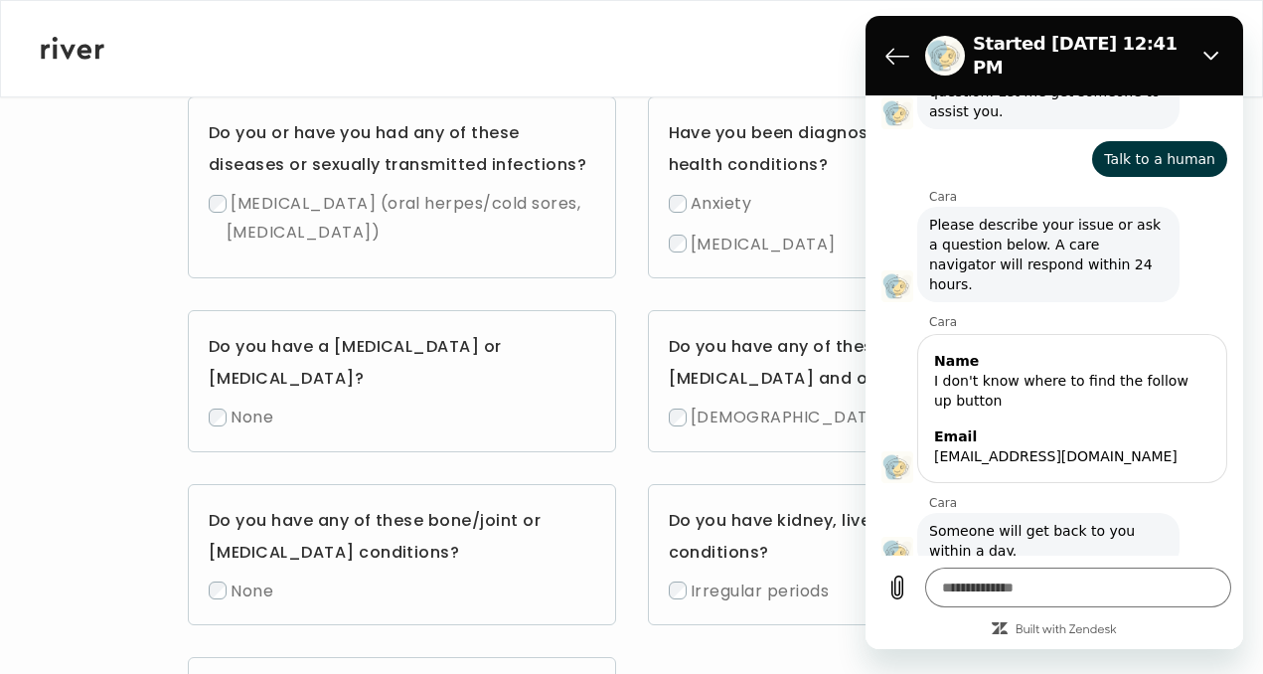
scroll to position [1228, 0]
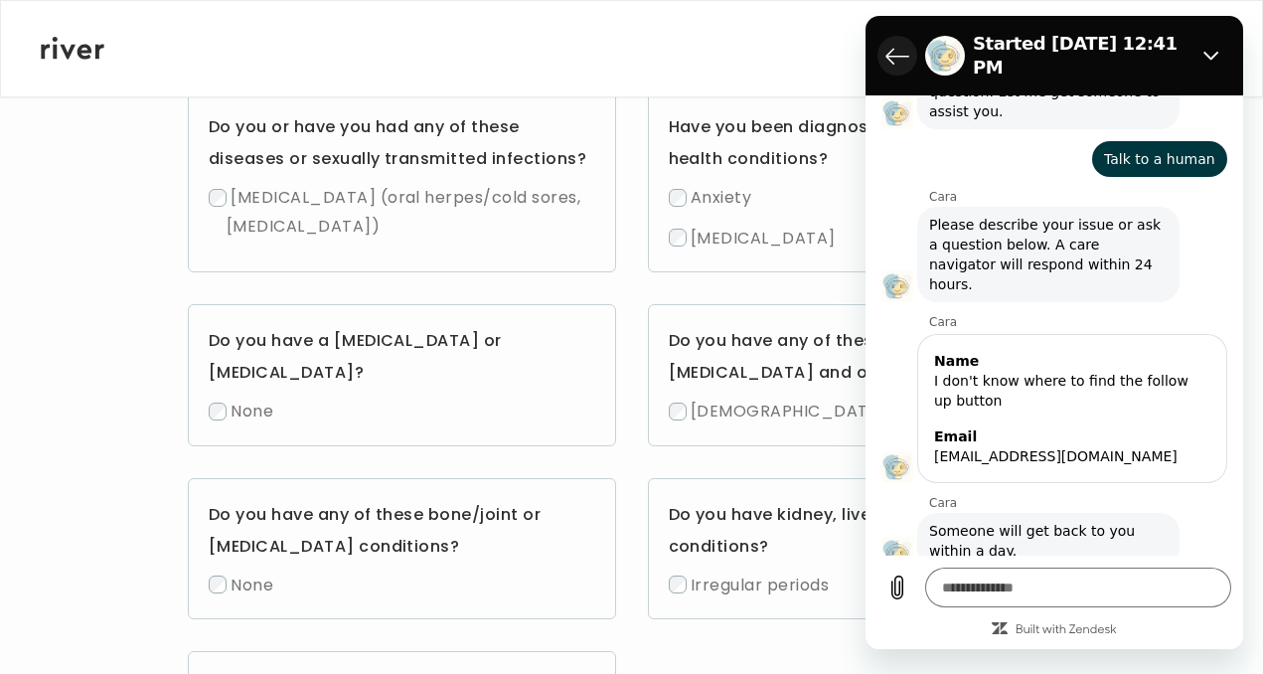
click at [897, 51] on icon "Back to the conversation list" at bounding box center [897, 56] width 24 height 24
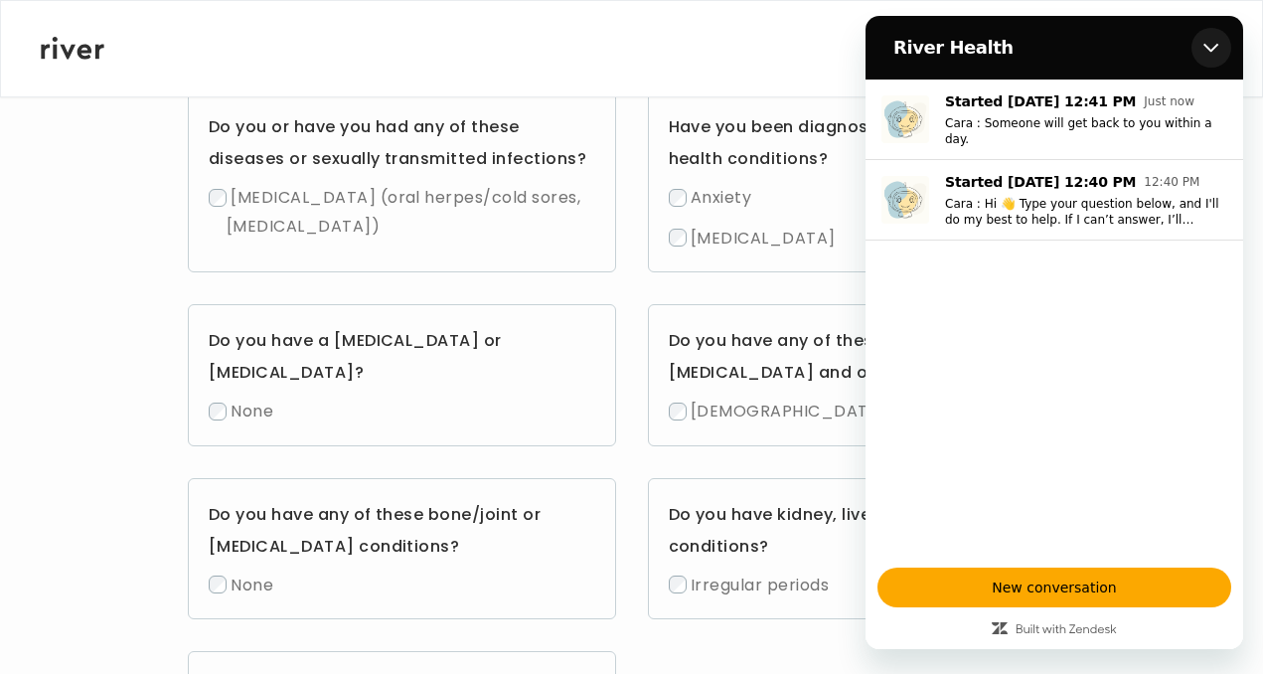
click at [1202, 54] on button "Close" at bounding box center [1211, 48] width 40 height 40
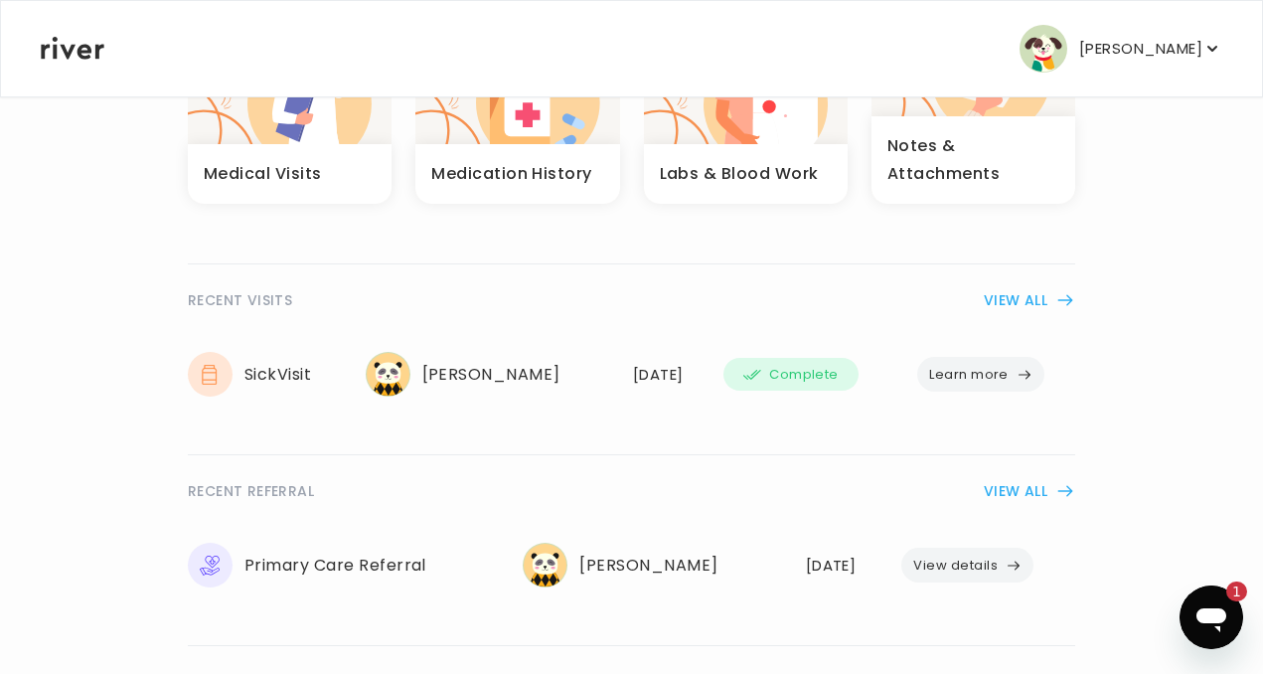
scroll to position [0, 0]
click at [1003, 371] on button "Learn more" at bounding box center [980, 374] width 127 height 35
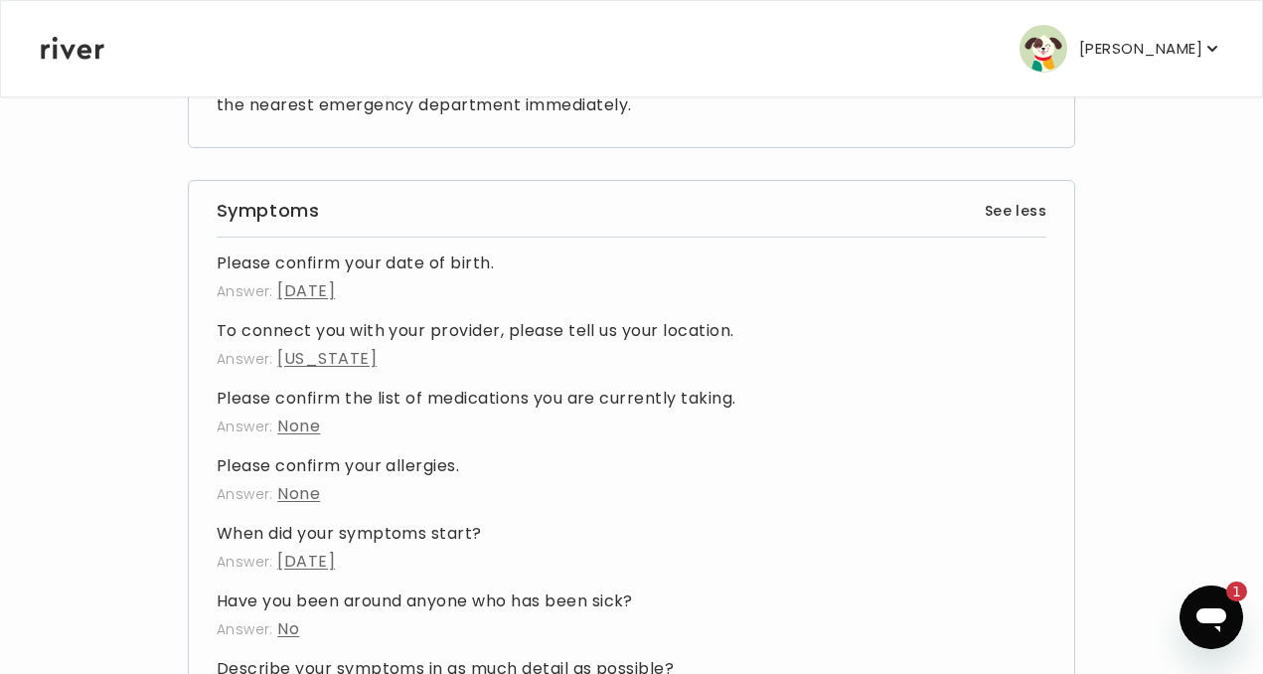
scroll to position [441, 1]
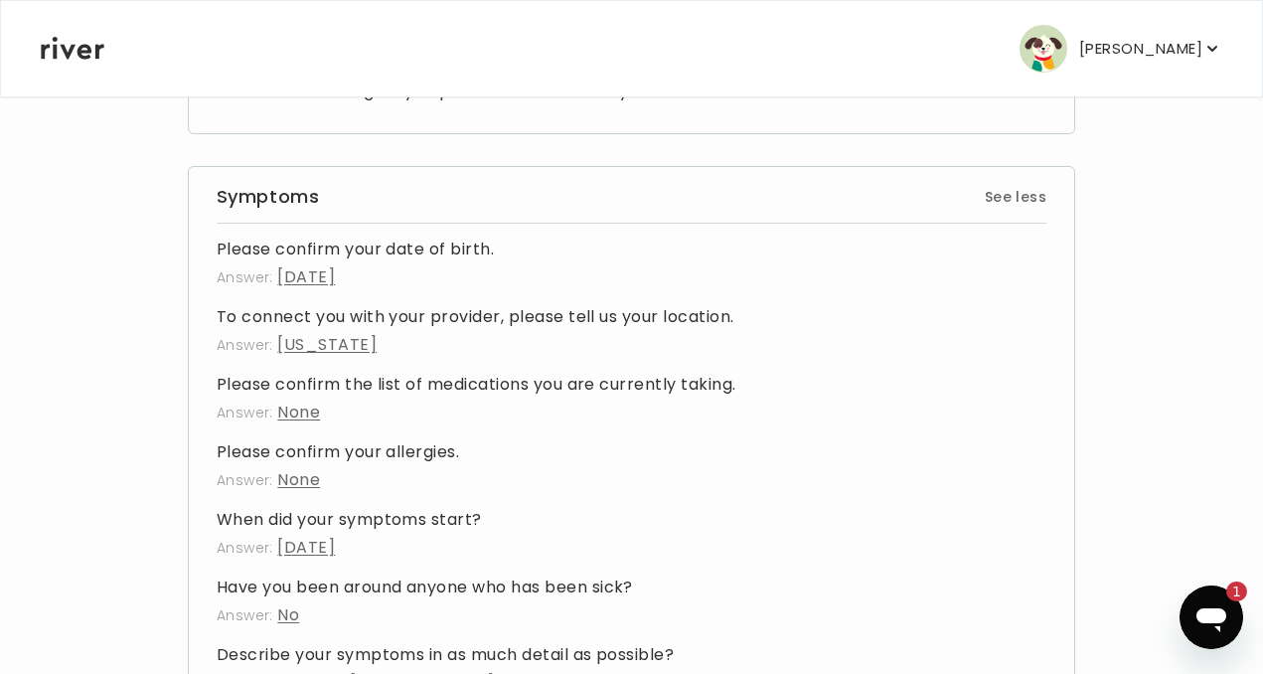
click at [1003, 195] on button "See less" at bounding box center [1015, 197] width 62 height 24
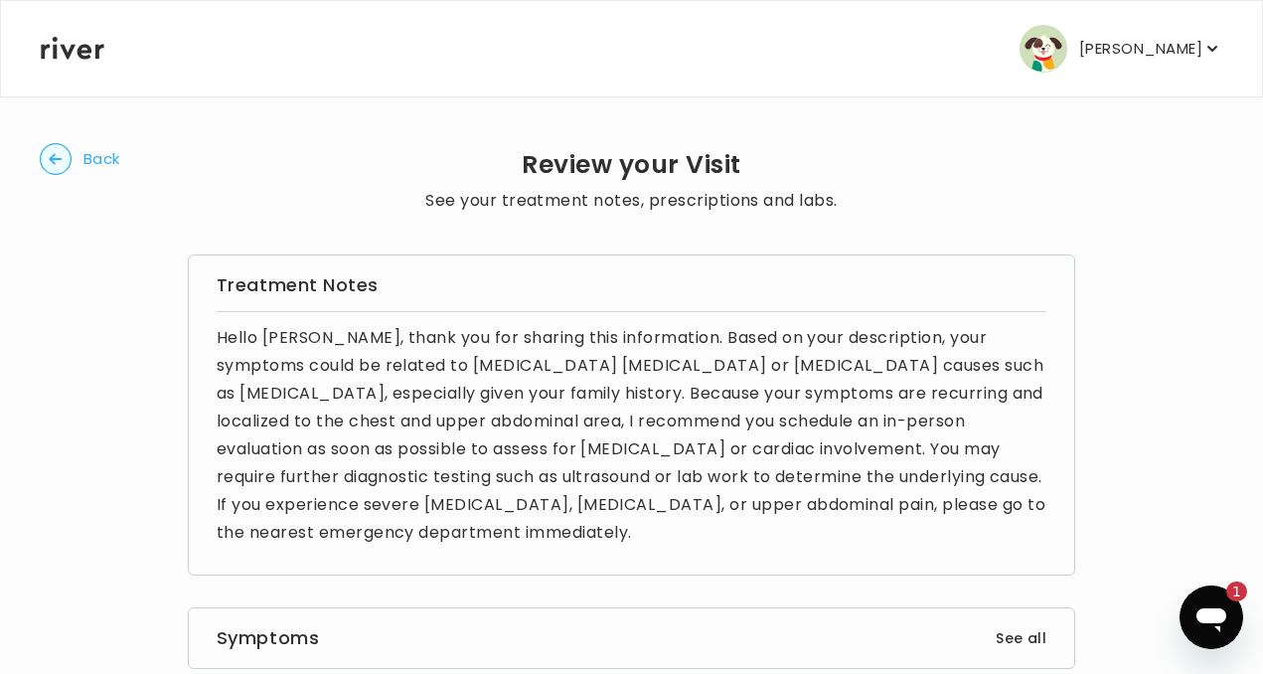
scroll to position [0, 0]
click at [56, 166] on circle "button" at bounding box center [56, 159] width 31 height 31
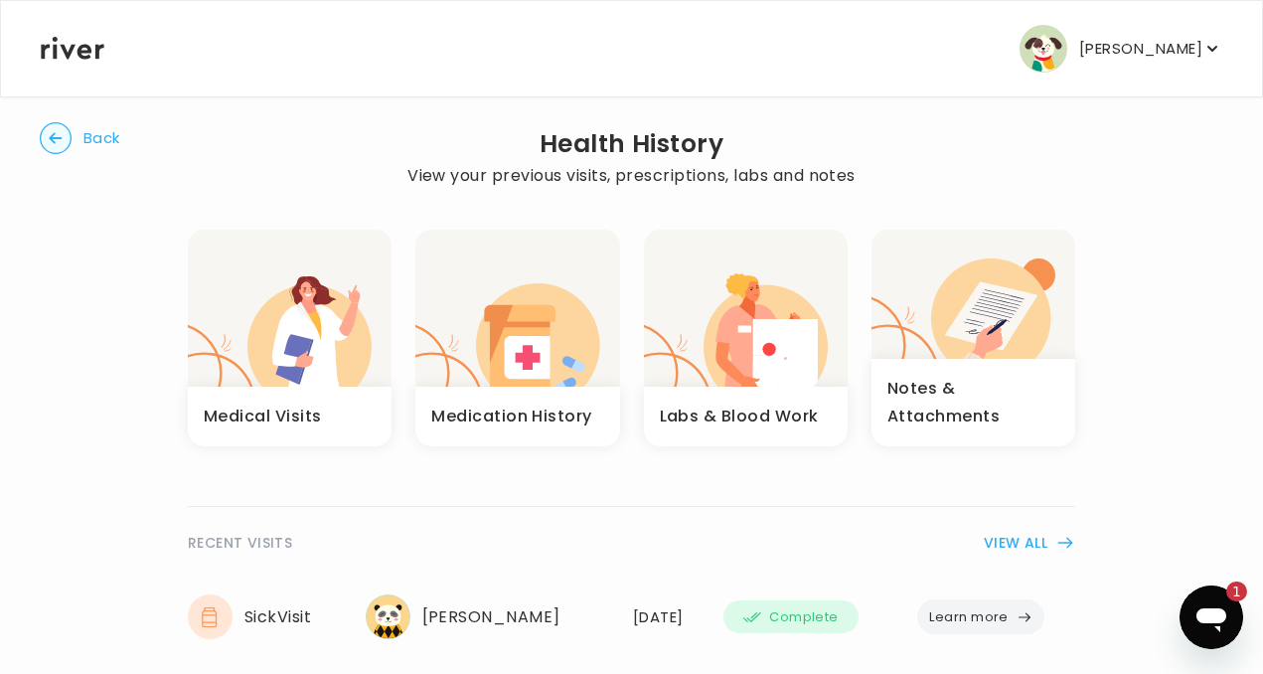
click at [56, 146] on circle "button" at bounding box center [56, 138] width 31 height 31
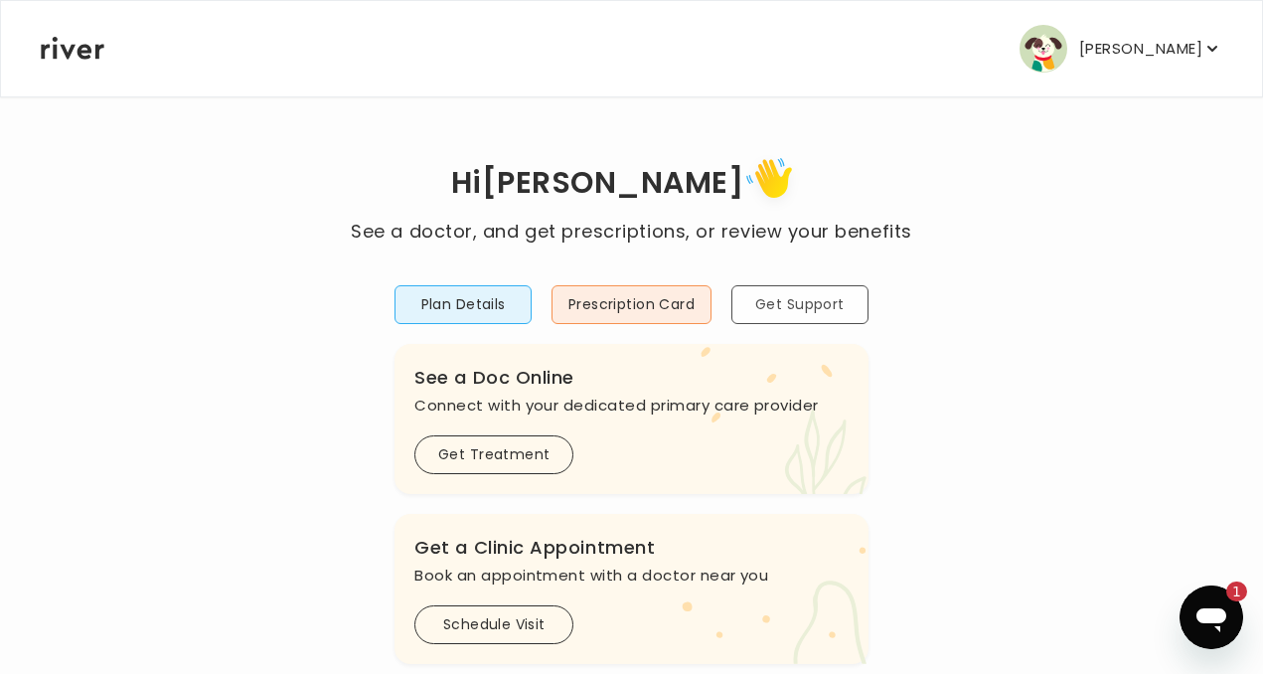
click at [823, 312] on button "Get Support" at bounding box center [799, 304] width 137 height 39
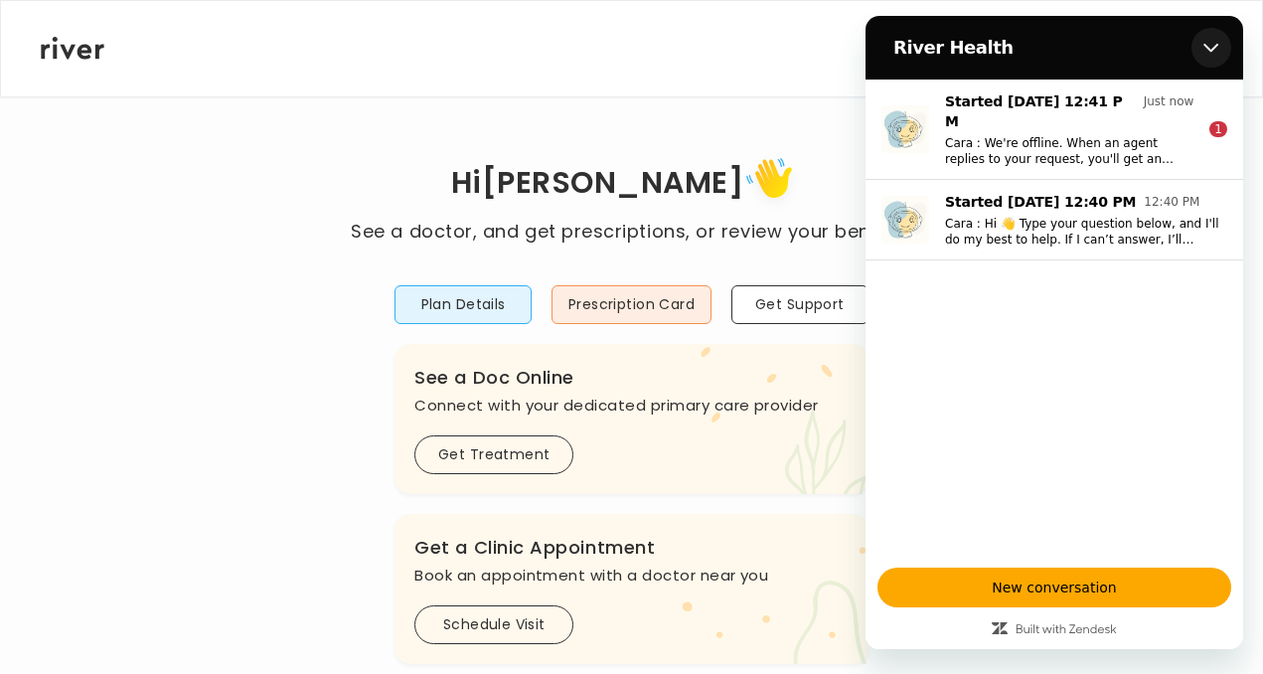
click at [1203, 40] on icon "Close" at bounding box center [1211, 48] width 16 height 16
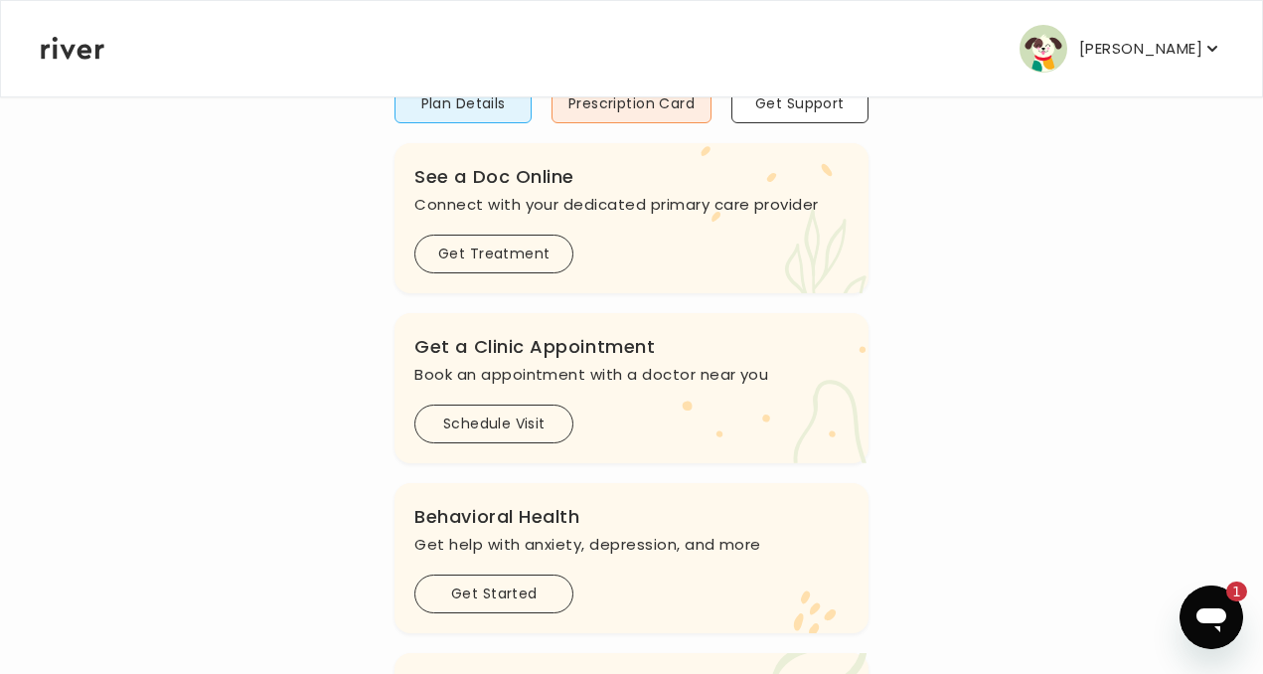
scroll to position [203, 0]
click at [479, 250] on button "Get Treatment" at bounding box center [493, 251] width 159 height 39
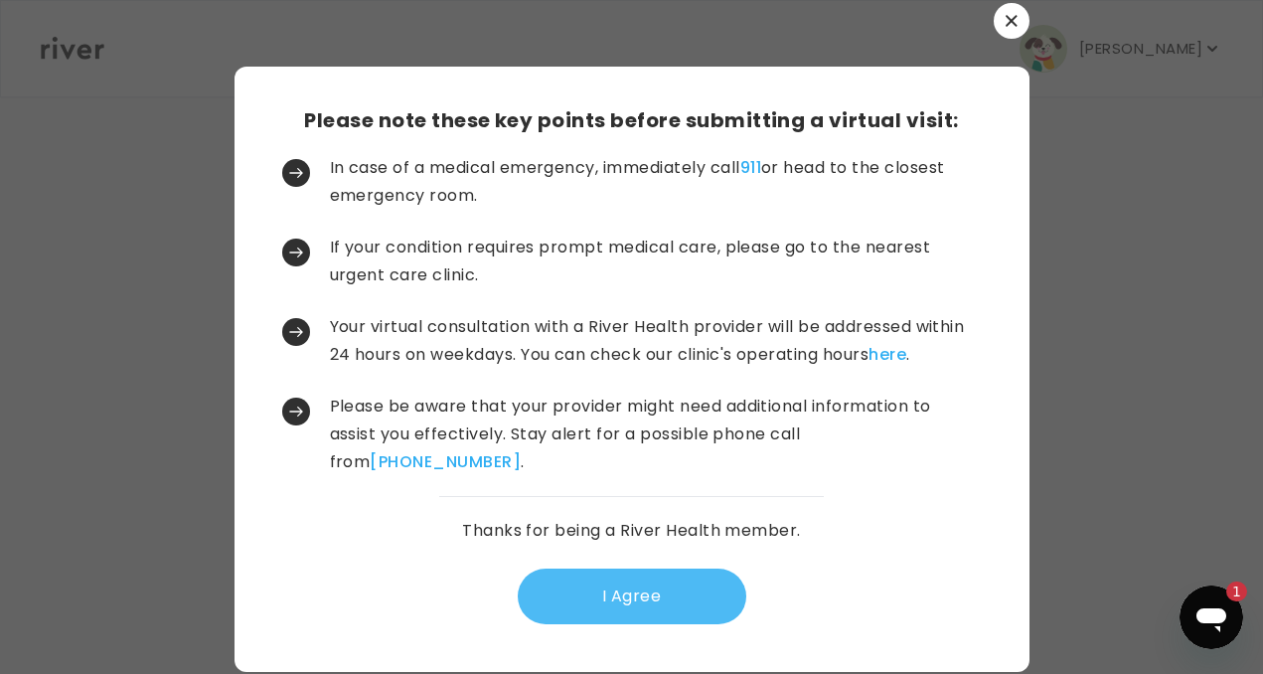
click at [626, 595] on button "I Agree" at bounding box center [632, 596] width 228 height 56
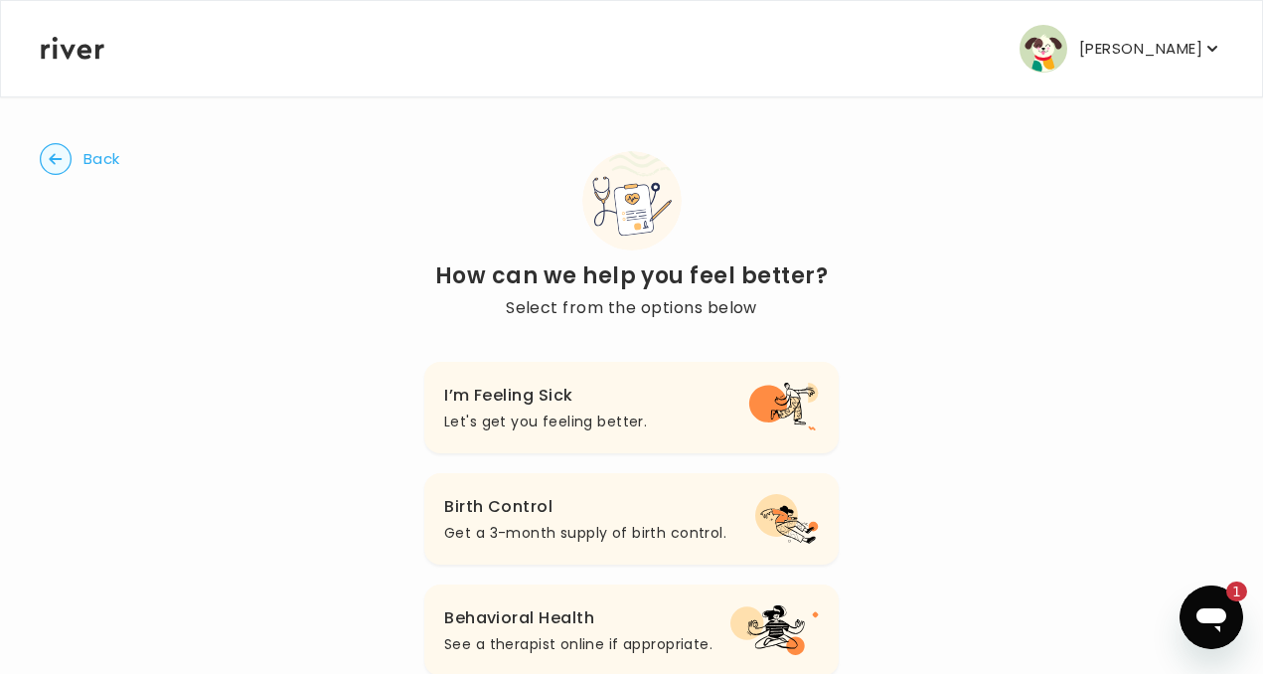
click at [58, 160] on circle "button" at bounding box center [56, 159] width 31 height 31
